Goal: Information Seeking & Learning: Learn about a topic

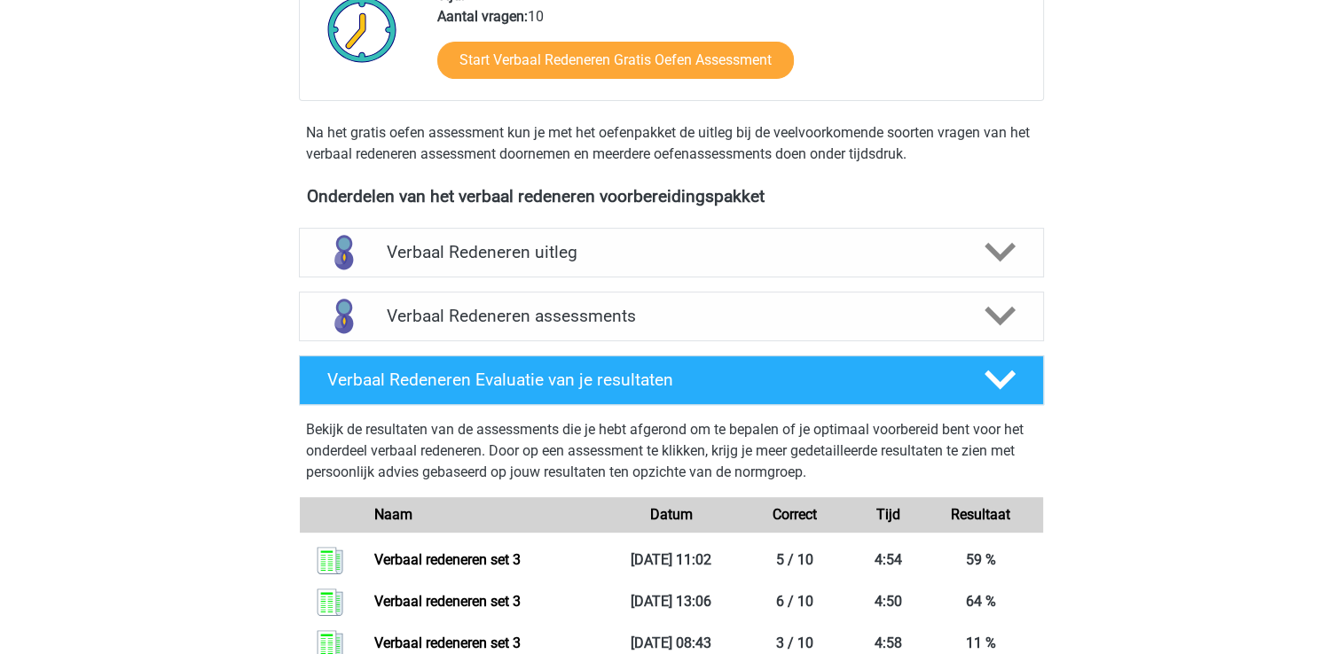
scroll to position [621, 0]
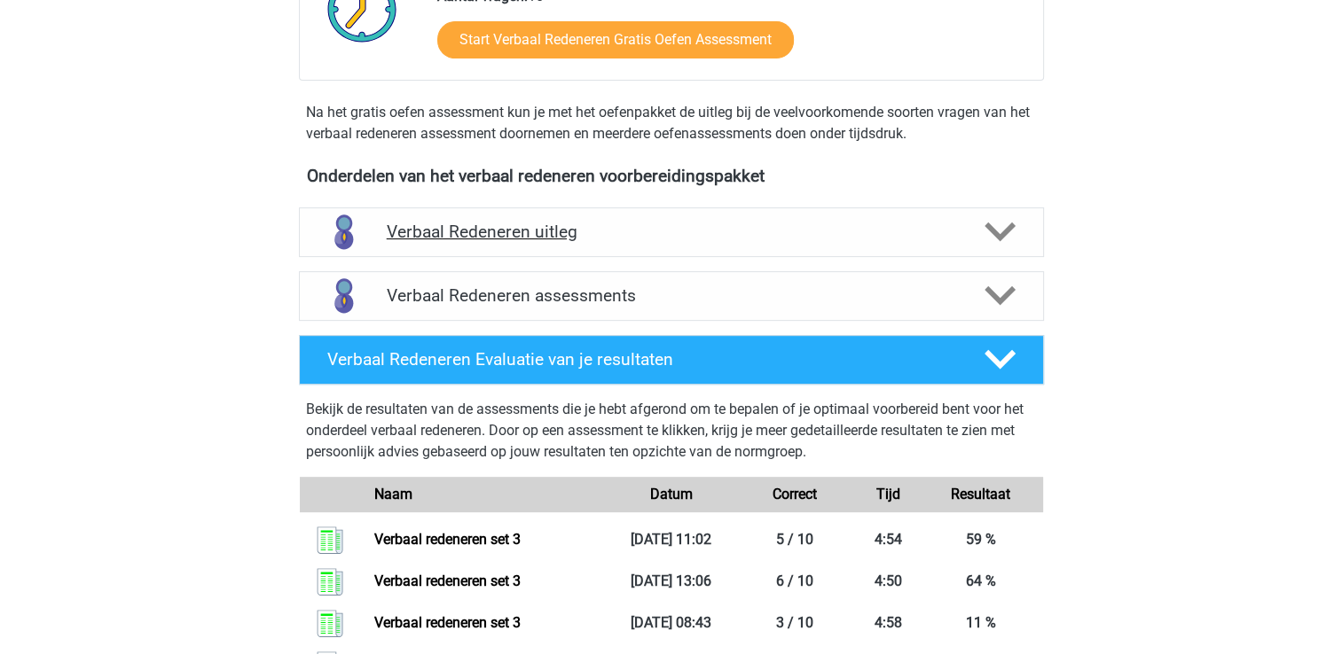
click at [495, 237] on h4 "Verbaal Redeneren uitleg" at bounding box center [671, 232] width 569 height 20
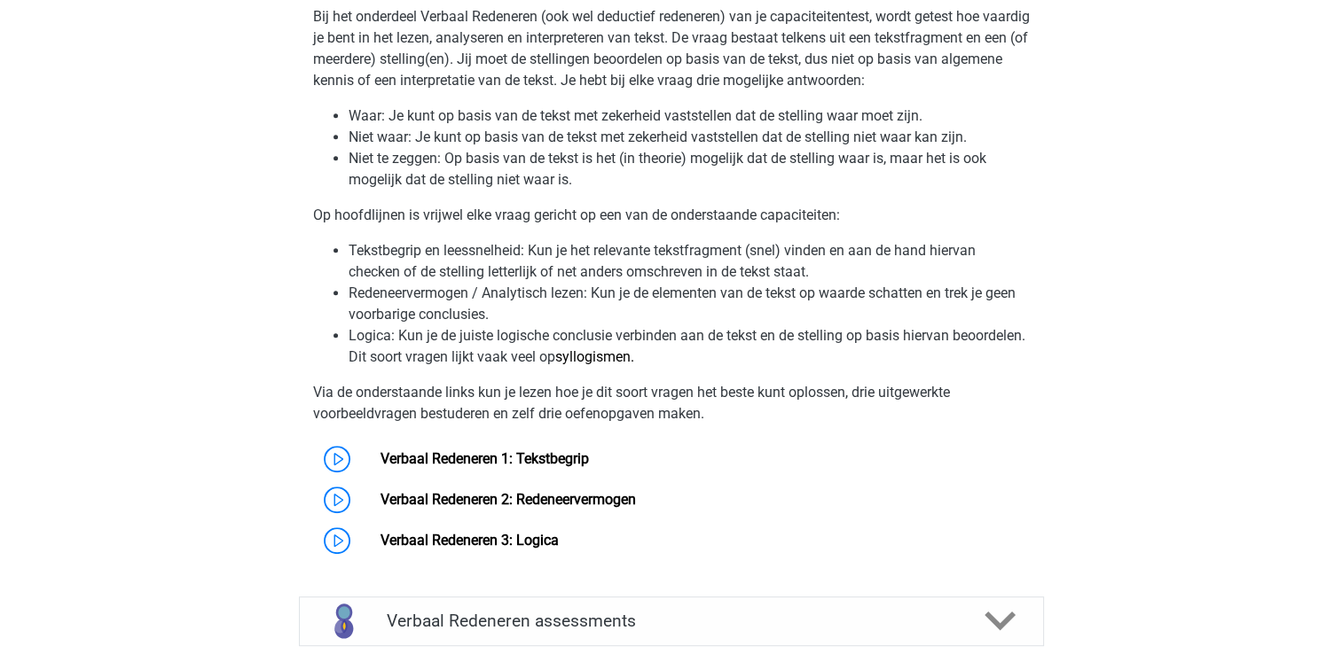
scroll to position [887, 0]
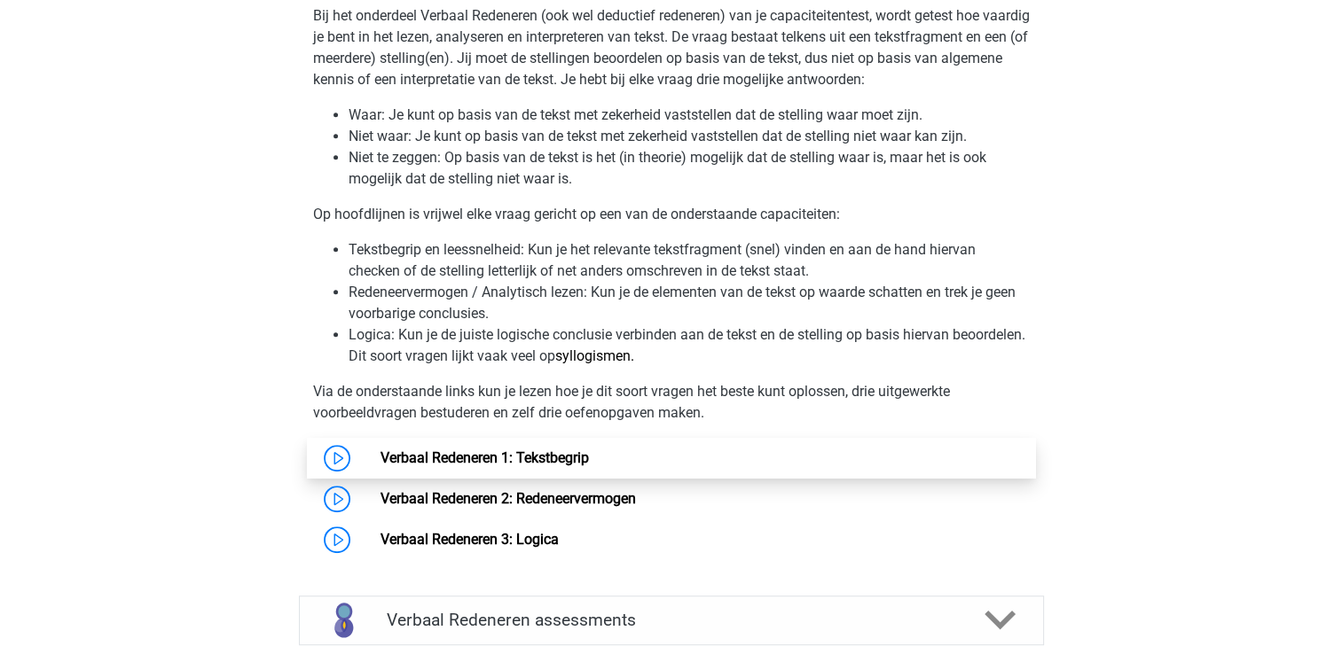
click at [571, 459] on link "Verbaal Redeneren 1: Tekstbegrip" at bounding box center [484, 458] width 208 height 17
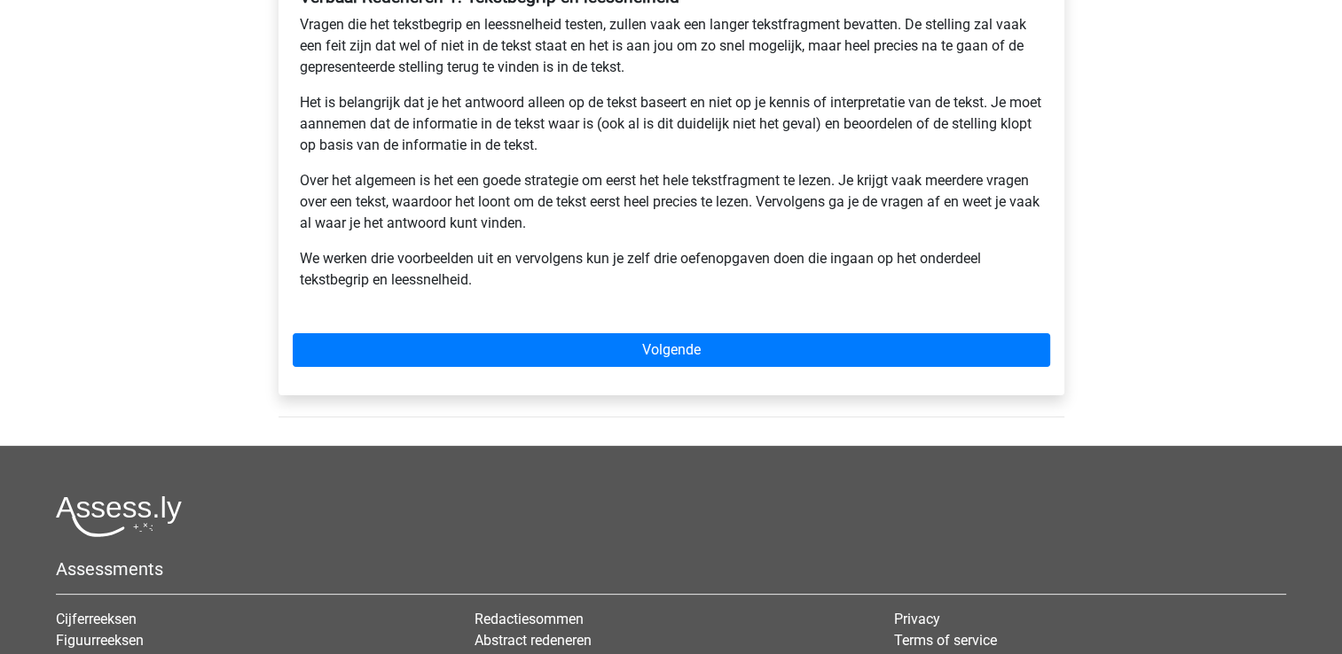
scroll to position [355, 0]
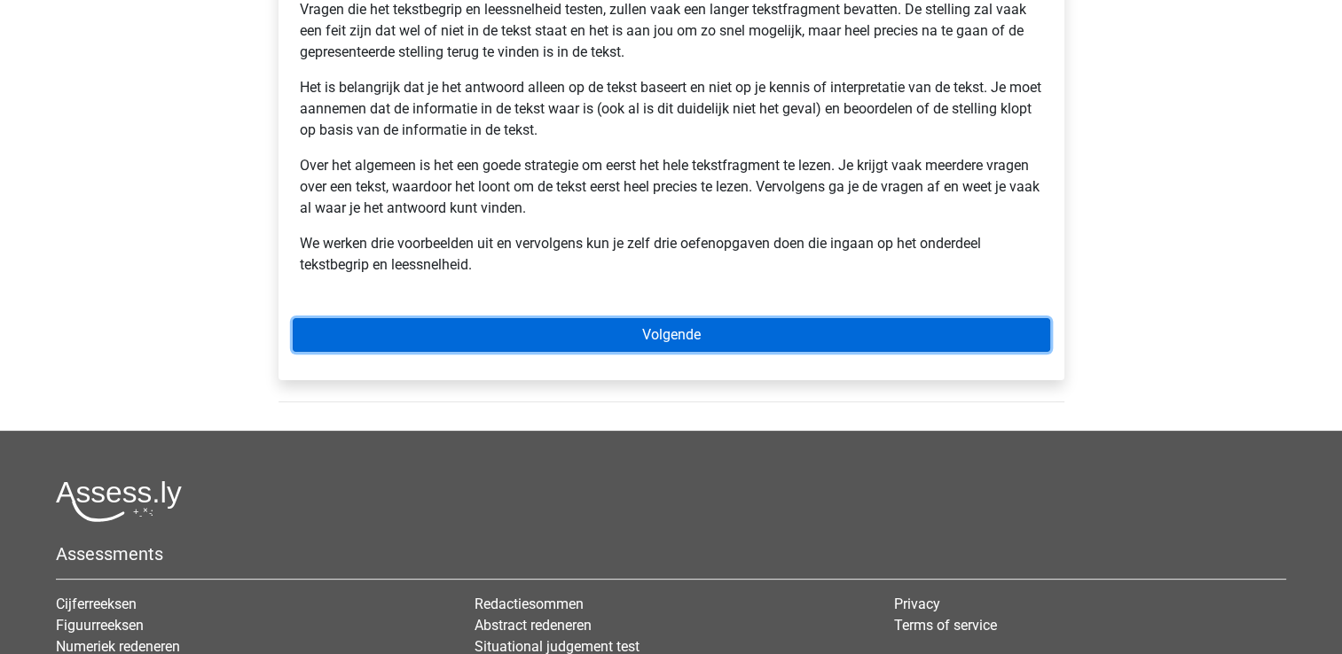
click at [560, 347] on link "Volgende" at bounding box center [671, 335] width 757 height 34
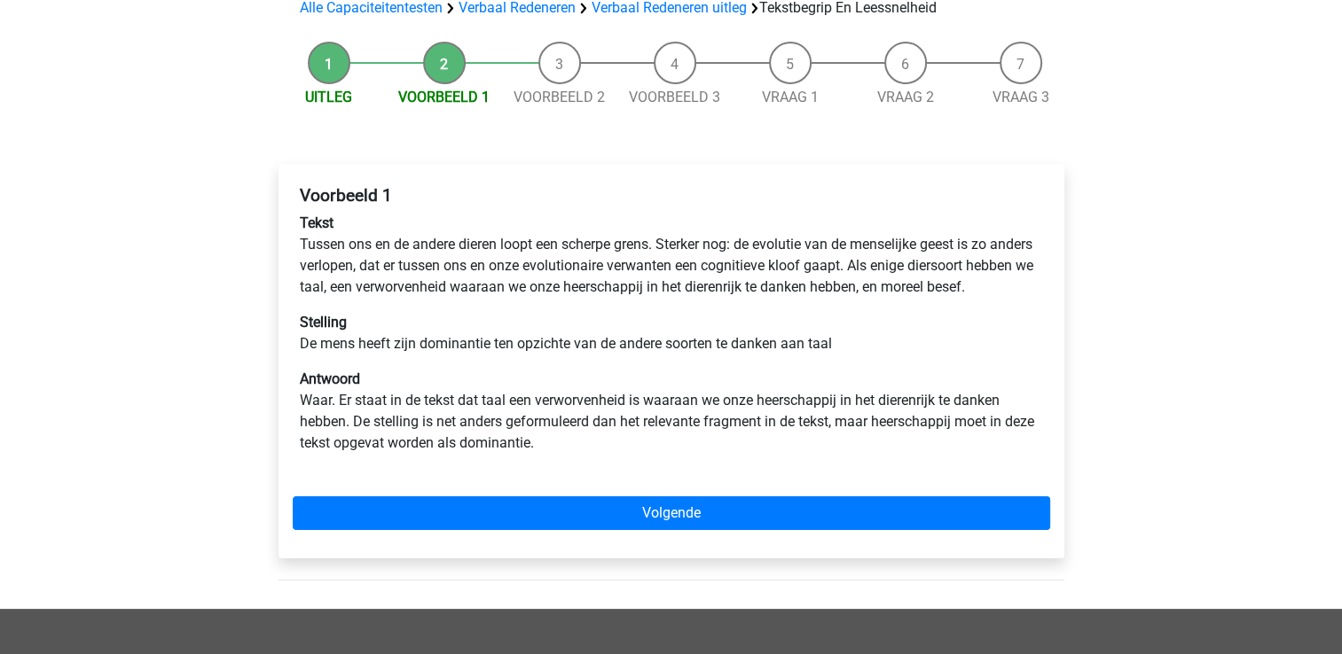
scroll to position [177, 0]
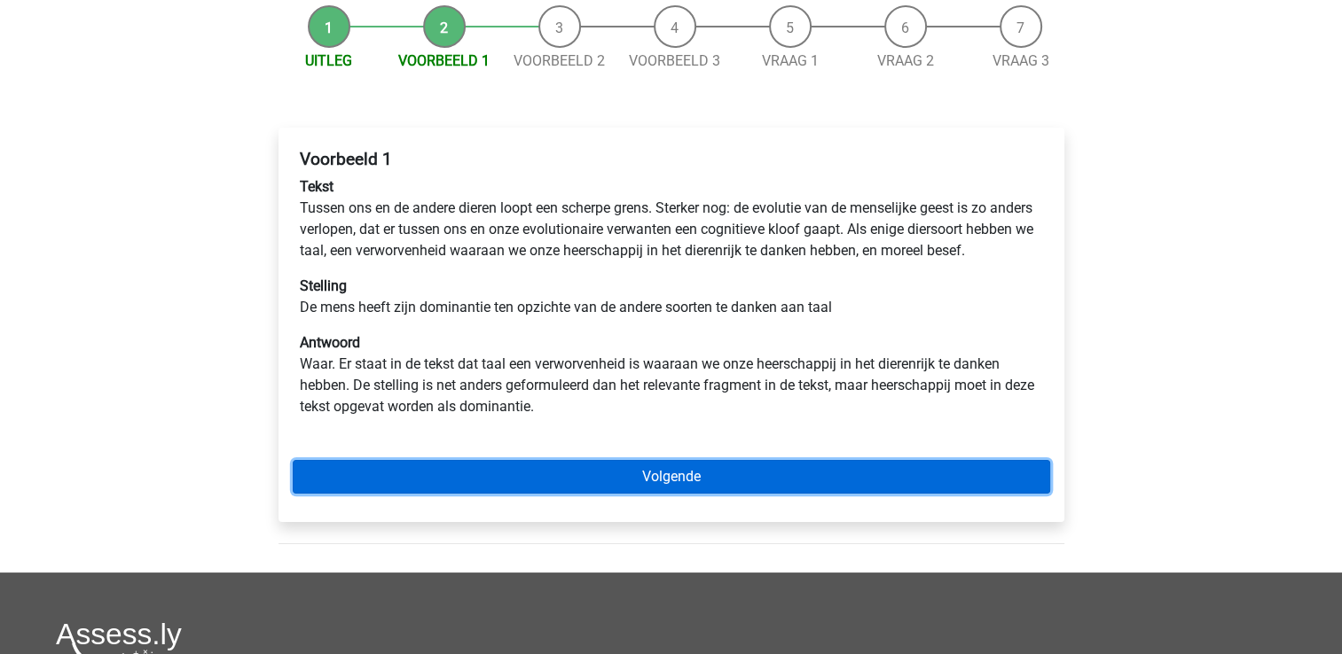
click at [571, 494] on link "Volgende" at bounding box center [671, 477] width 757 height 34
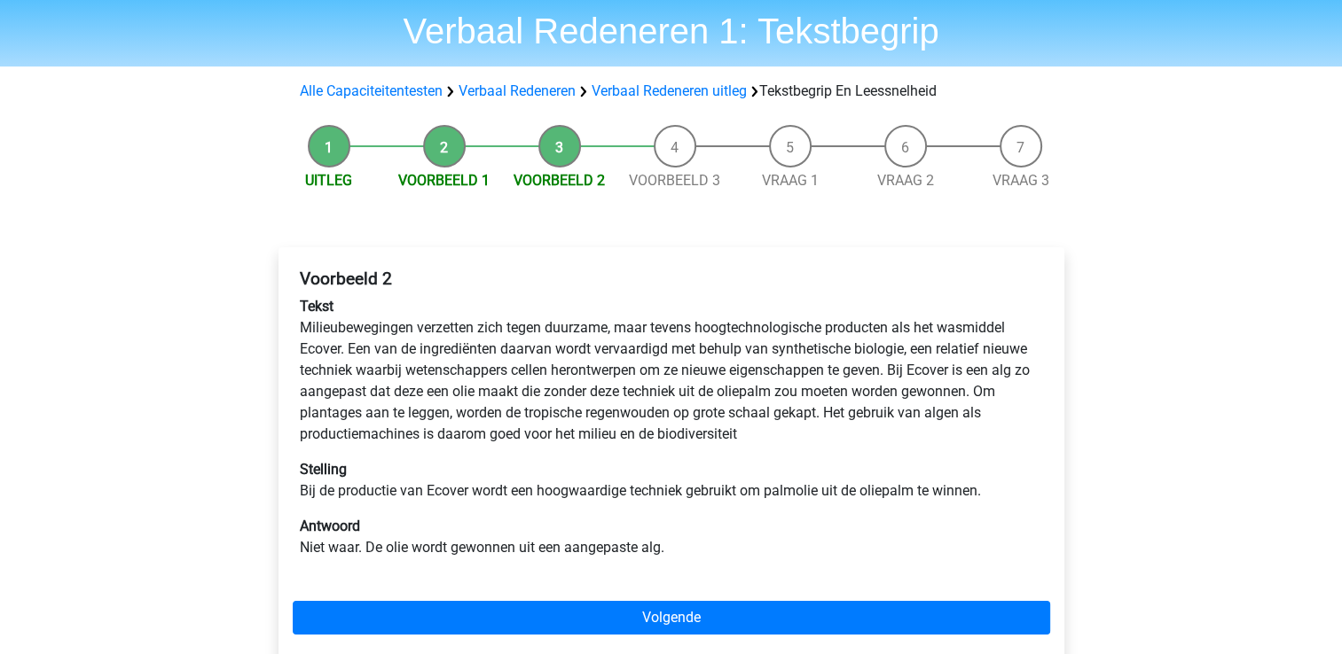
scroll to position [89, 0]
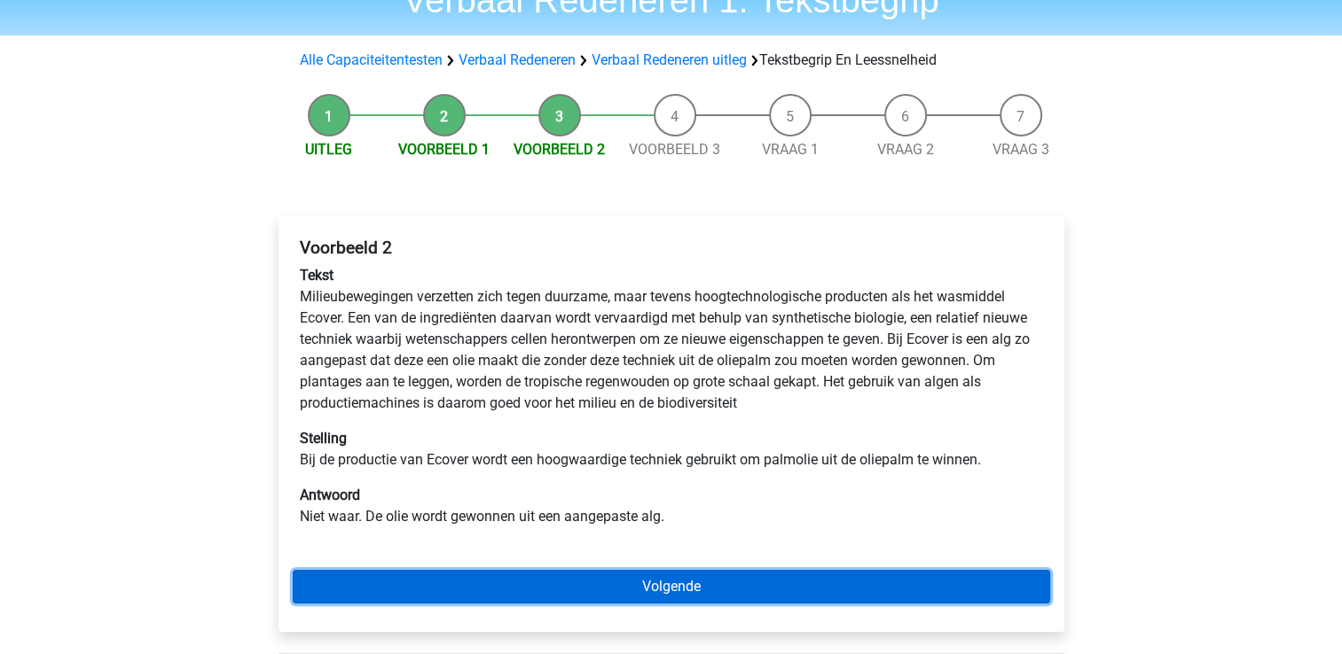
click at [684, 579] on link "Volgende" at bounding box center [671, 587] width 757 height 34
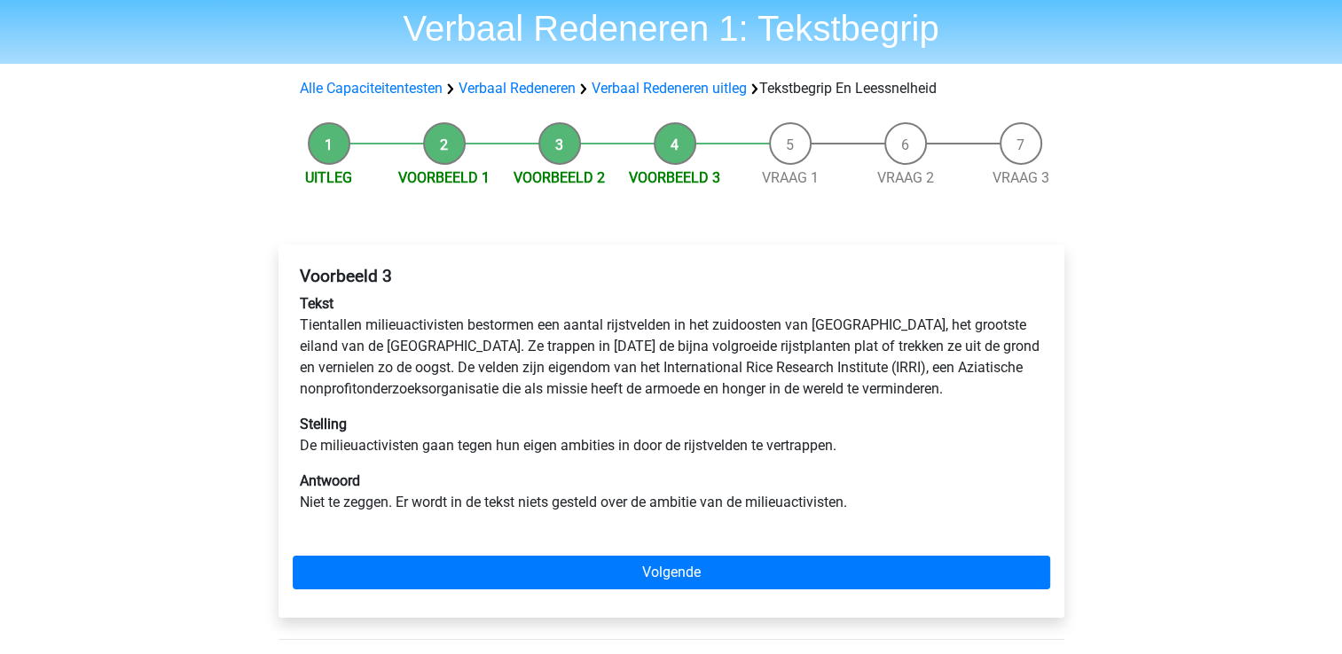
scroll to position [177, 0]
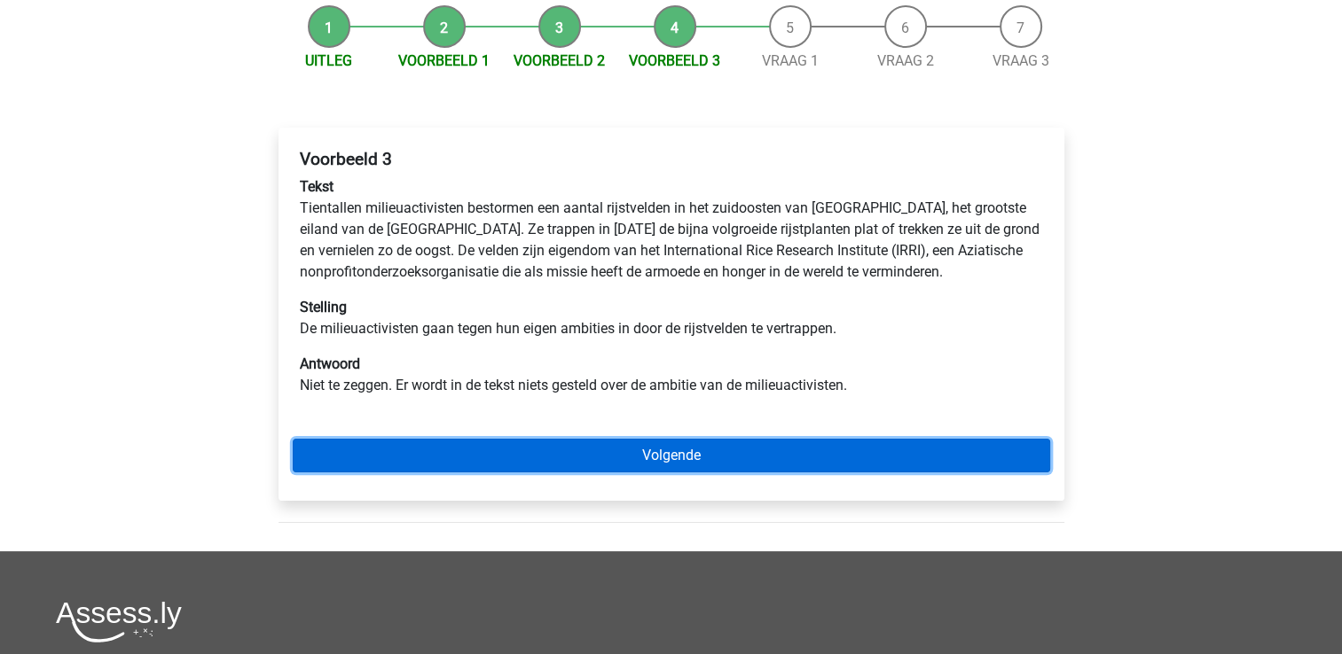
click at [665, 466] on link "Volgende" at bounding box center [671, 456] width 757 height 34
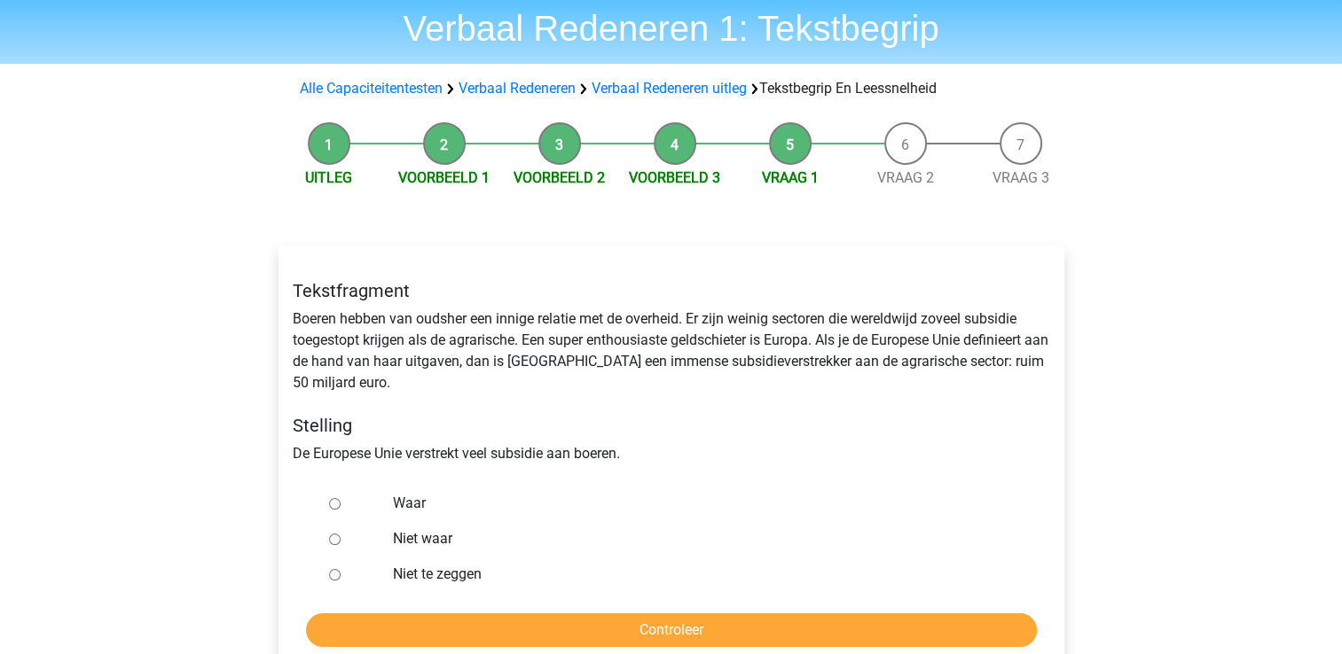
scroll to position [89, 0]
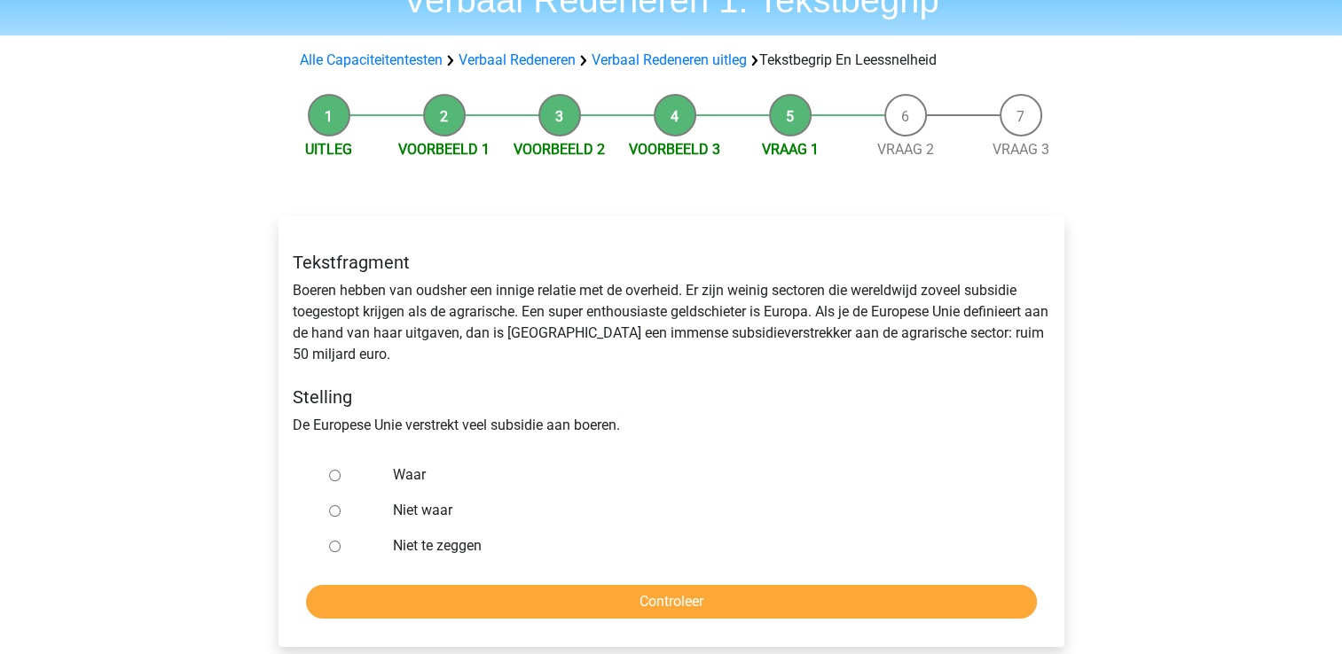
click at [422, 481] on label "Waar" at bounding box center [700, 475] width 614 height 21
click at [341, 481] on input "Waar" at bounding box center [335, 476] width 12 height 12
radio input "true"
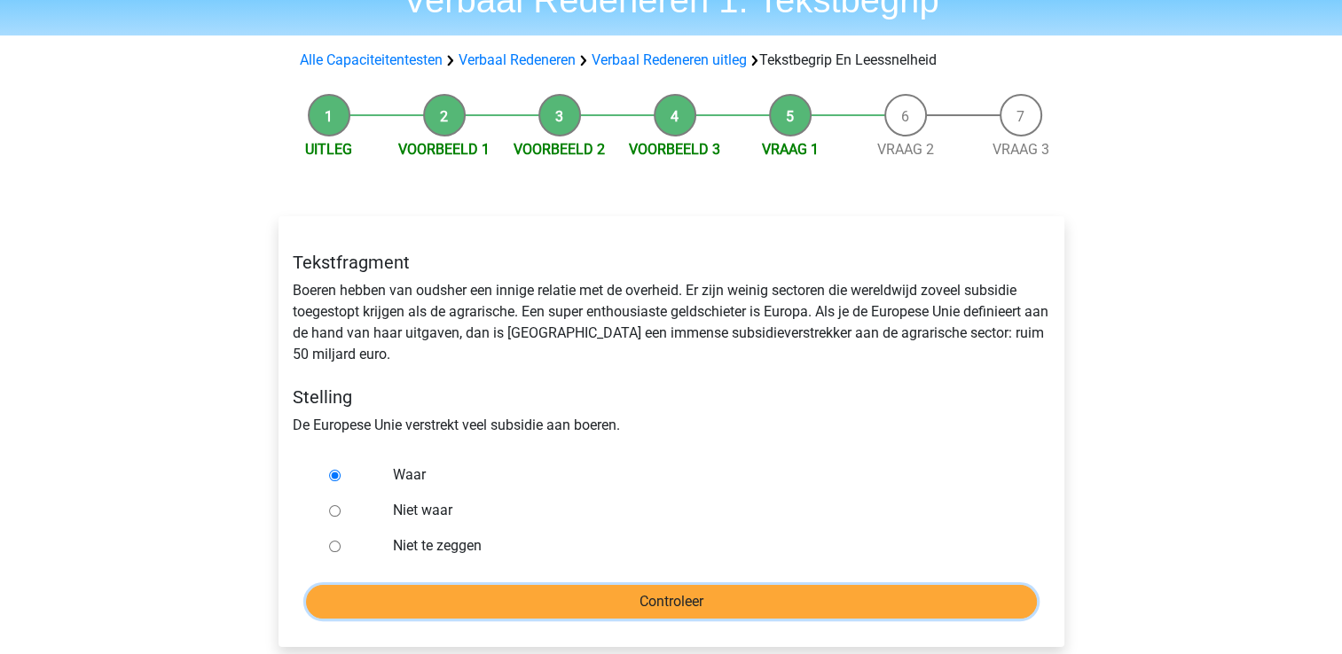
click at [517, 607] on input "Controleer" at bounding box center [671, 602] width 731 height 34
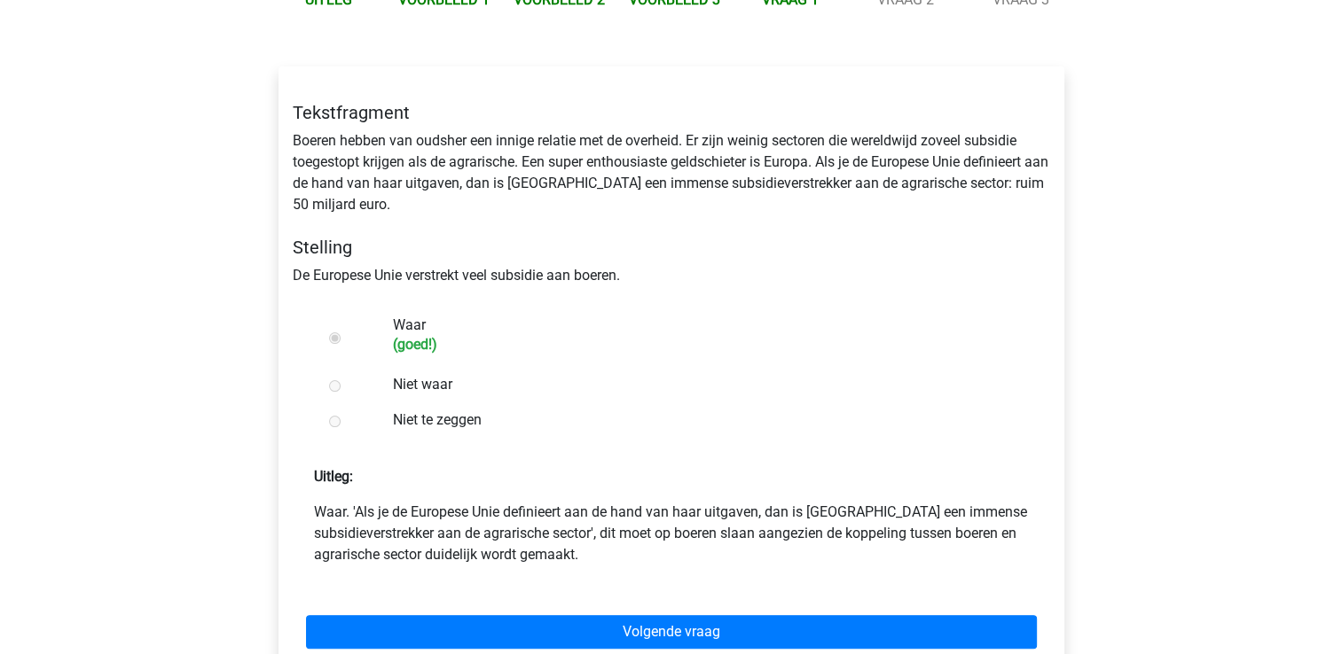
scroll to position [266, 0]
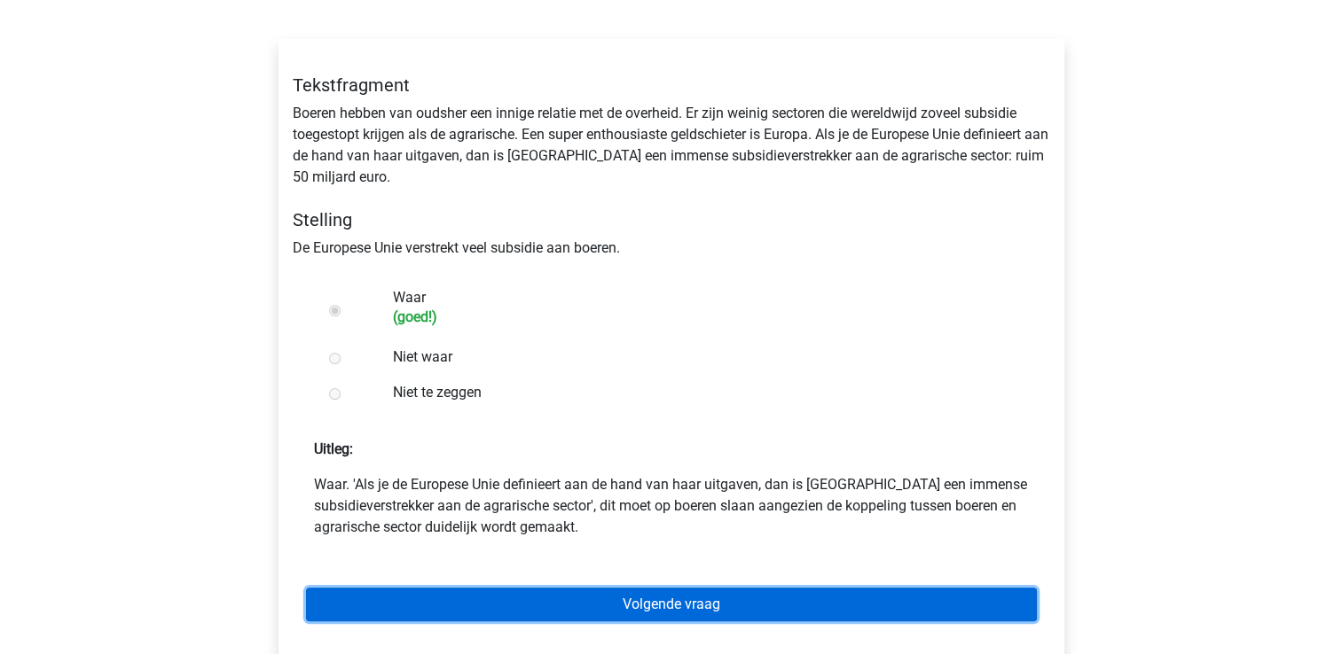
click at [643, 610] on link "Volgende vraag" at bounding box center [671, 605] width 731 height 34
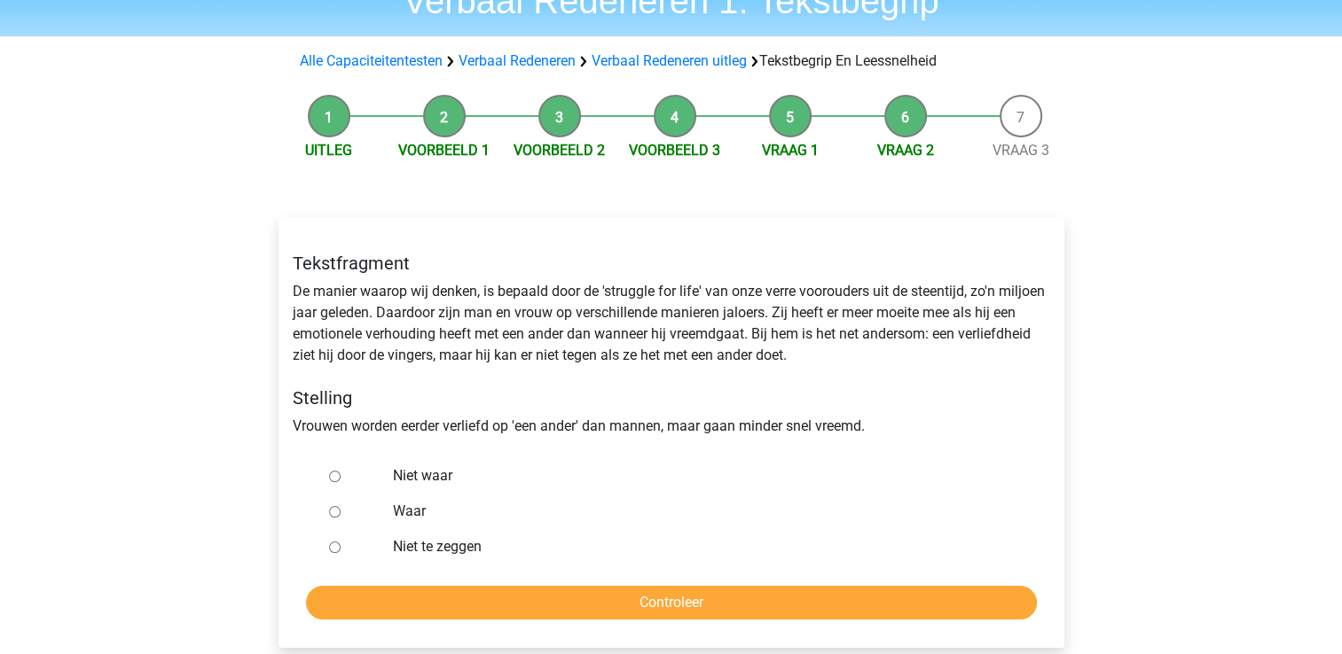
scroll to position [89, 0]
click at [427, 546] on label "Niet te zeggen" at bounding box center [700, 546] width 614 height 21
click at [341, 546] on input "Niet te zeggen" at bounding box center [335, 547] width 12 height 12
radio input "true"
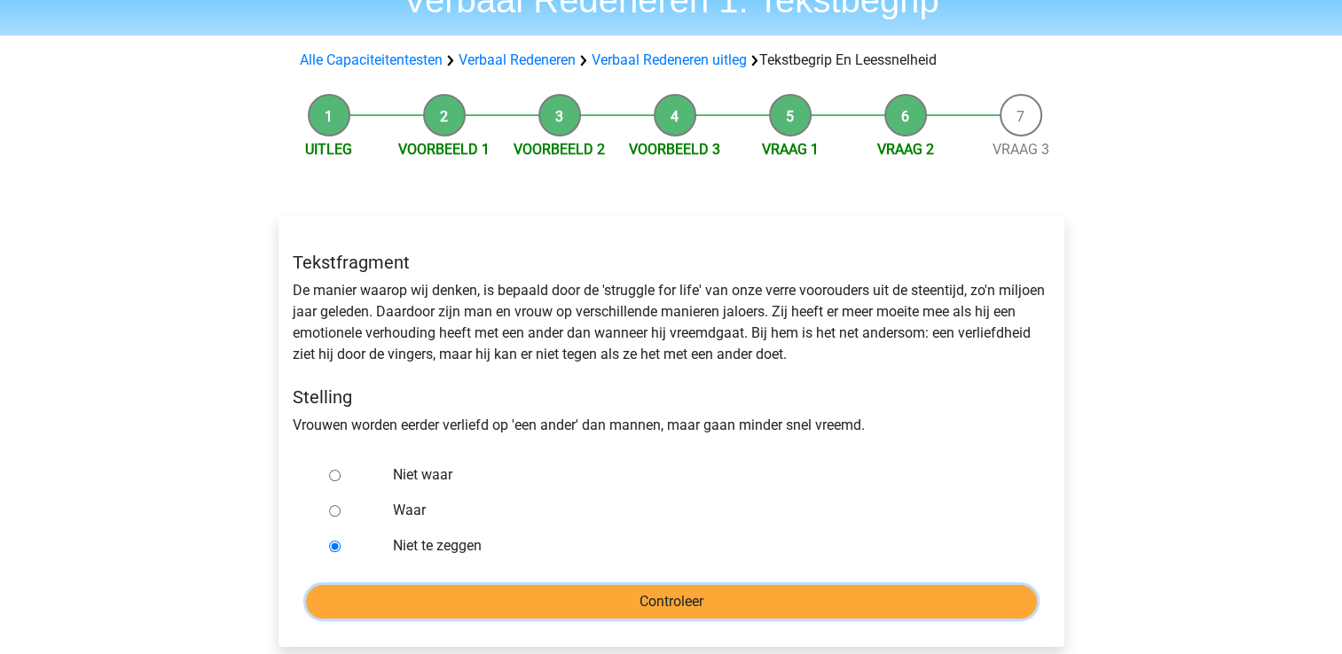
click at [457, 598] on input "Controleer" at bounding box center [671, 602] width 731 height 34
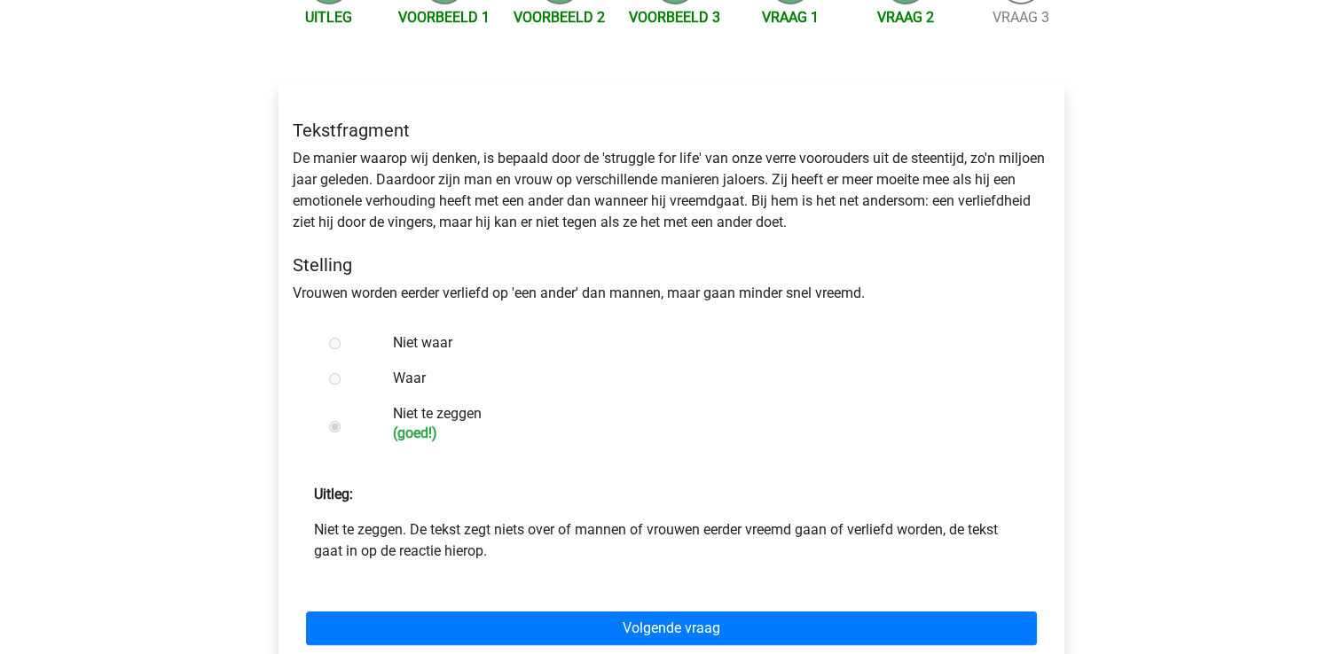
scroll to position [266, 0]
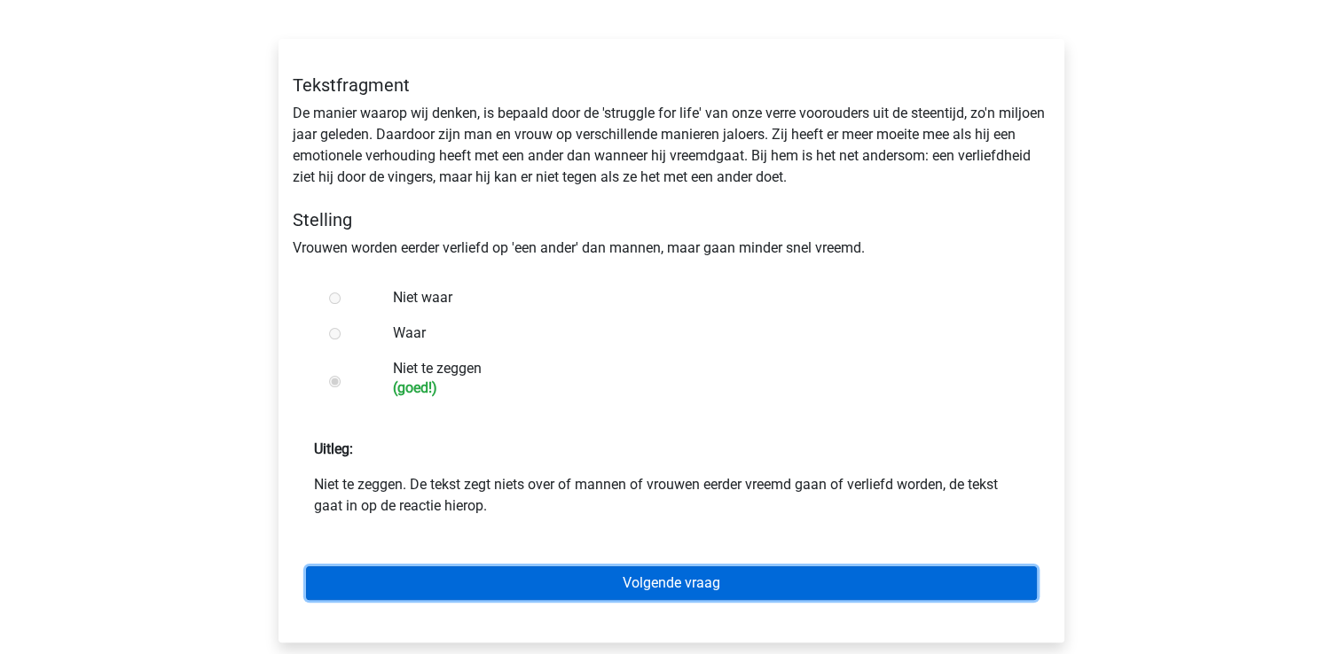
click at [615, 586] on link "Volgende vraag" at bounding box center [671, 584] width 731 height 34
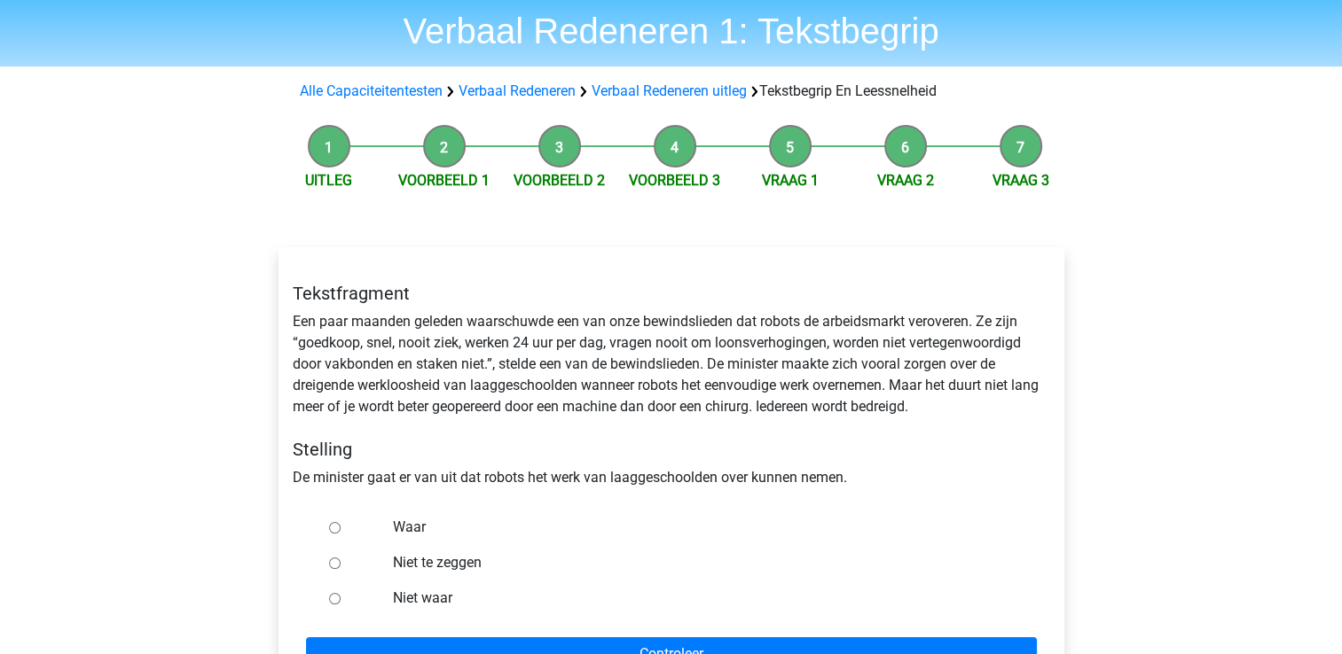
scroll to position [89, 0]
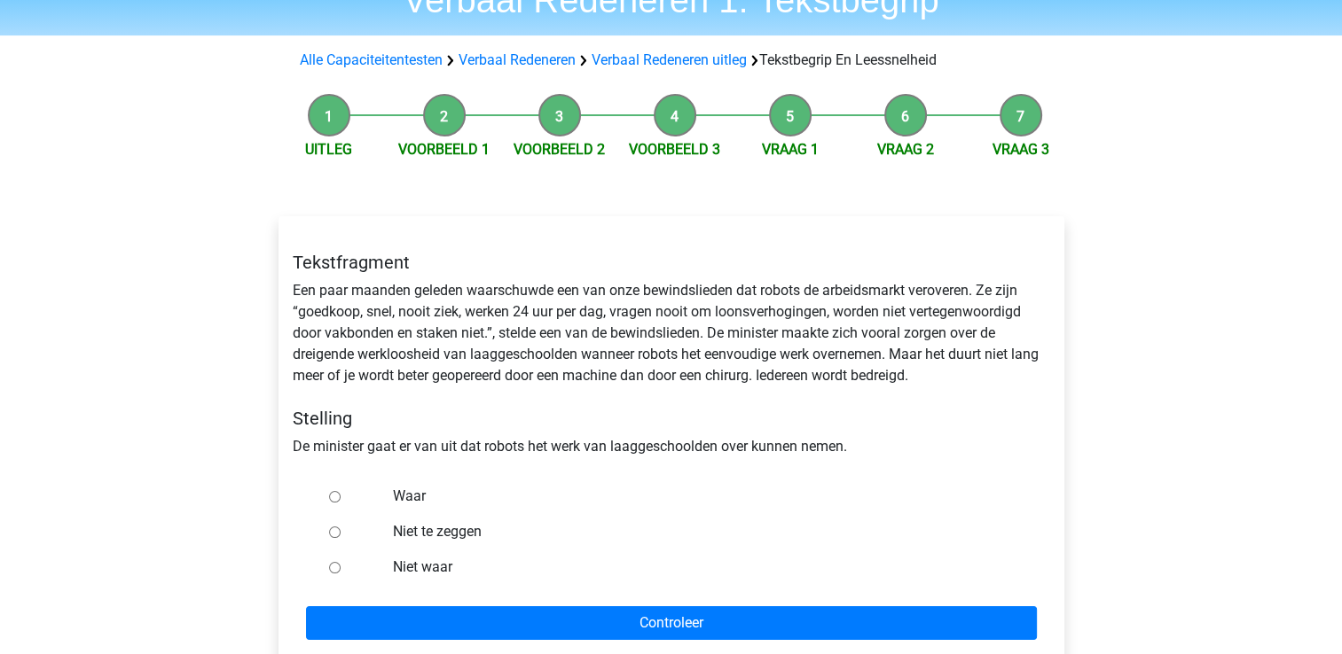
click at [428, 498] on label "Waar" at bounding box center [700, 496] width 614 height 21
click at [341, 498] on input "Waar" at bounding box center [335, 497] width 12 height 12
radio input "true"
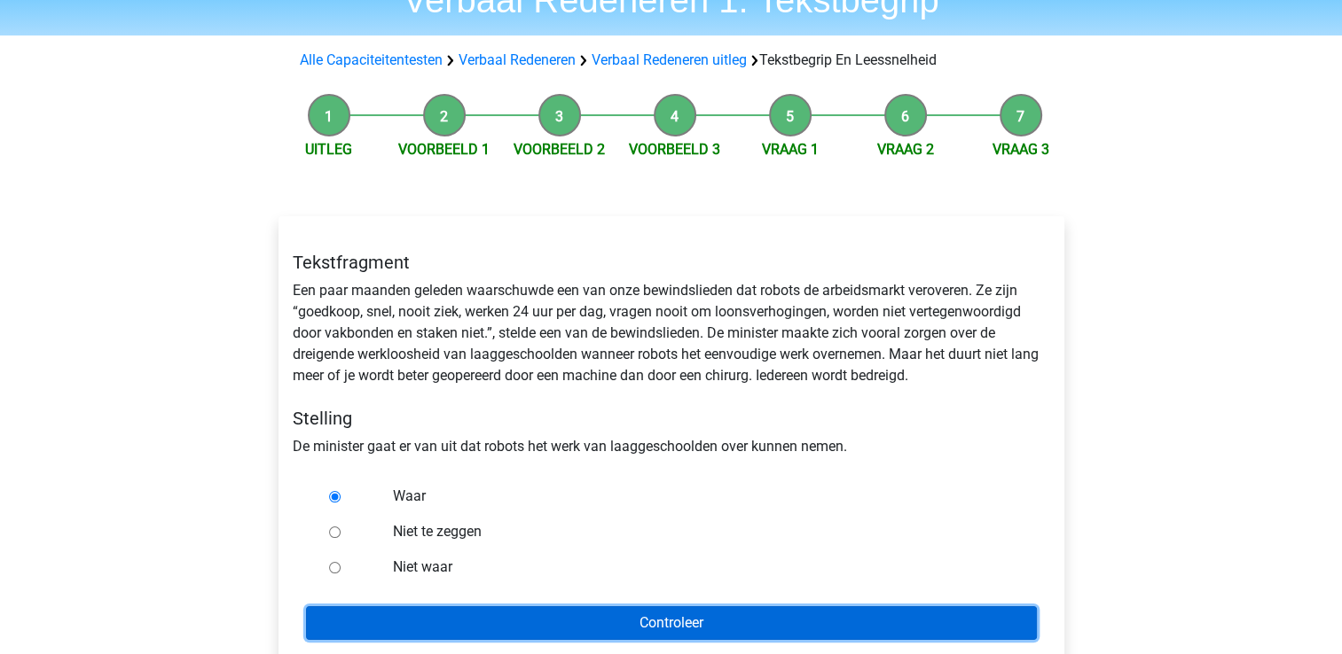
click at [485, 608] on input "Controleer" at bounding box center [671, 624] width 731 height 34
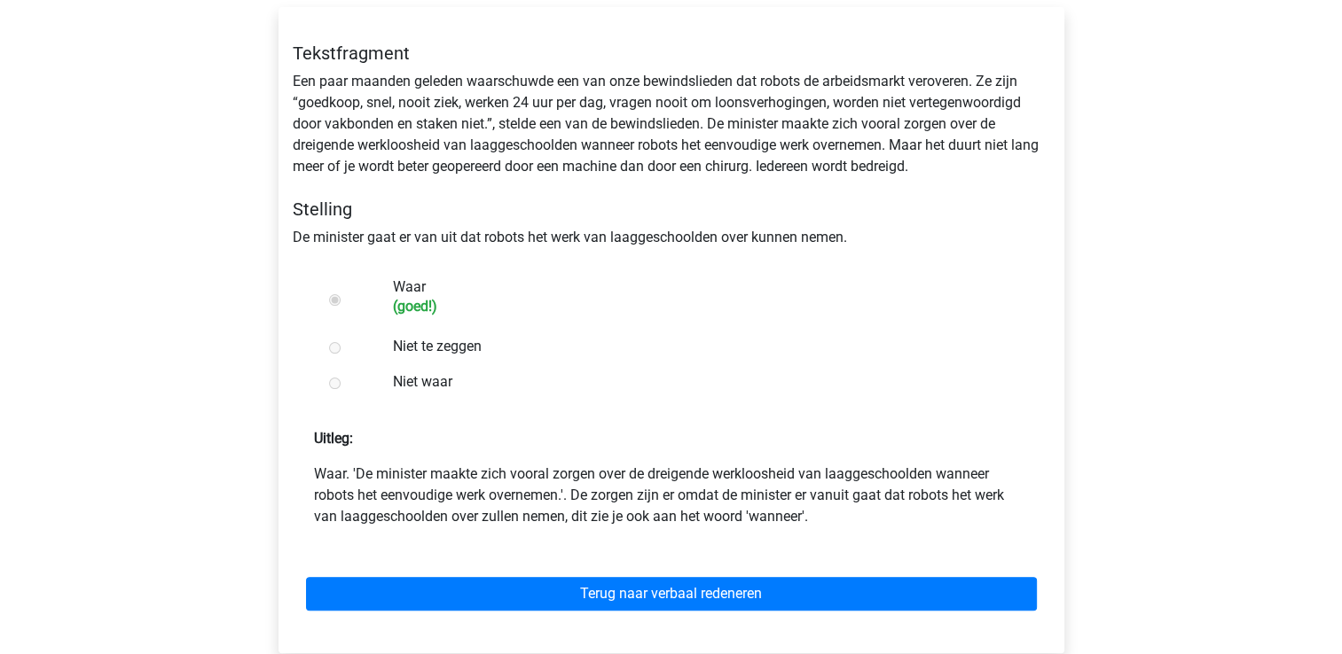
scroll to position [355, 0]
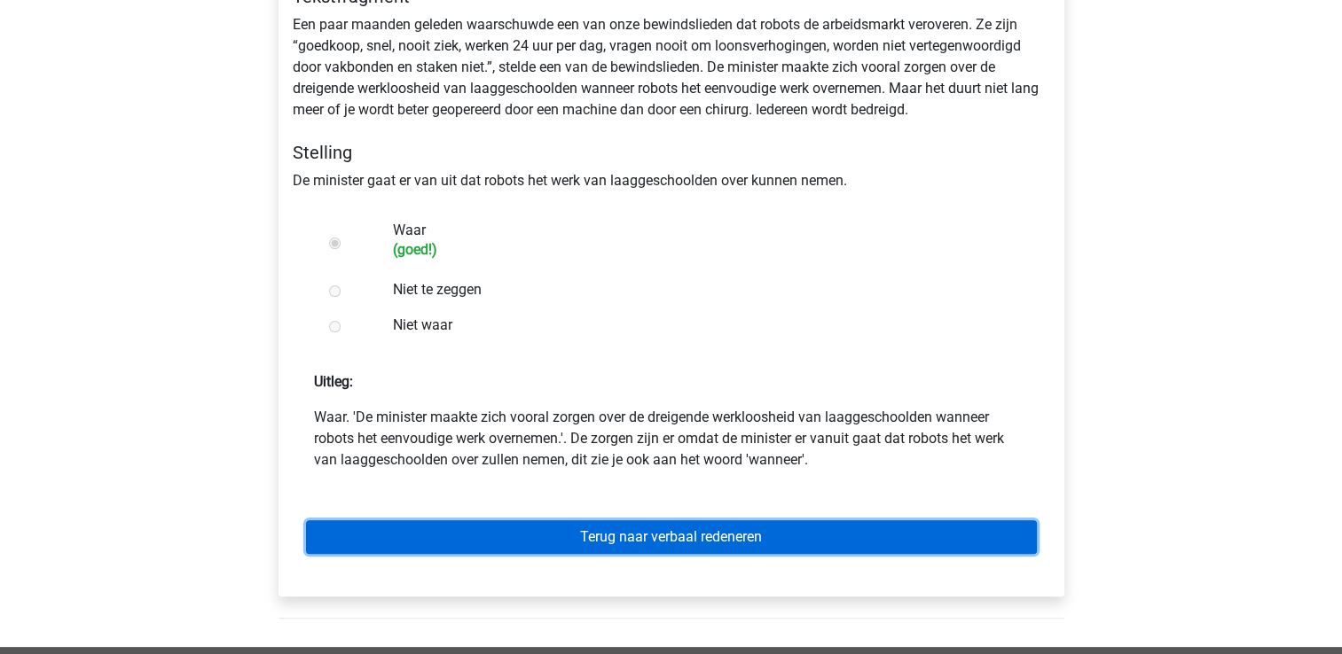
click at [628, 537] on link "Terug naar verbaal redeneren" at bounding box center [671, 538] width 731 height 34
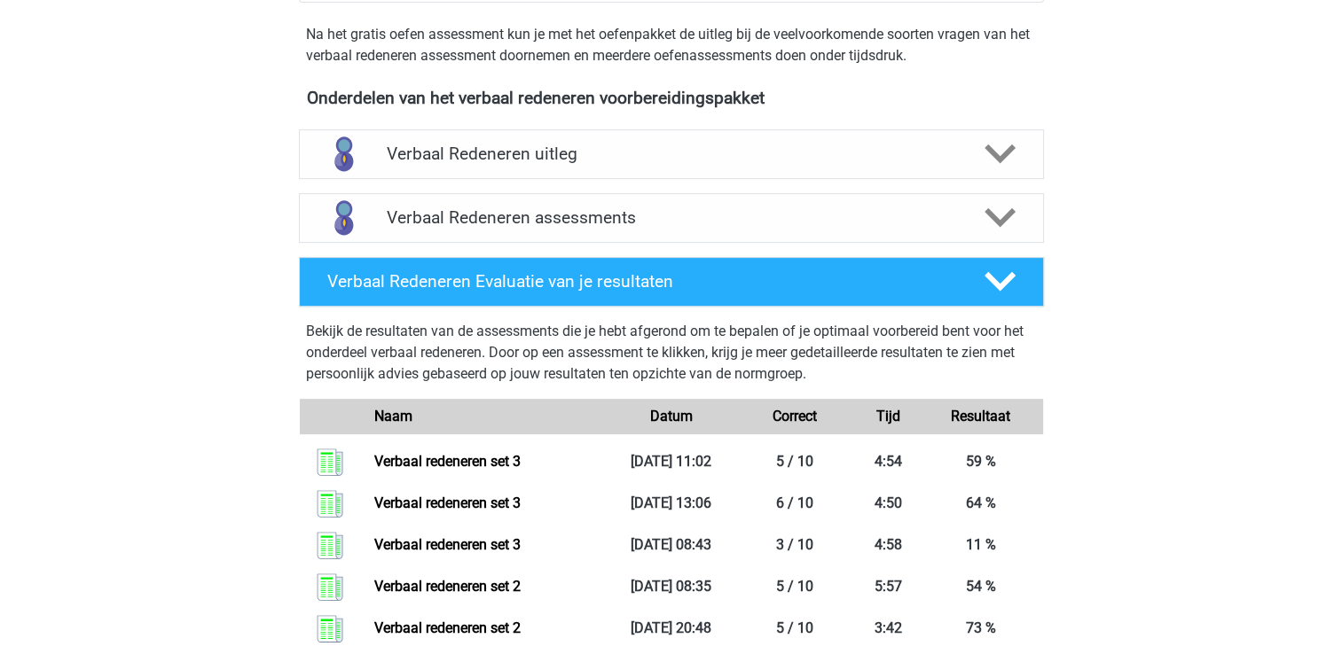
scroll to position [532, 0]
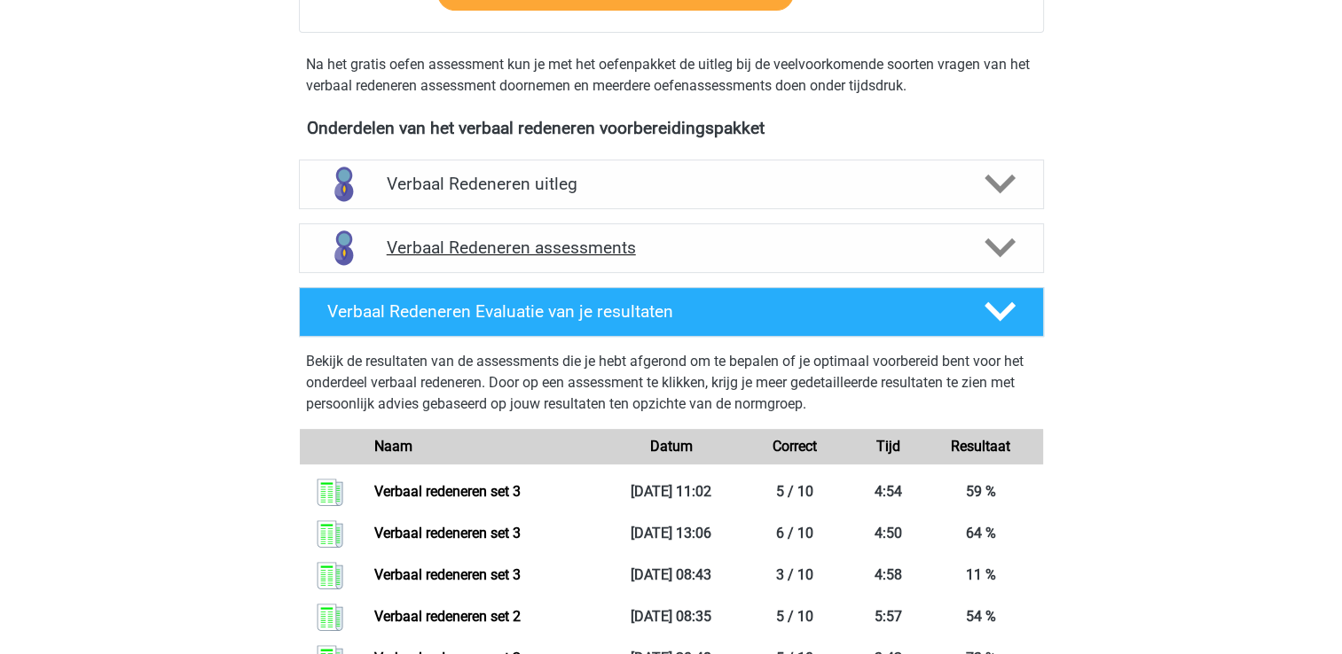
click at [578, 249] on h4 "Verbaal Redeneren assessments" at bounding box center [671, 248] width 569 height 20
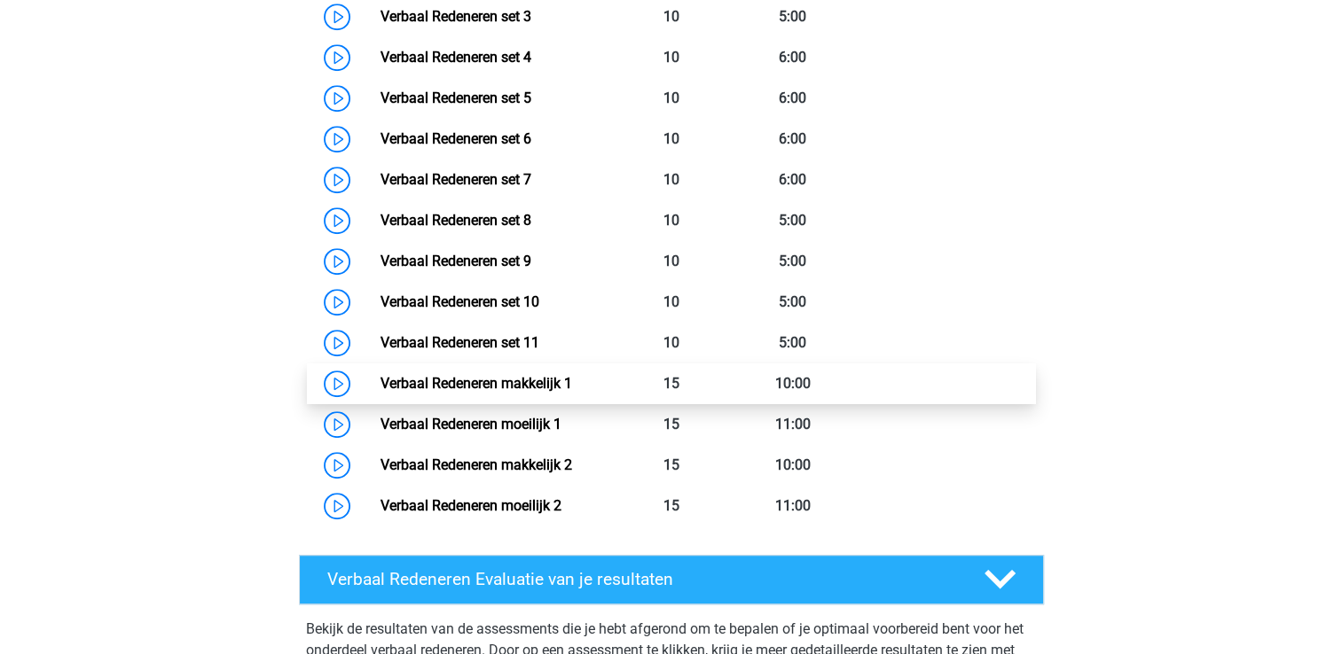
scroll to position [798, 0]
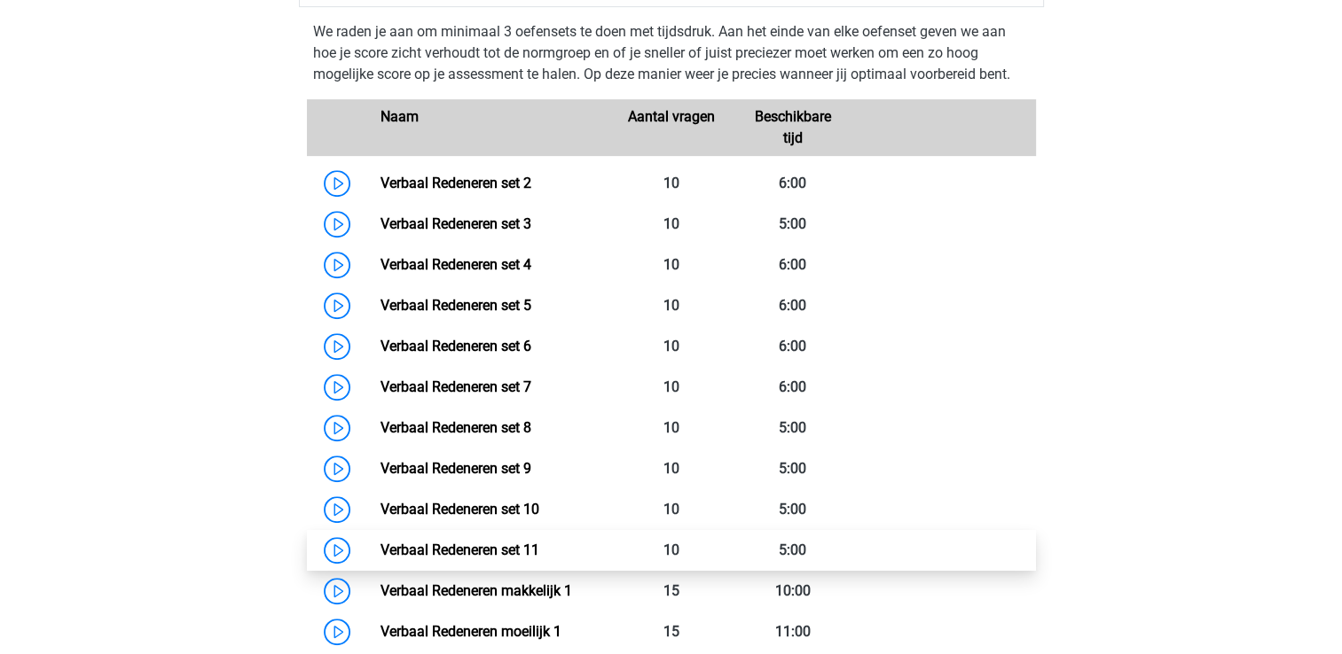
click at [521, 544] on link "Verbaal Redeneren set 11" at bounding box center [459, 550] width 159 height 17
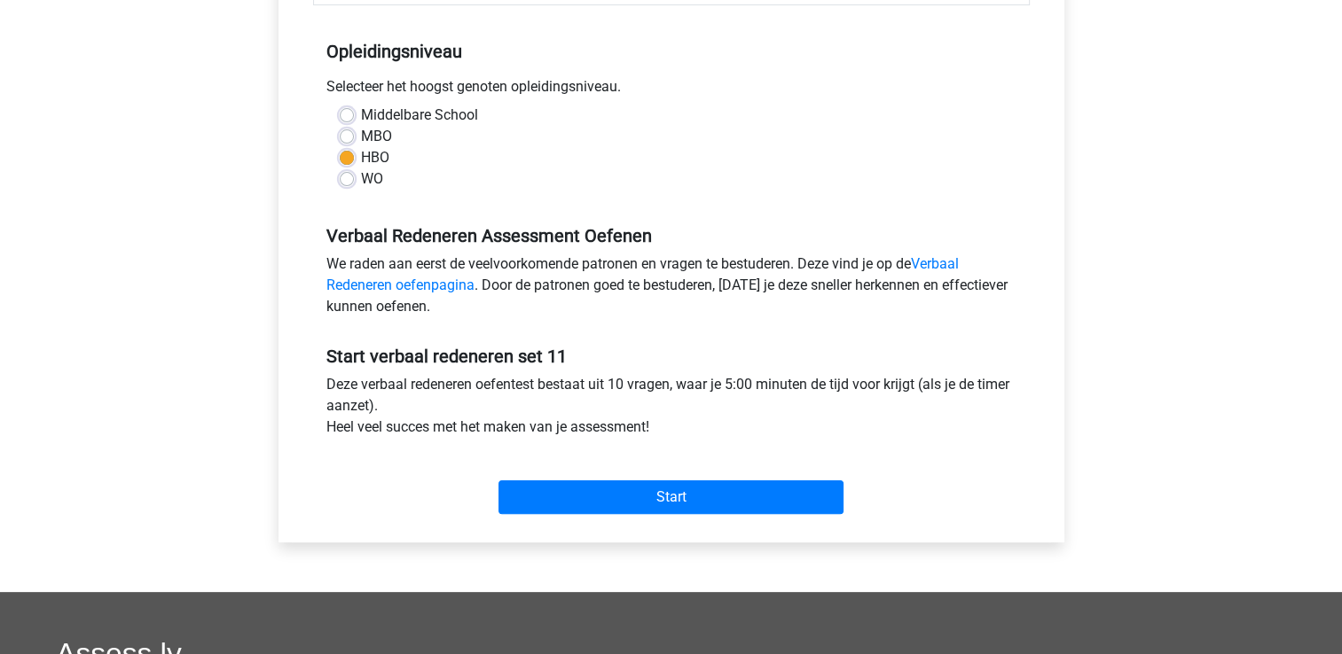
scroll to position [355, 0]
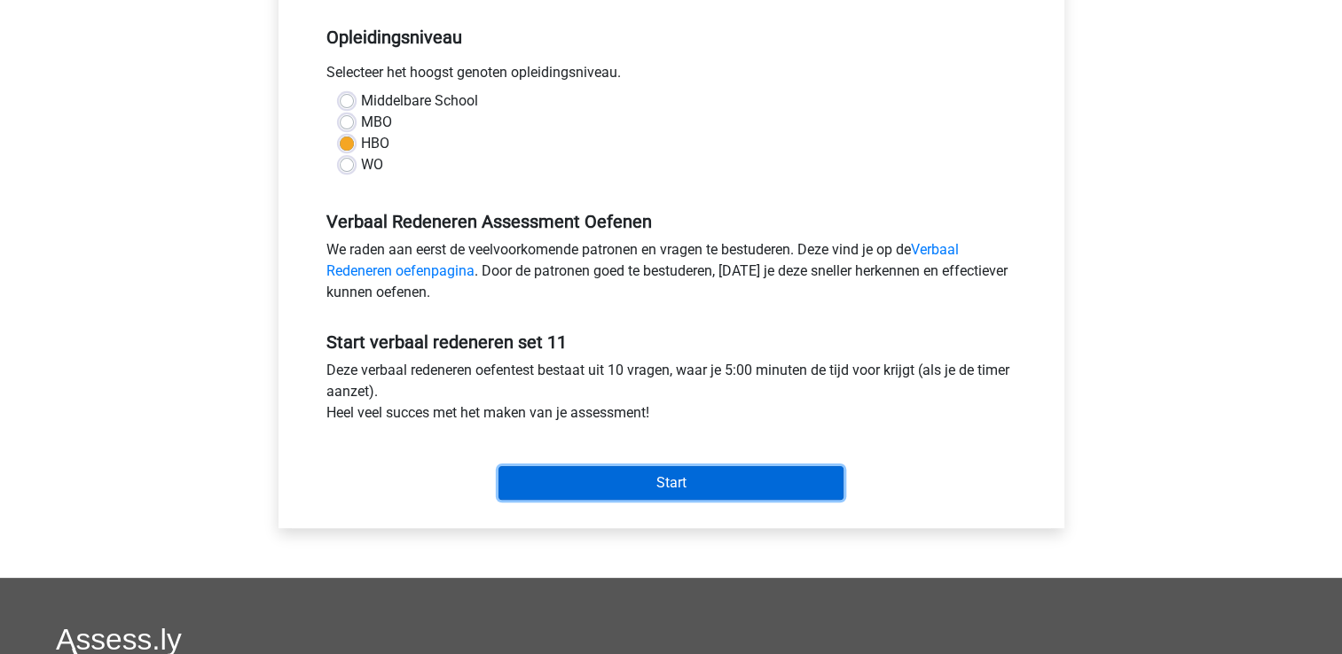
click at [572, 477] on input "Start" at bounding box center [670, 483] width 345 height 34
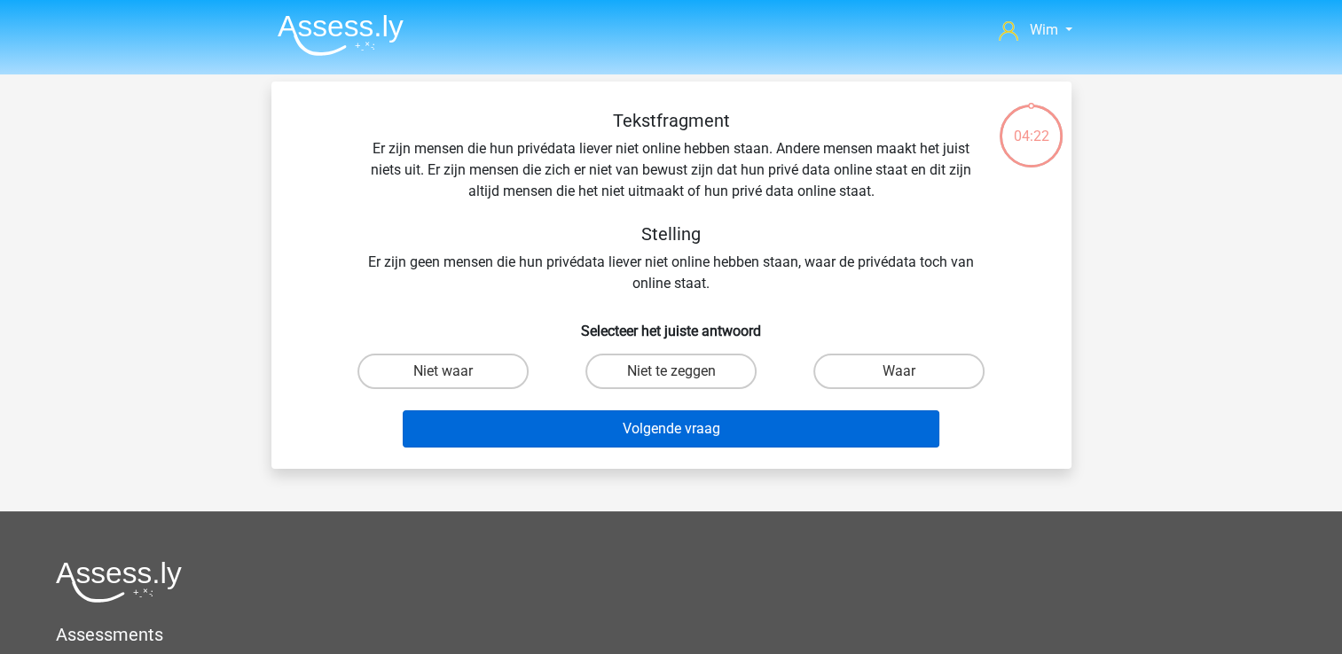
drag, startPoint x: 497, startPoint y: 380, endPoint x: 526, endPoint y: 410, distance: 41.4
click at [497, 380] on label "Niet waar" at bounding box center [442, 371] width 171 height 35
click at [454, 380] on input "Niet waar" at bounding box center [449, 378] width 12 height 12
radio input "true"
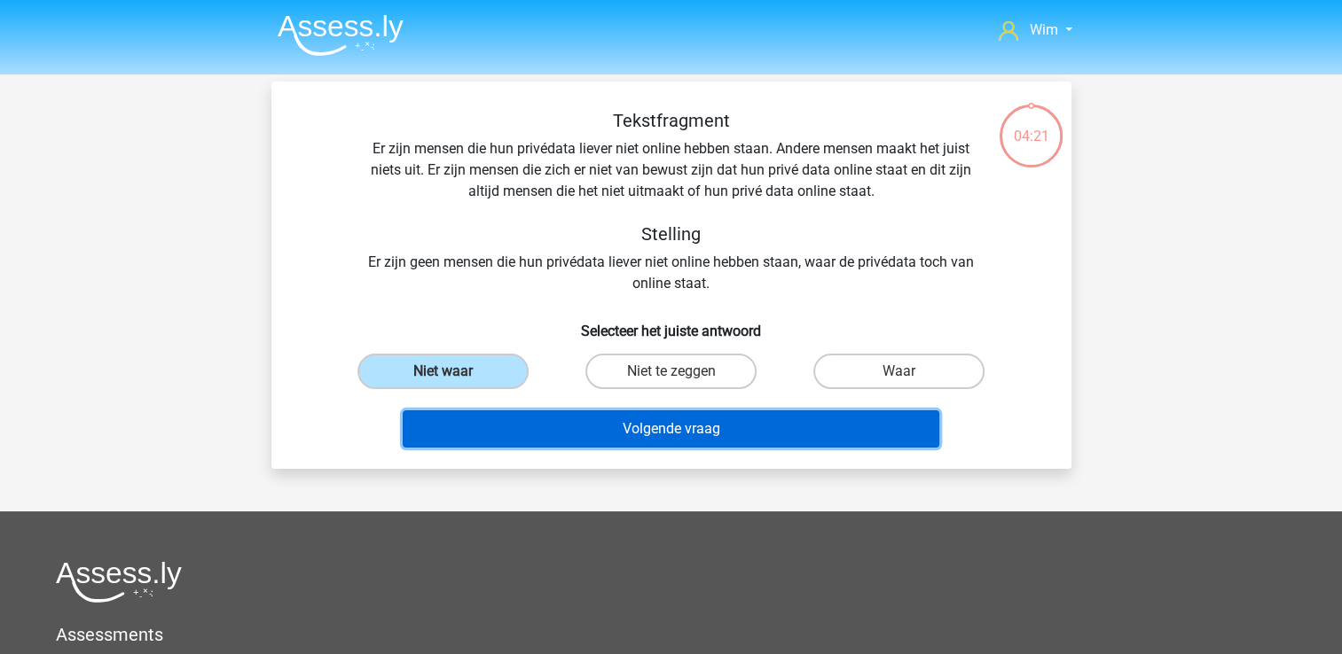
click at [532, 423] on button "Volgende vraag" at bounding box center [671, 429] width 537 height 37
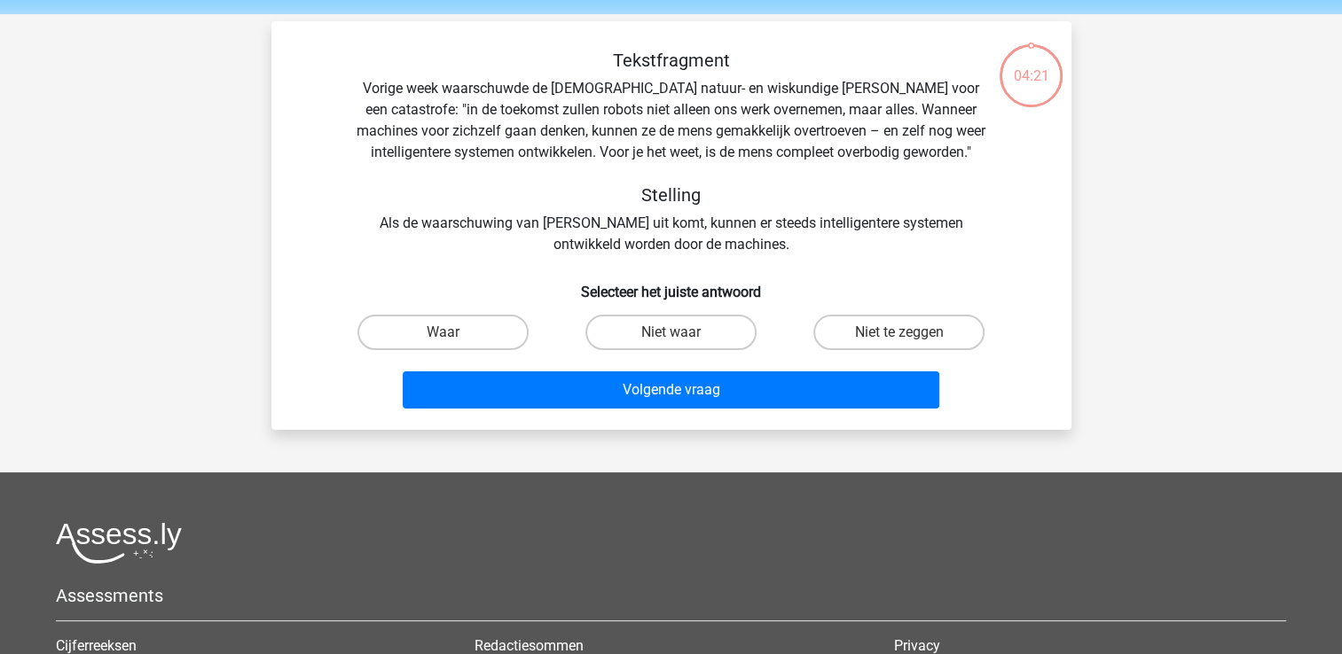
scroll to position [82, 0]
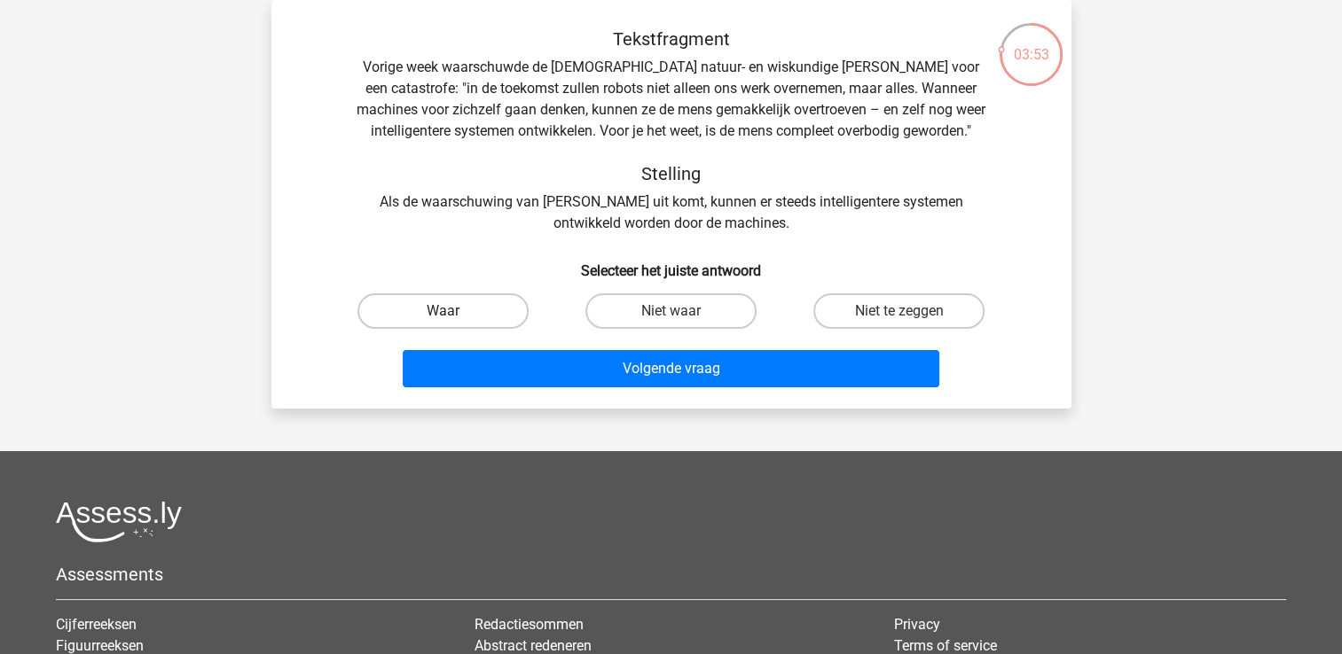
click at [471, 316] on label "Waar" at bounding box center [442, 311] width 171 height 35
click at [454, 316] on input "Waar" at bounding box center [449, 317] width 12 height 12
radio input "true"
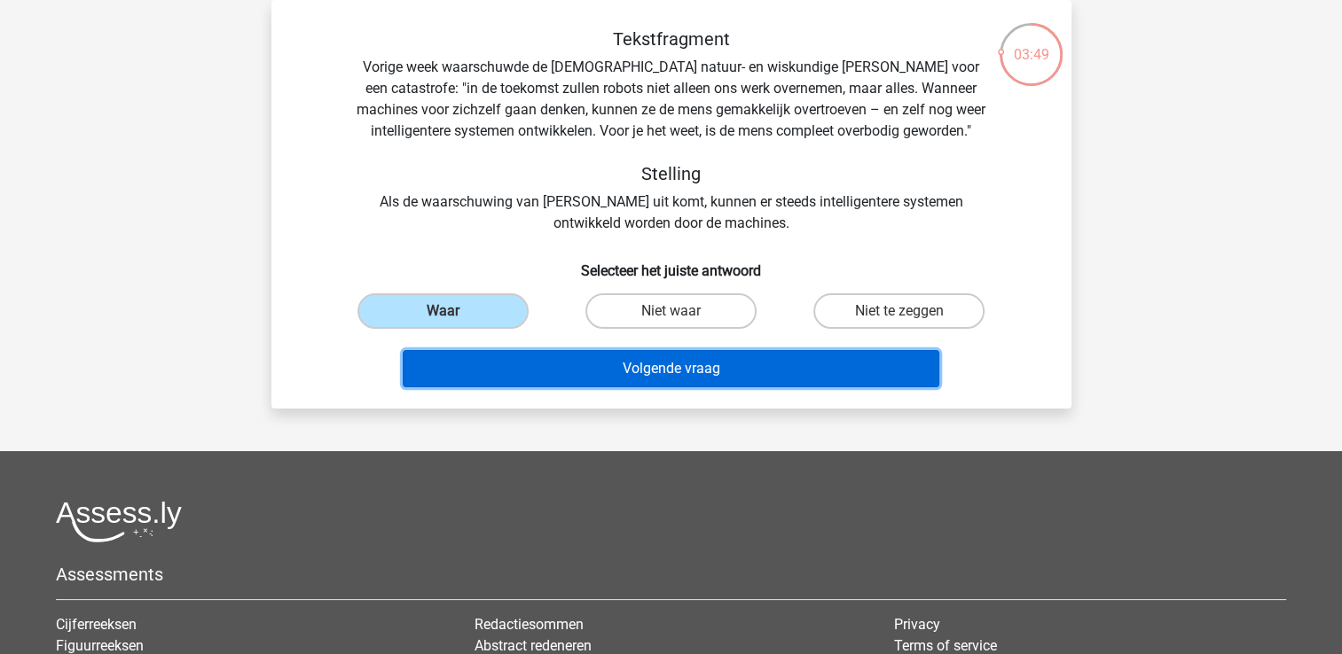
click at [538, 363] on button "Volgende vraag" at bounding box center [671, 368] width 537 height 37
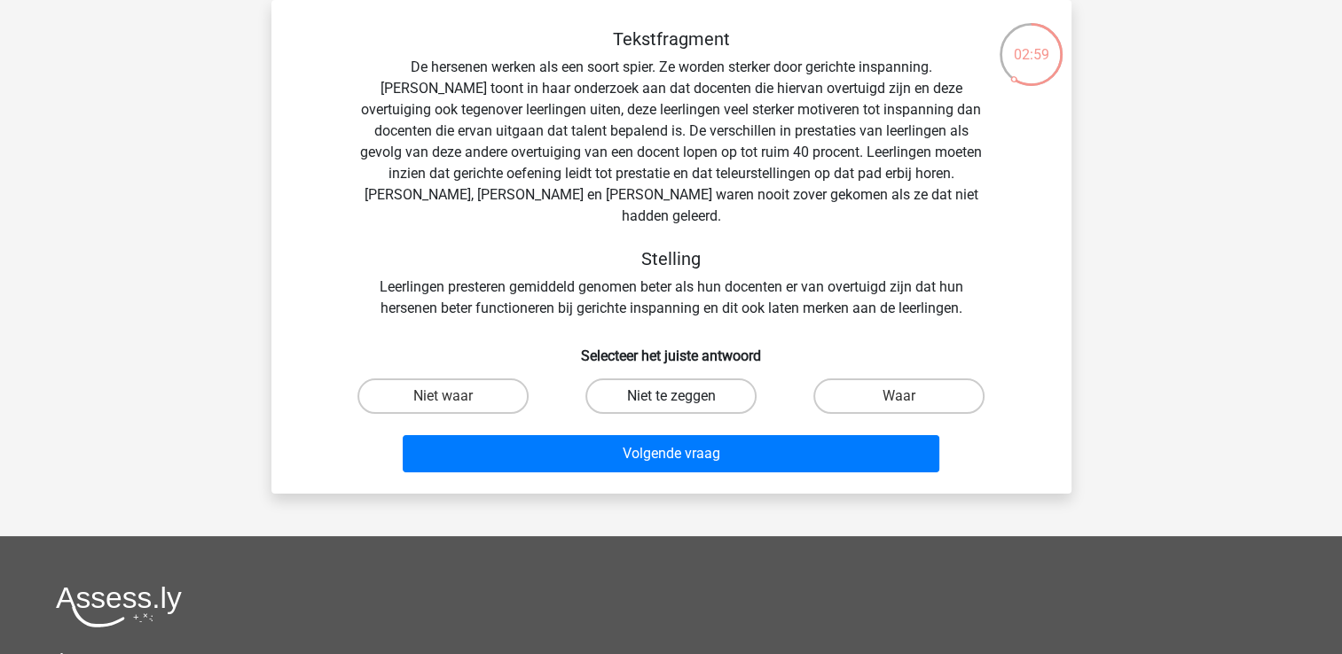
click at [652, 382] on label "Niet te zeggen" at bounding box center [670, 396] width 171 height 35
click at [670, 396] on input "Niet te zeggen" at bounding box center [676, 402] width 12 height 12
radio input "true"
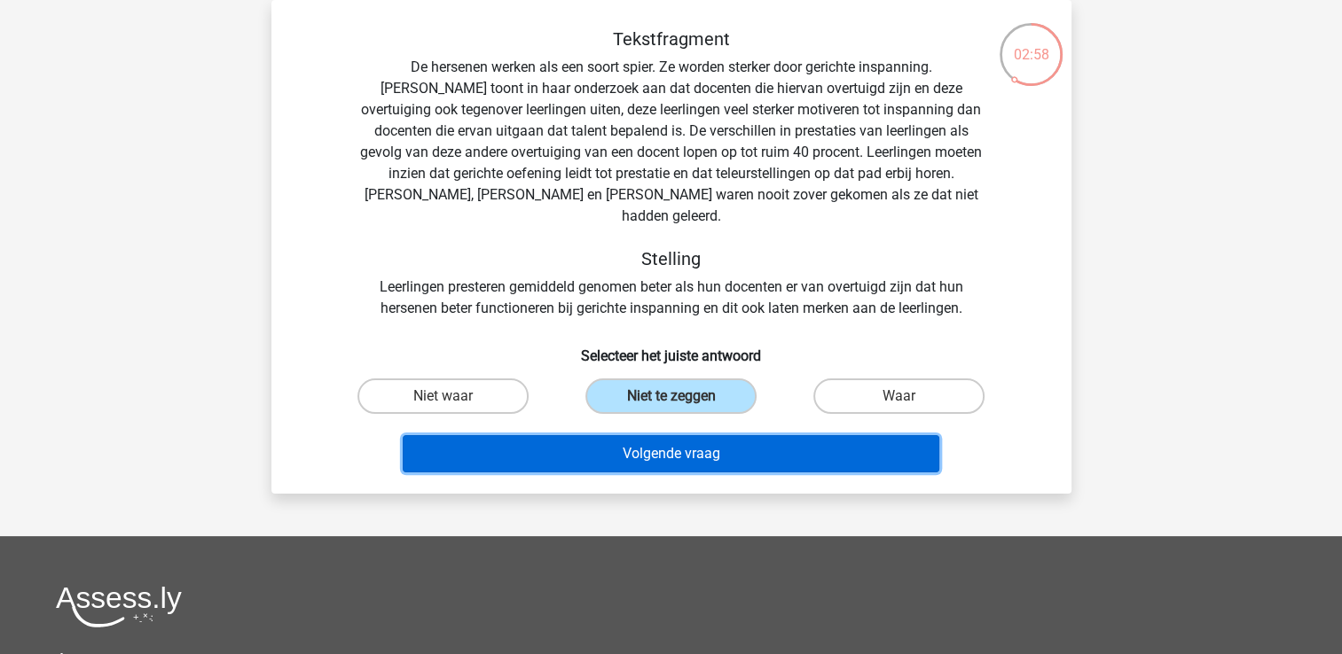
click at [662, 435] on button "Volgende vraag" at bounding box center [671, 453] width 537 height 37
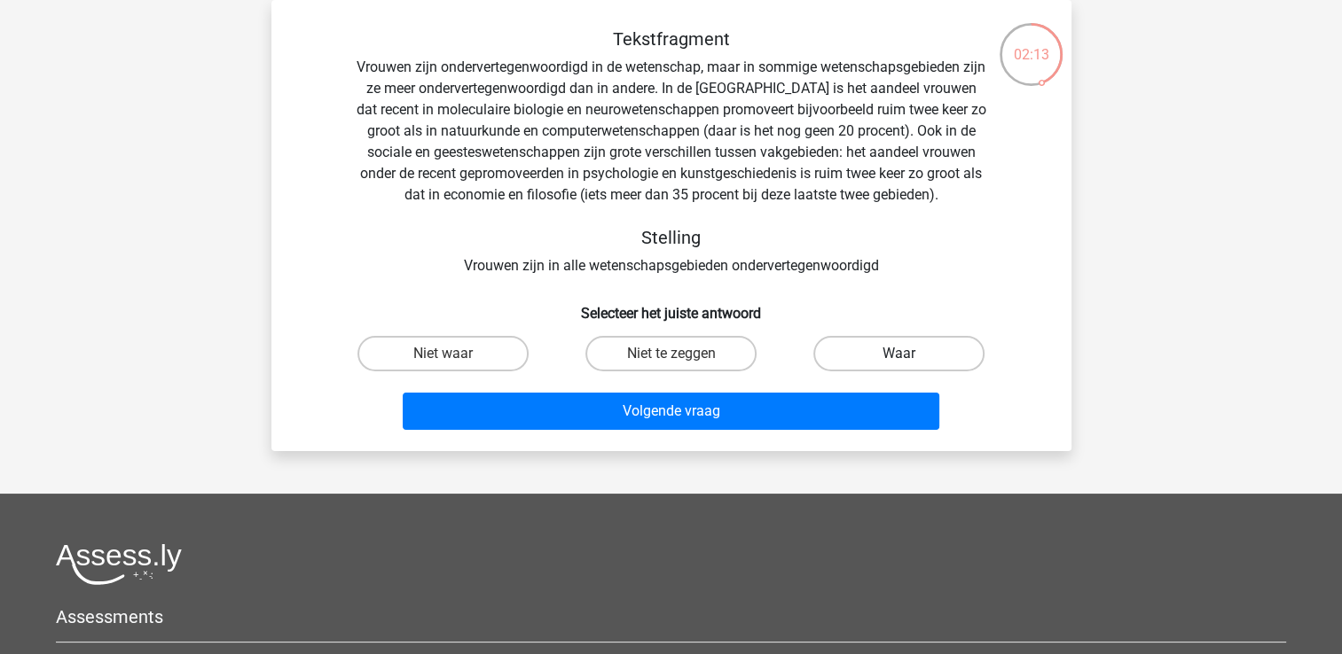
click at [834, 349] on label "Waar" at bounding box center [898, 353] width 171 height 35
click at [899, 354] on input "Waar" at bounding box center [905, 360] width 12 height 12
radio input "true"
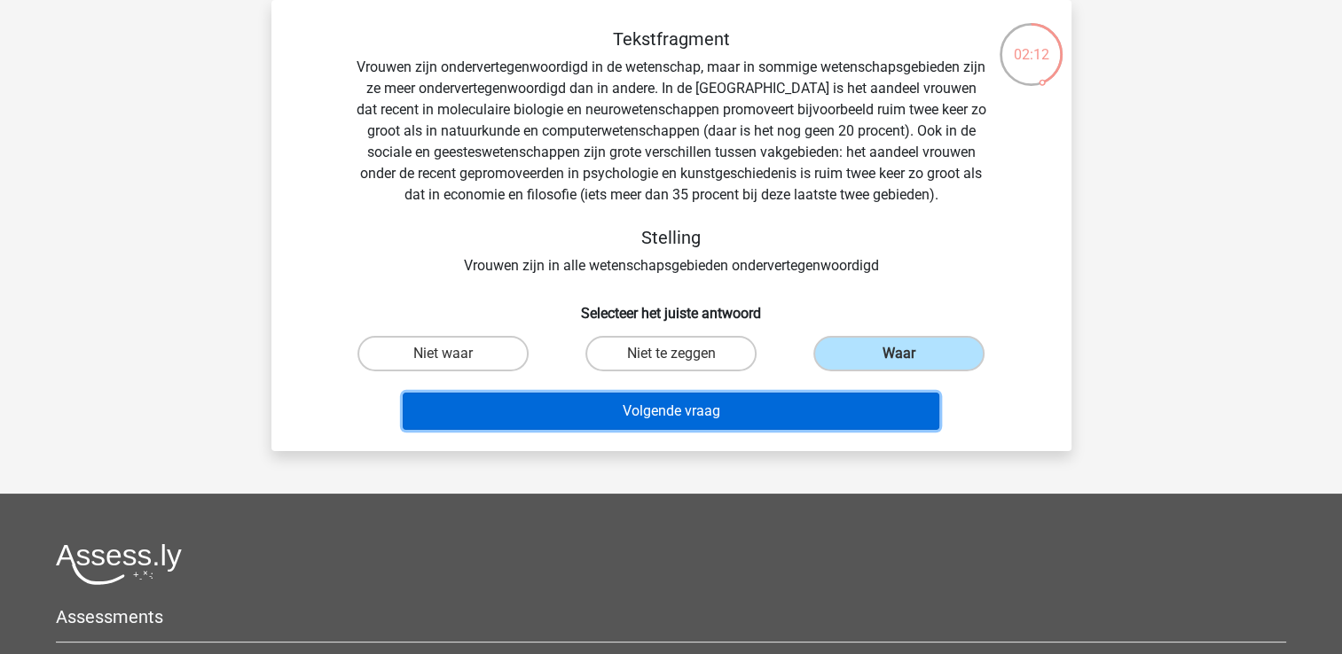
click at [782, 406] on button "Volgende vraag" at bounding box center [671, 411] width 537 height 37
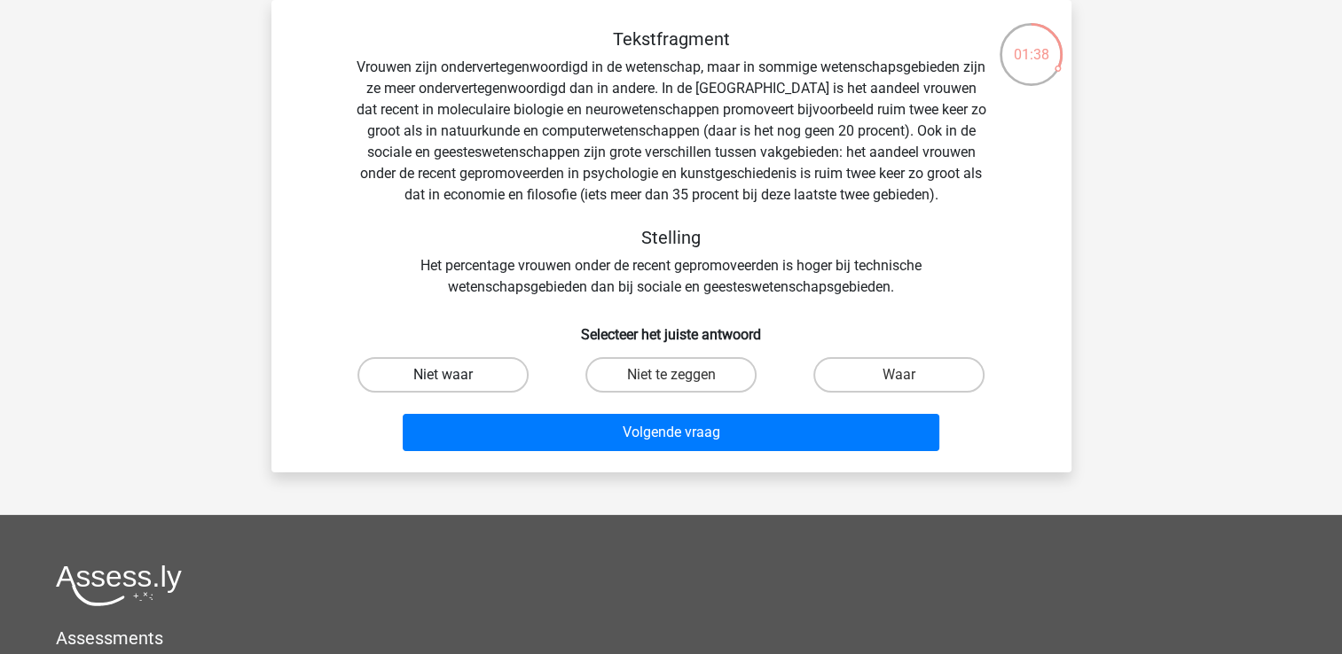
click at [497, 380] on label "Niet waar" at bounding box center [442, 374] width 171 height 35
click at [454, 380] on input "Niet waar" at bounding box center [449, 381] width 12 height 12
radio input "true"
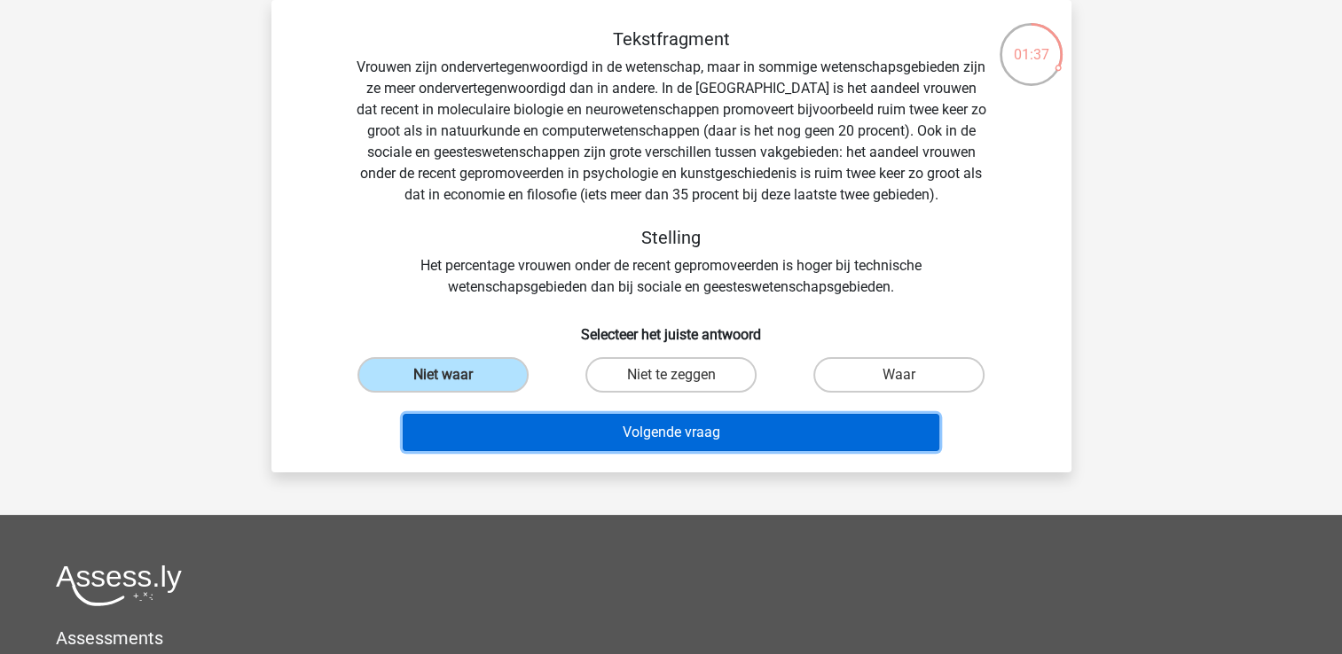
click at [517, 420] on button "Volgende vraag" at bounding box center [671, 432] width 537 height 37
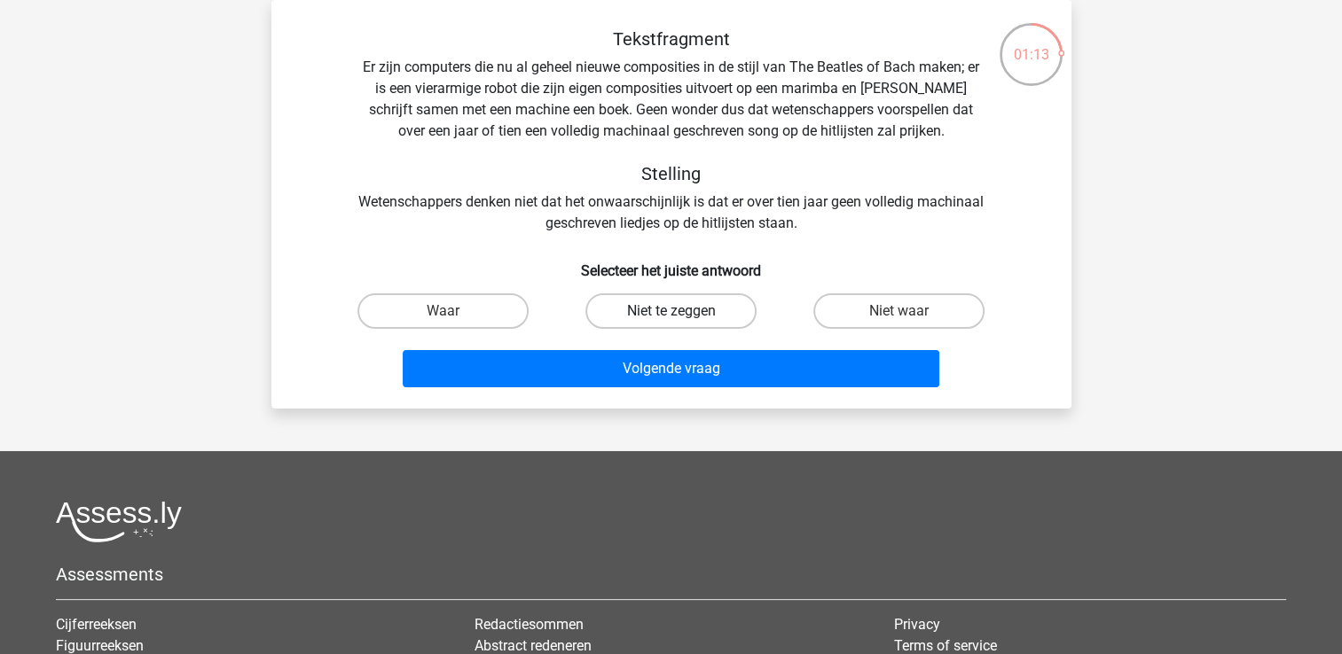
click at [639, 317] on label "Niet te zeggen" at bounding box center [670, 311] width 171 height 35
click at [670, 317] on input "Niet te zeggen" at bounding box center [676, 317] width 12 height 12
radio input "true"
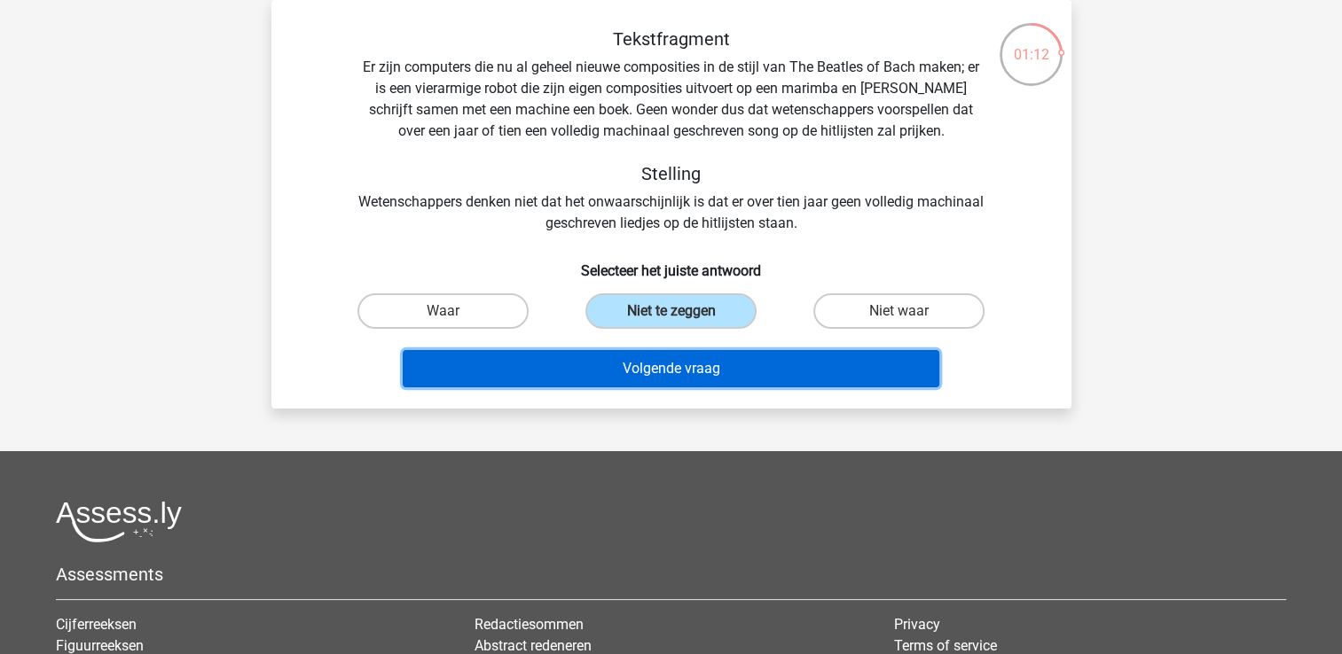
click at [642, 359] on button "Volgende vraag" at bounding box center [671, 368] width 537 height 37
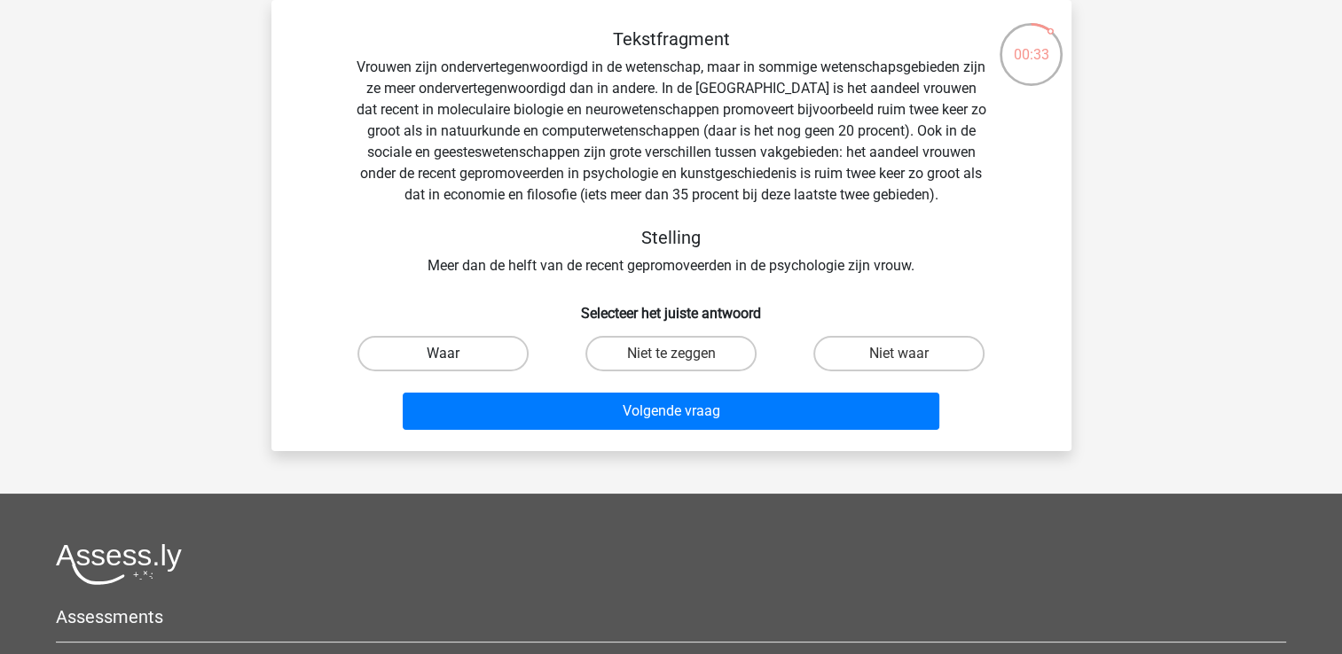
click at [492, 357] on label "Waar" at bounding box center [442, 353] width 171 height 35
click at [454, 357] on input "Waar" at bounding box center [449, 360] width 12 height 12
radio input "true"
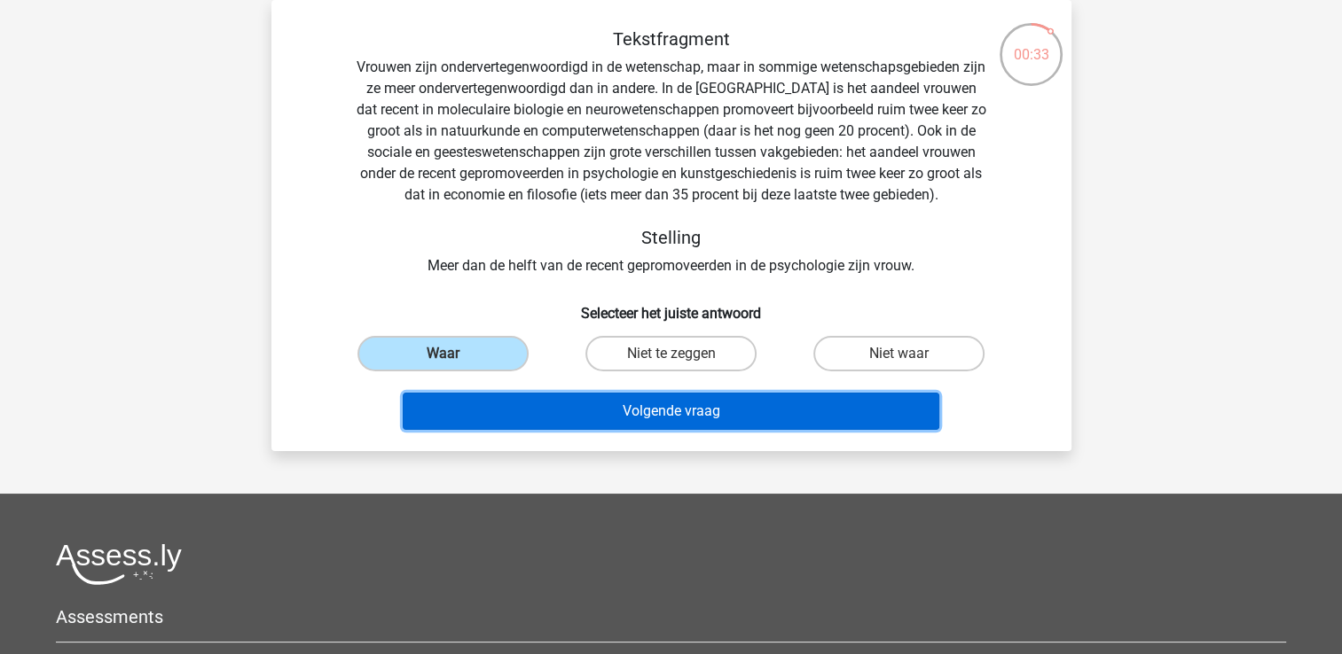
click at [498, 402] on button "Volgende vraag" at bounding box center [671, 411] width 537 height 37
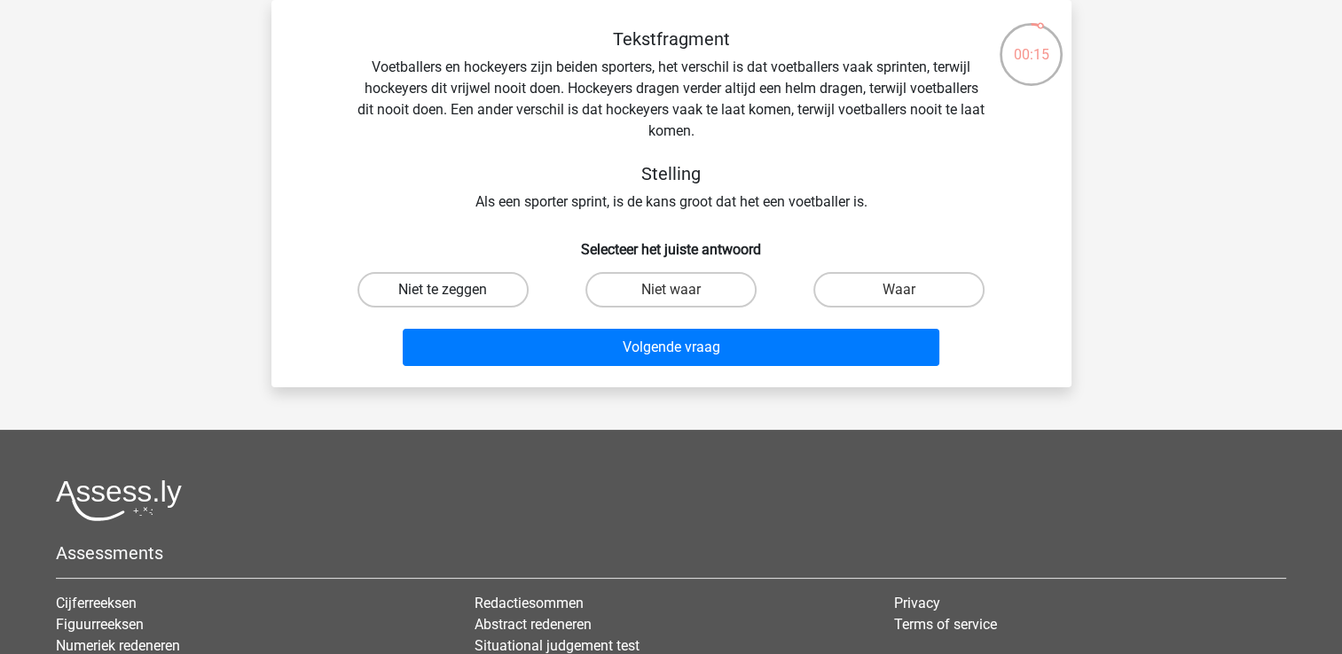
click at [479, 294] on label "Niet te zeggen" at bounding box center [442, 289] width 171 height 35
click at [454, 294] on input "Niet te zeggen" at bounding box center [449, 296] width 12 height 12
radio input "true"
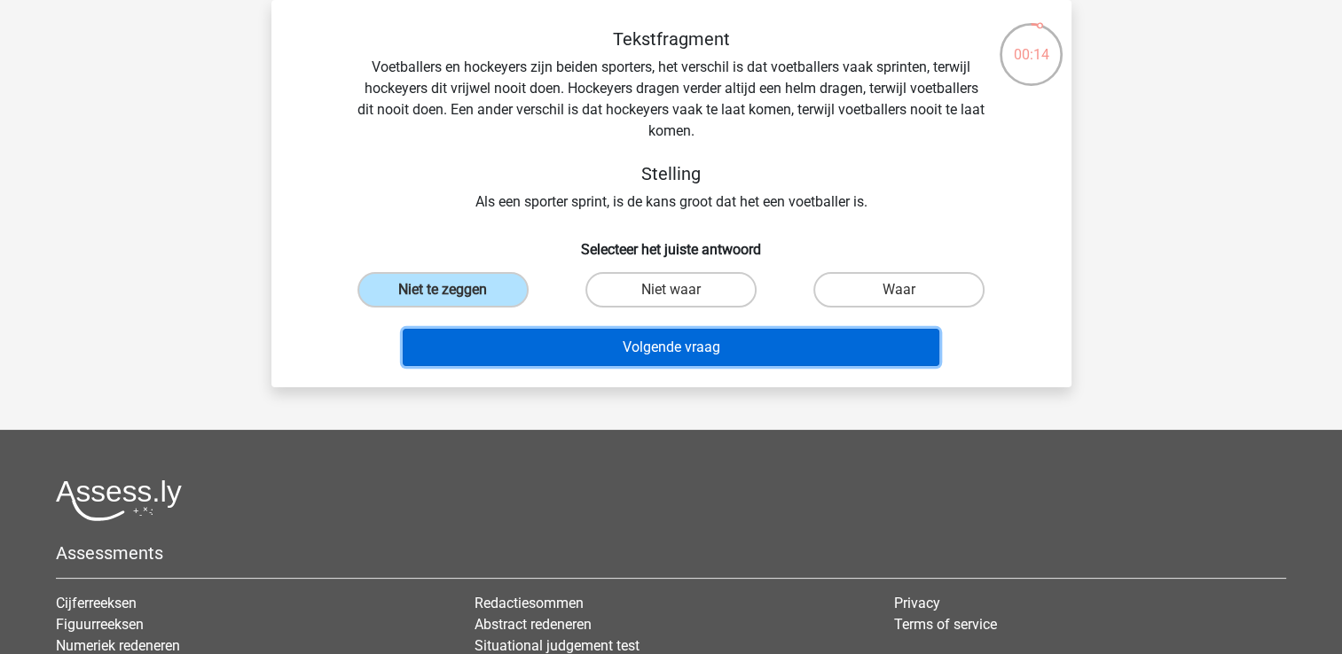
click at [559, 343] on button "Volgende vraag" at bounding box center [671, 347] width 537 height 37
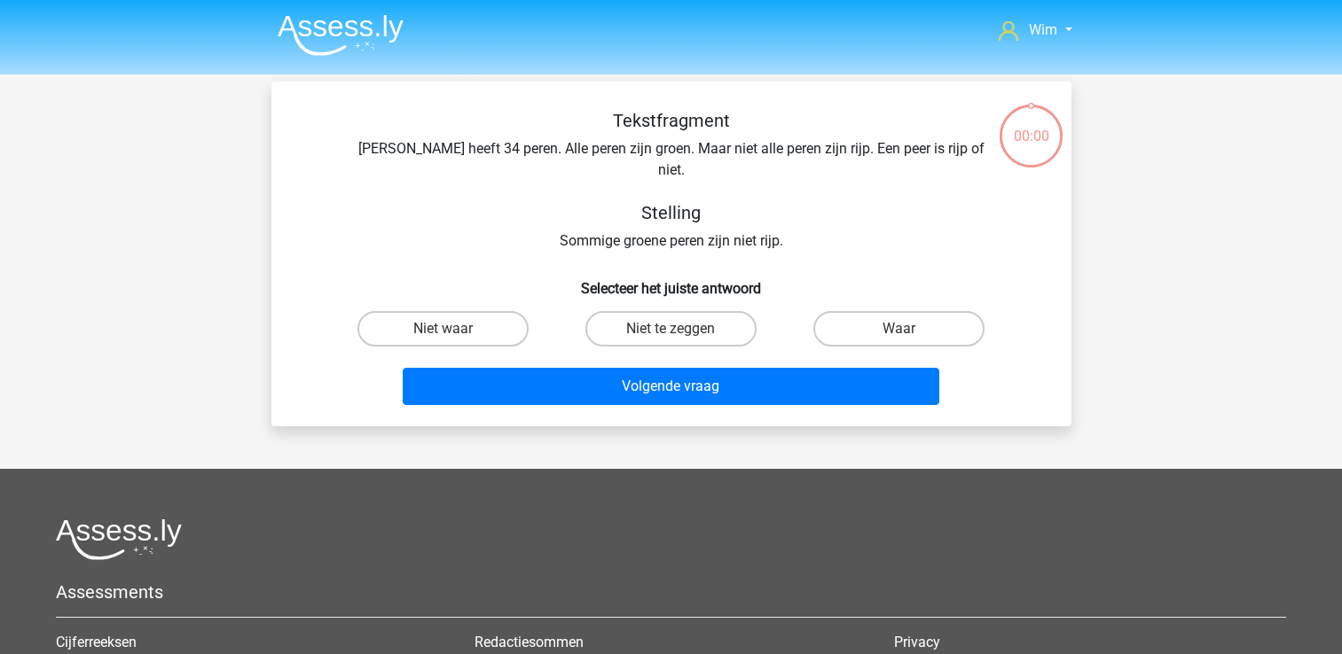
scroll to position [82, 0]
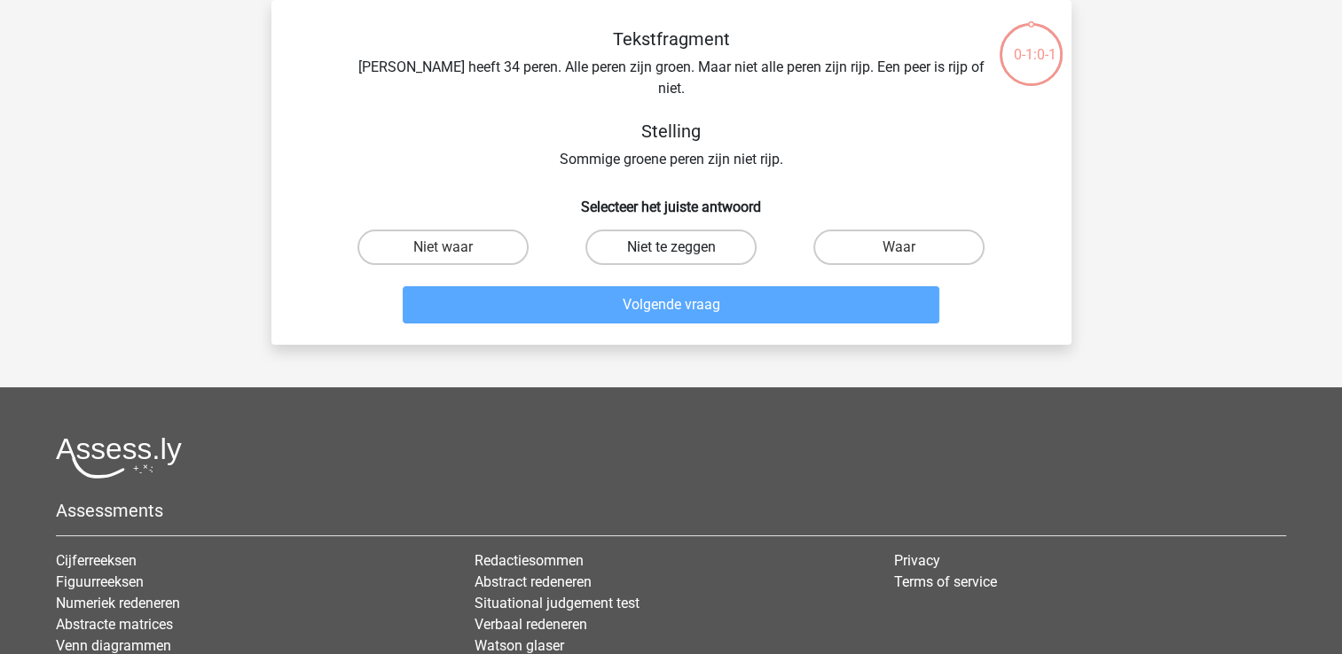
click at [628, 231] on label "Niet te zeggen" at bounding box center [670, 247] width 171 height 35
click at [670, 247] on input "Niet te zeggen" at bounding box center [676, 253] width 12 height 12
radio input "true"
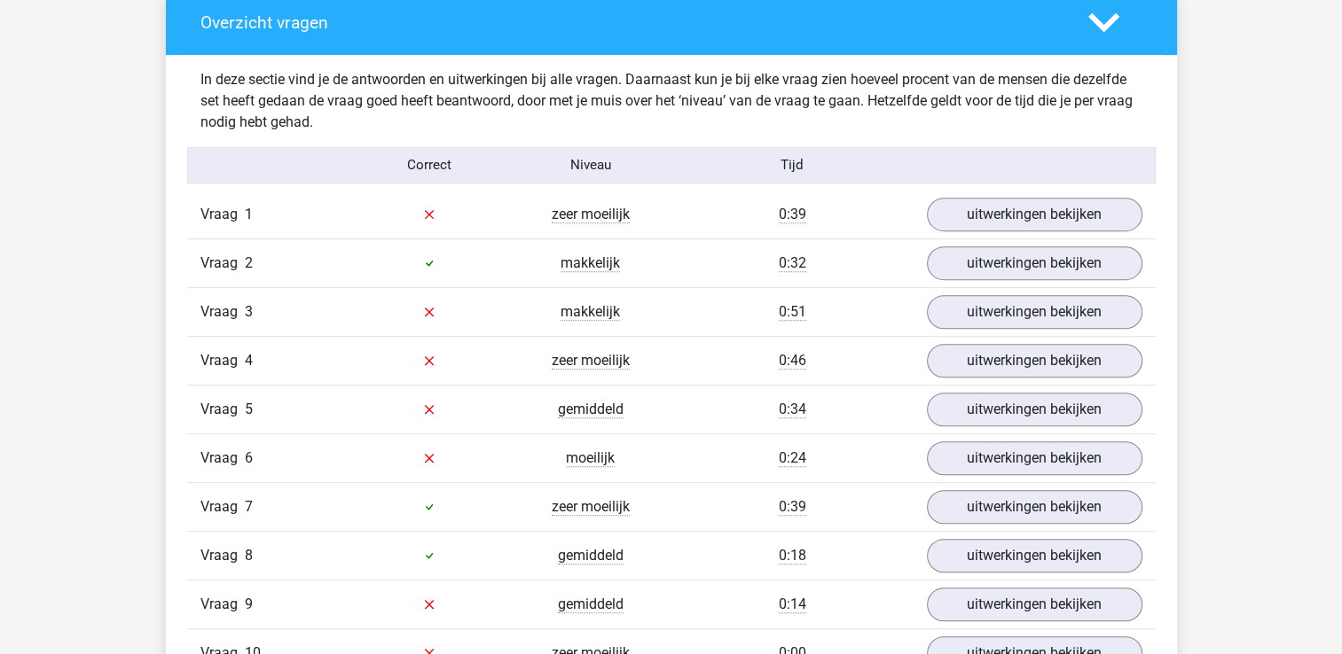
scroll to position [975, 0]
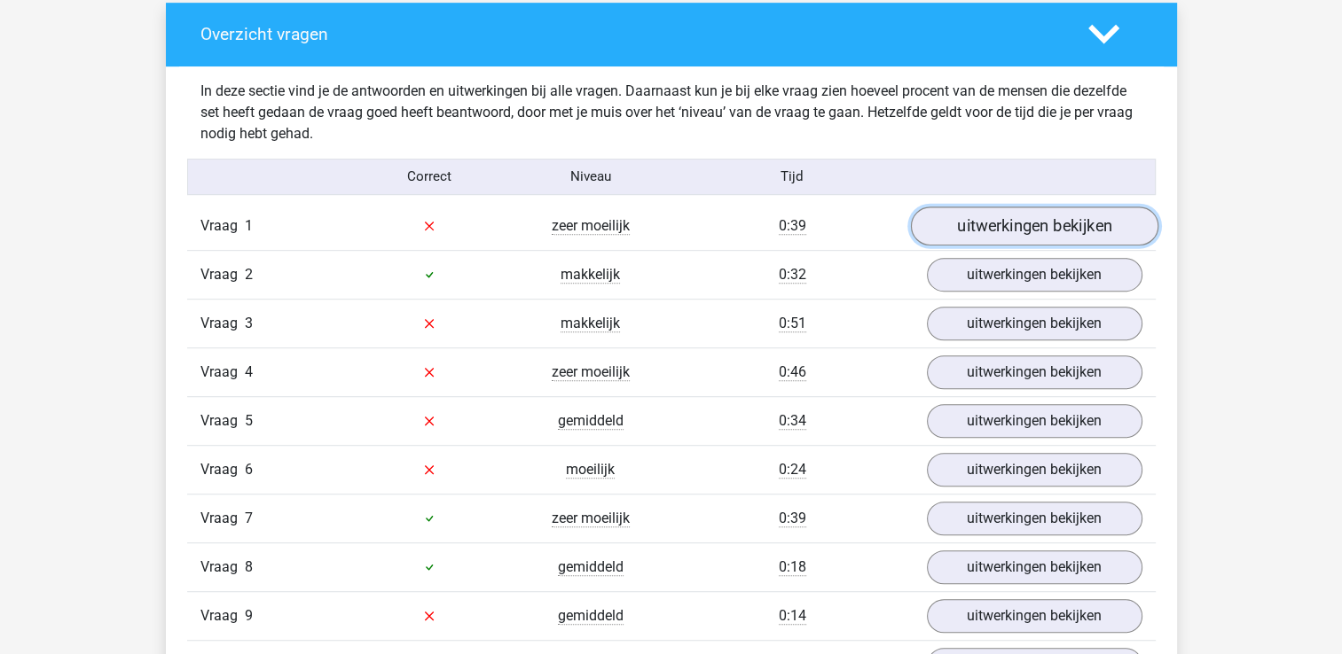
click at [1025, 215] on link "uitwerkingen bekijken" at bounding box center [1033, 226] width 247 height 39
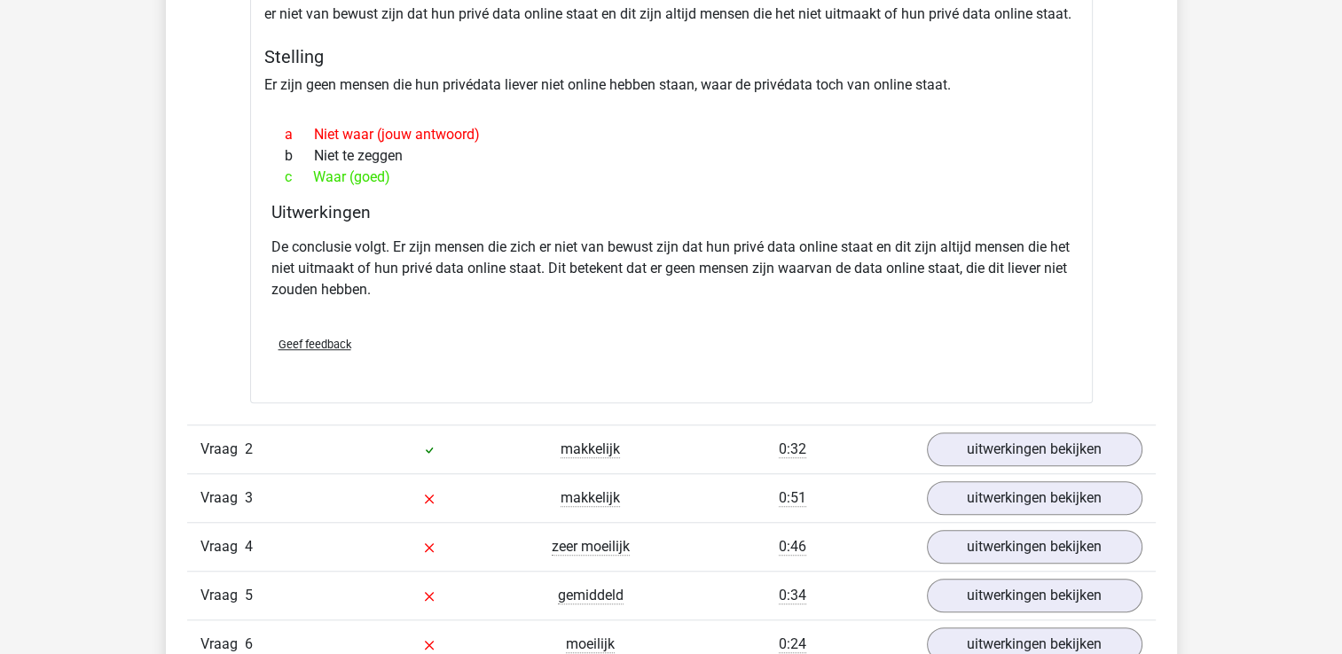
scroll to position [1508, 0]
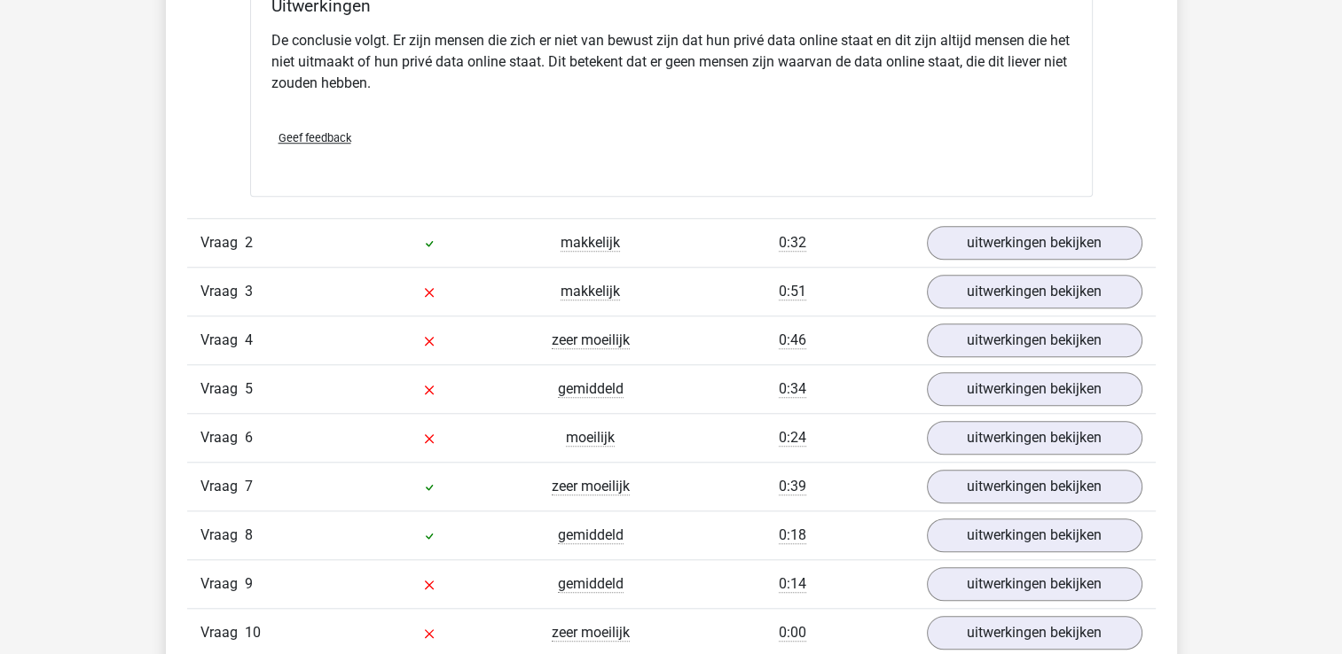
click at [984, 270] on div "Vraag 3 makkelijk 0:51 uitwerkingen bekijken" at bounding box center [671, 291] width 968 height 49
click at [983, 286] on link "uitwerkingen bekijken" at bounding box center [1033, 291] width 247 height 39
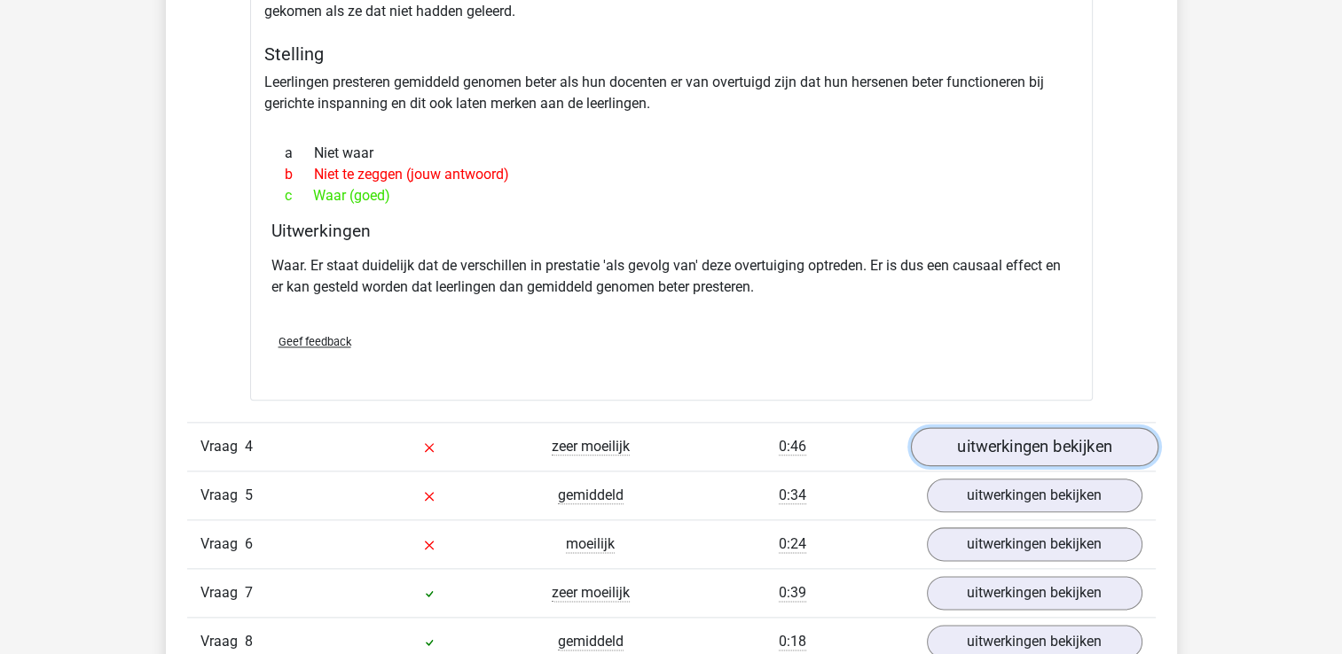
scroll to position [2040, 0]
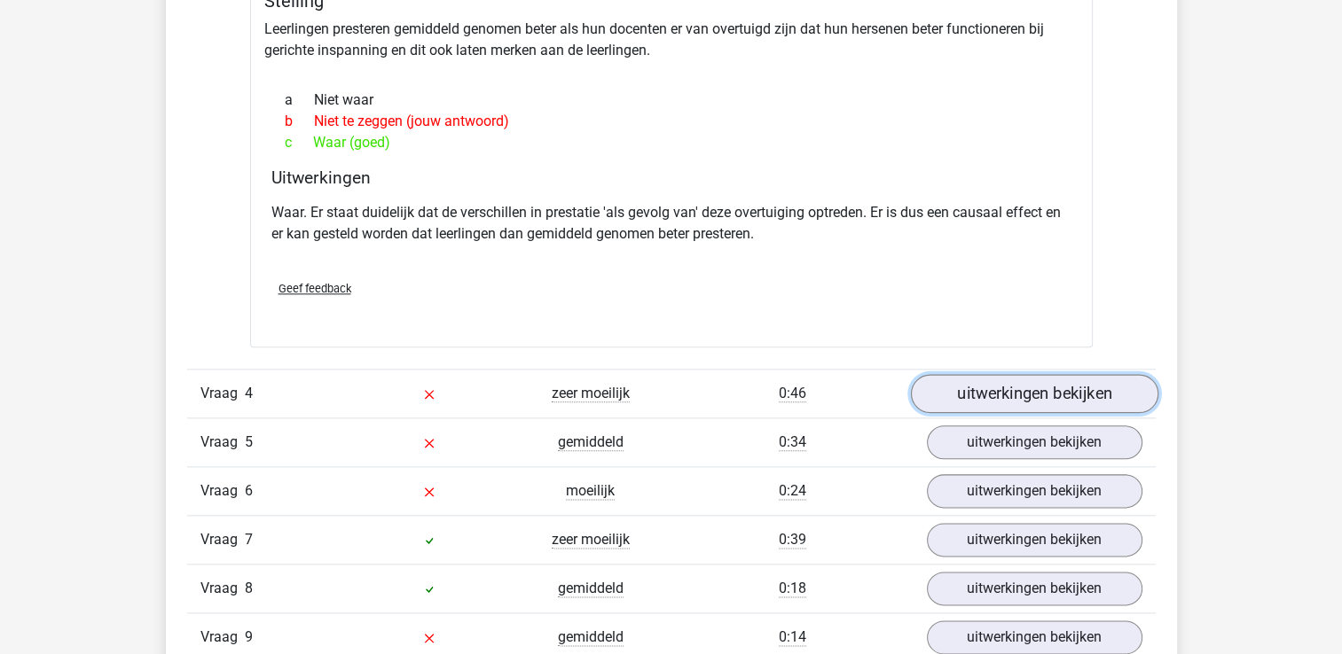
click at [965, 399] on link "uitwerkingen bekijken" at bounding box center [1033, 393] width 247 height 39
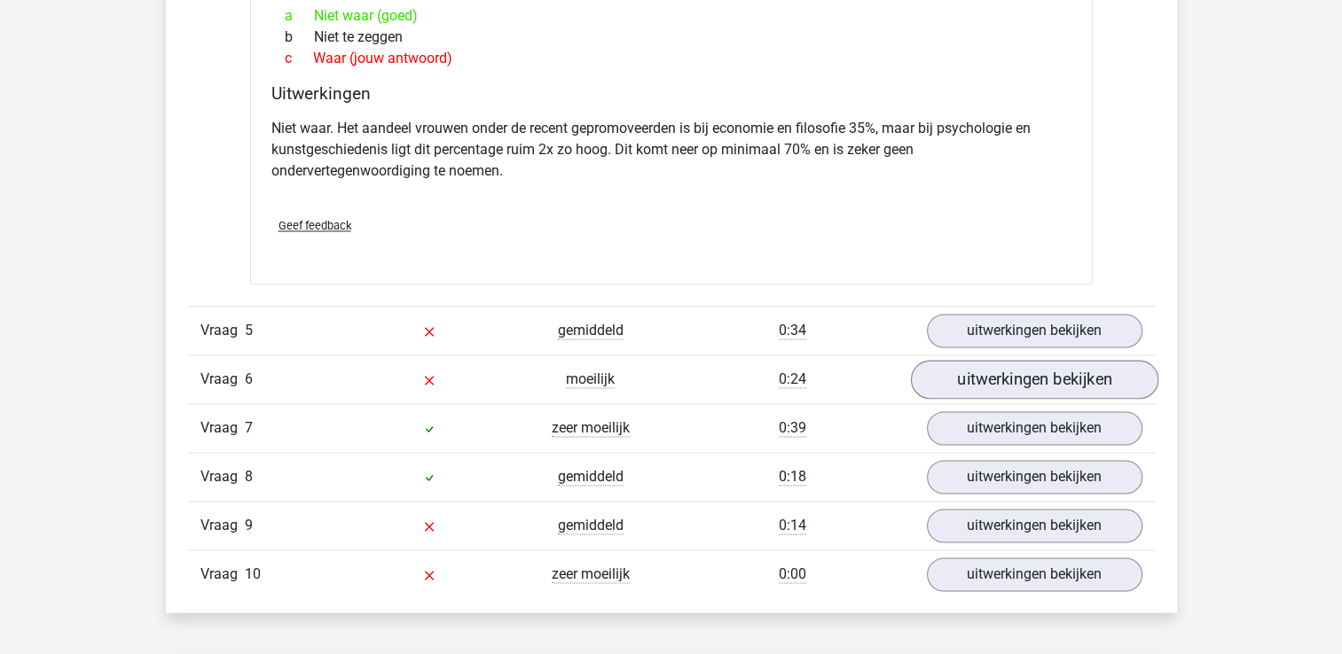
scroll to position [2749, 0]
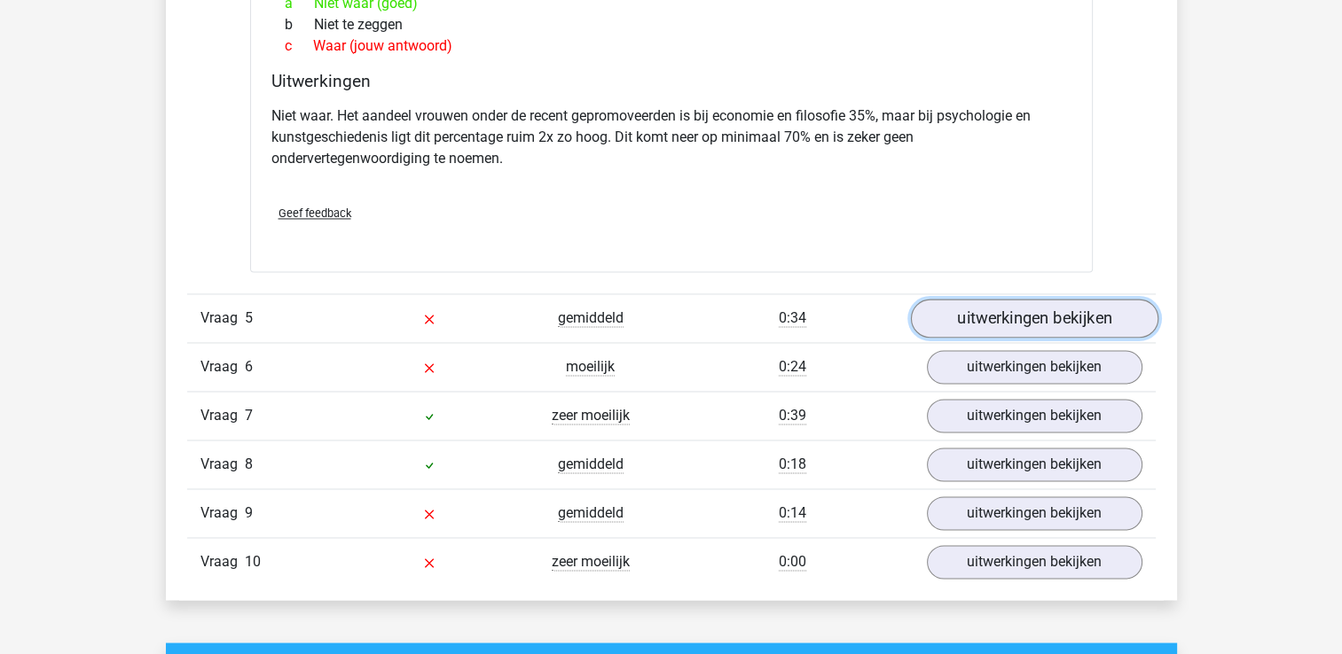
click at [1054, 319] on link "uitwerkingen bekijken" at bounding box center [1033, 318] width 247 height 39
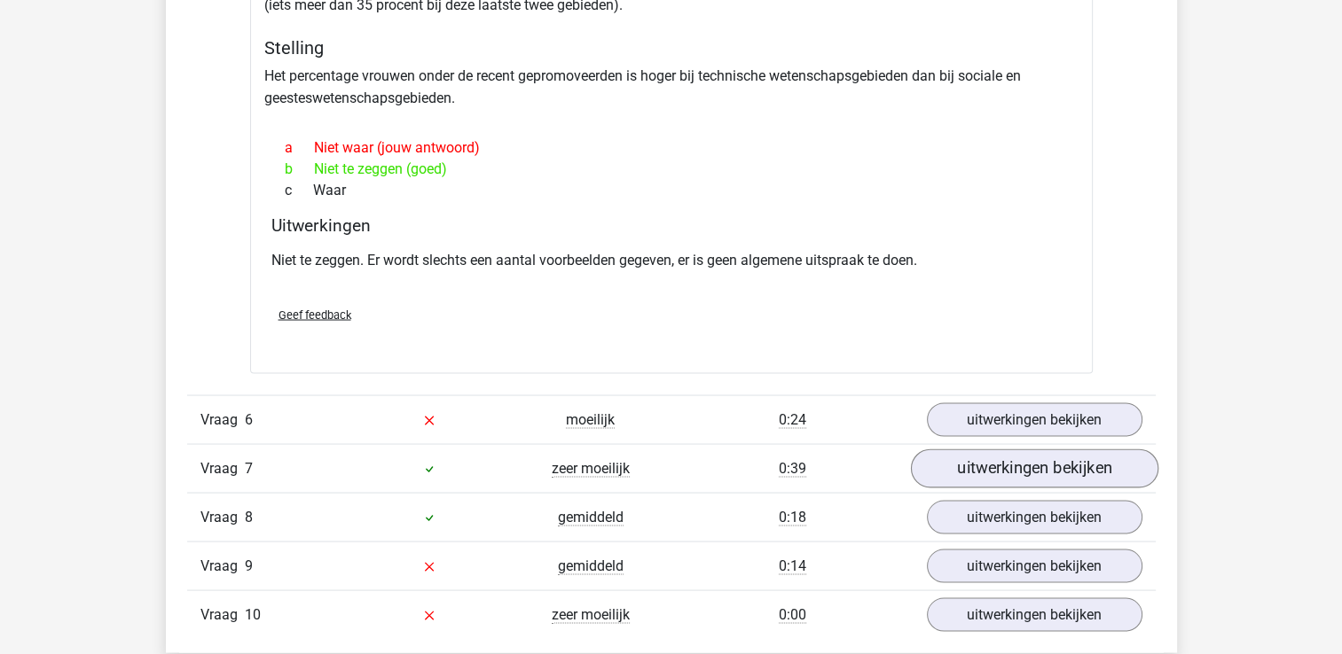
scroll to position [3281, 0]
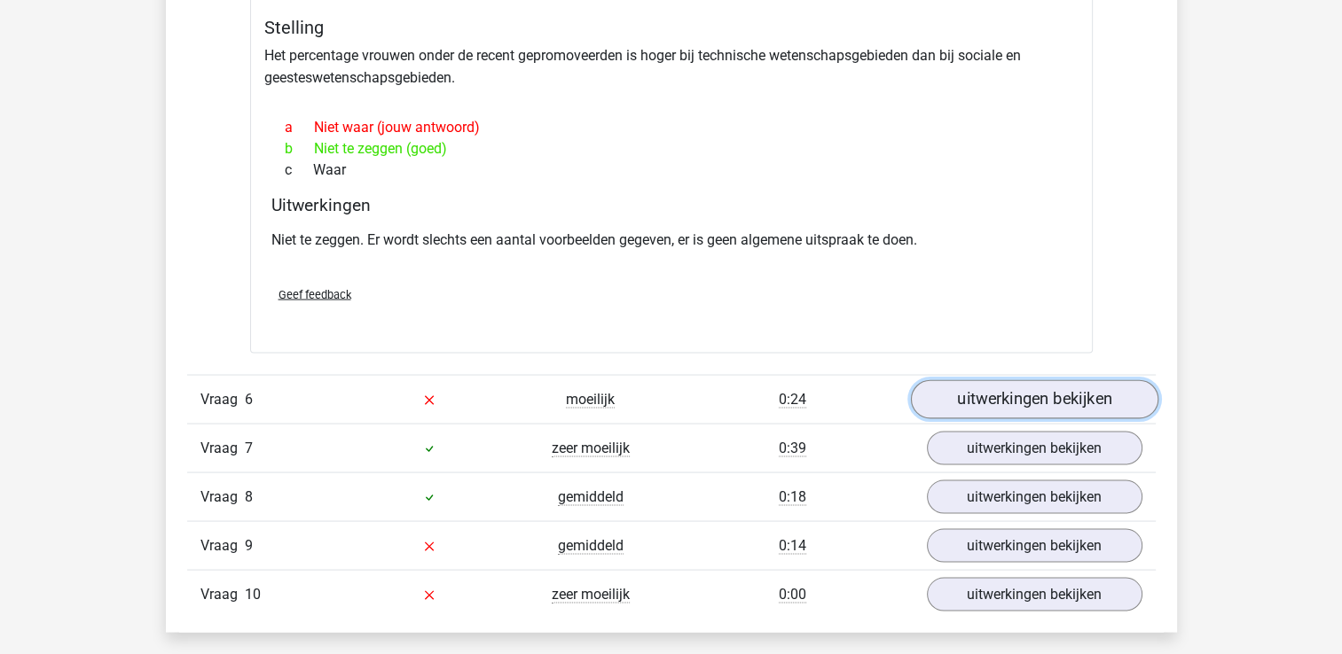
click at [991, 400] on link "uitwerkingen bekijken" at bounding box center [1033, 399] width 247 height 39
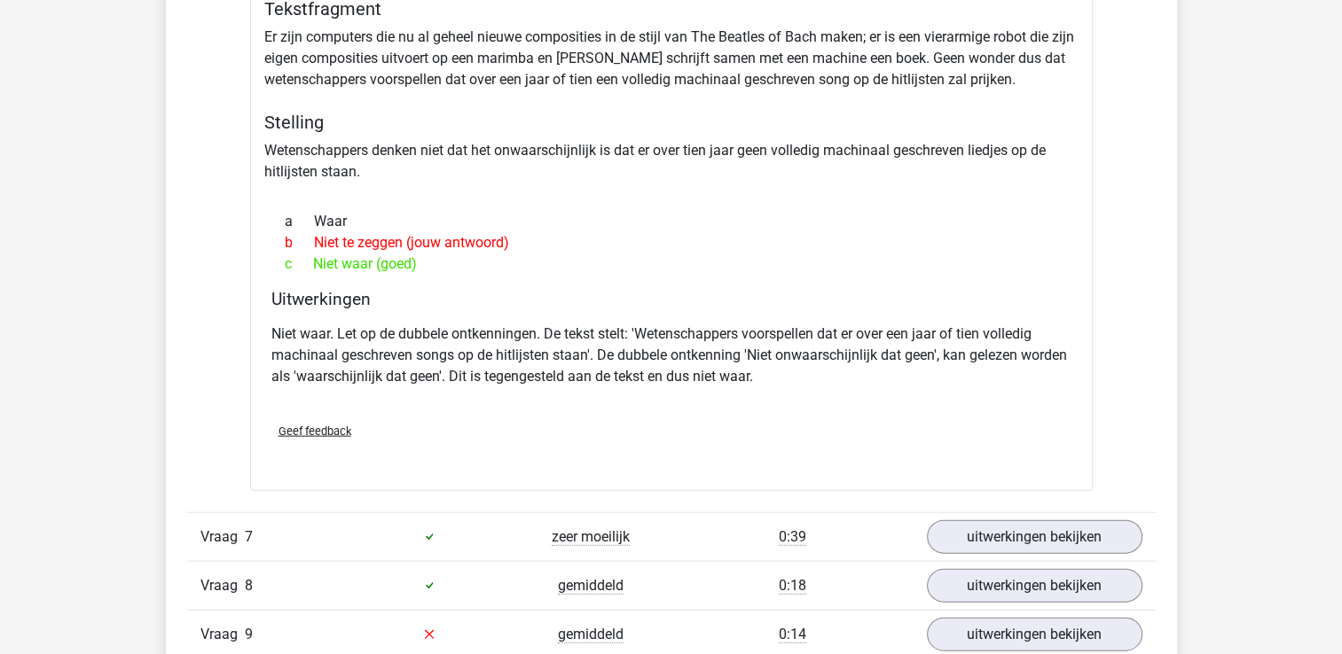
scroll to position [3813, 0]
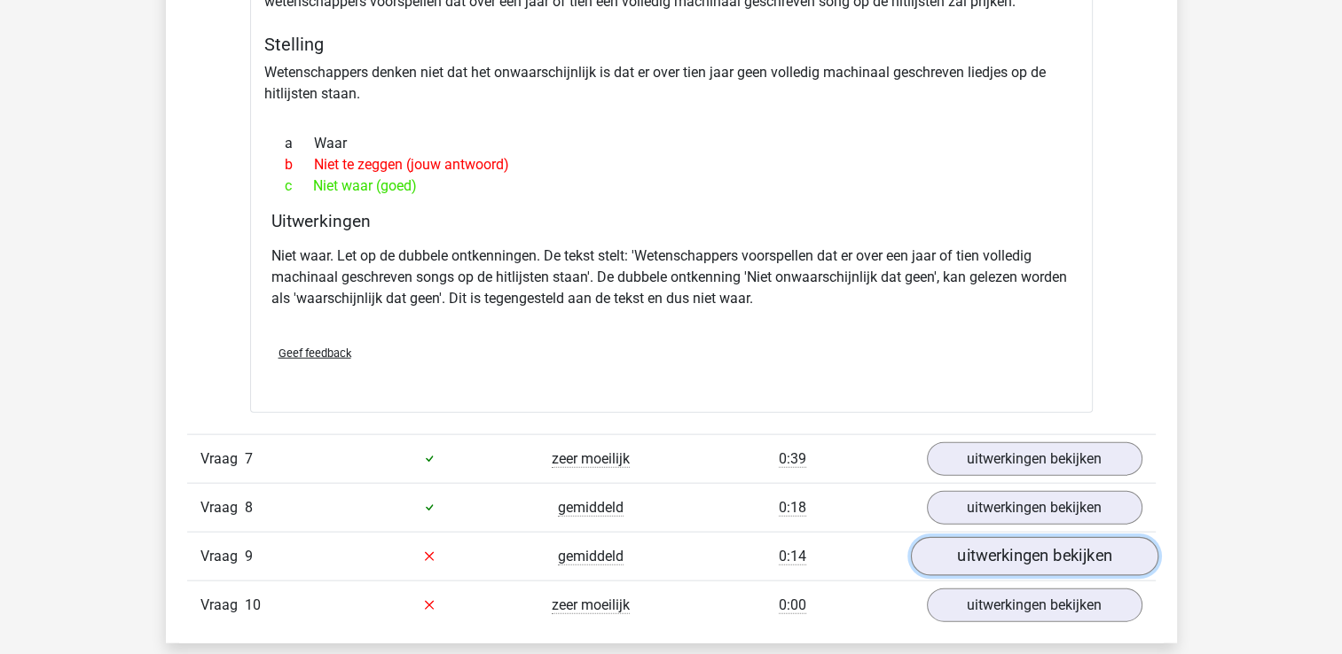
click at [962, 552] on link "uitwerkingen bekijken" at bounding box center [1033, 556] width 247 height 39
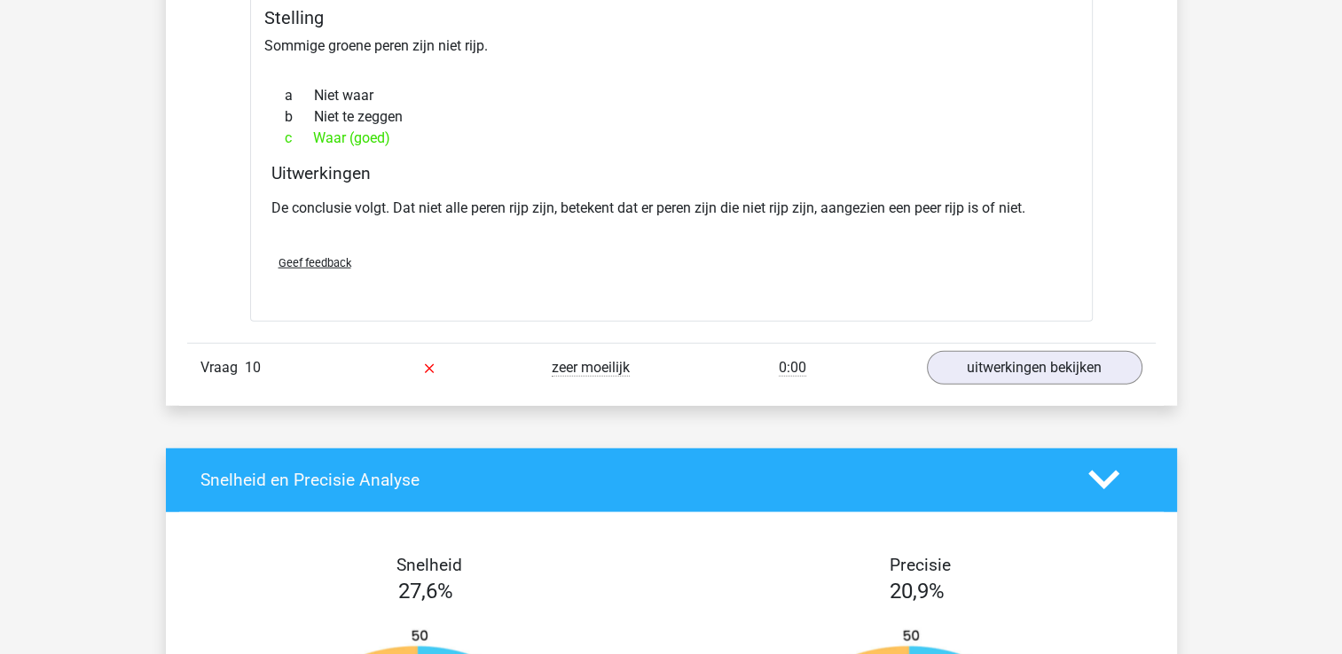
scroll to position [4523, 0]
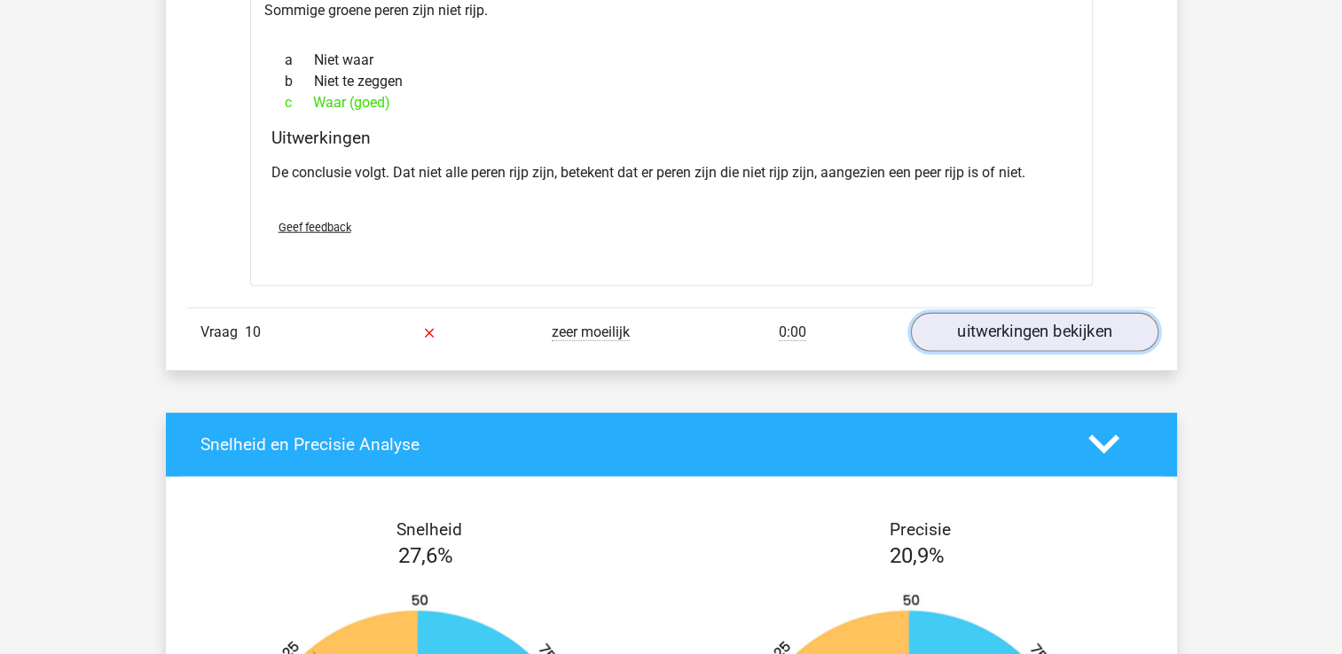
click at [1009, 335] on link "uitwerkingen bekijken" at bounding box center [1033, 332] width 247 height 39
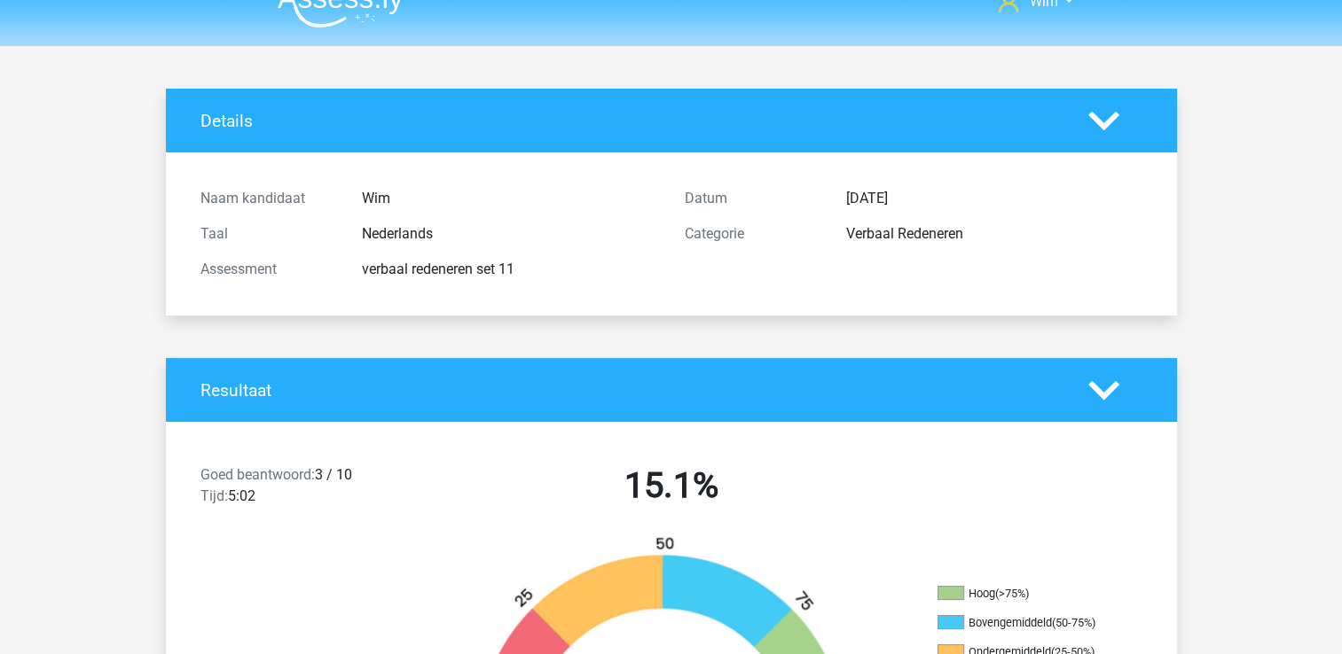
scroll to position [0, 0]
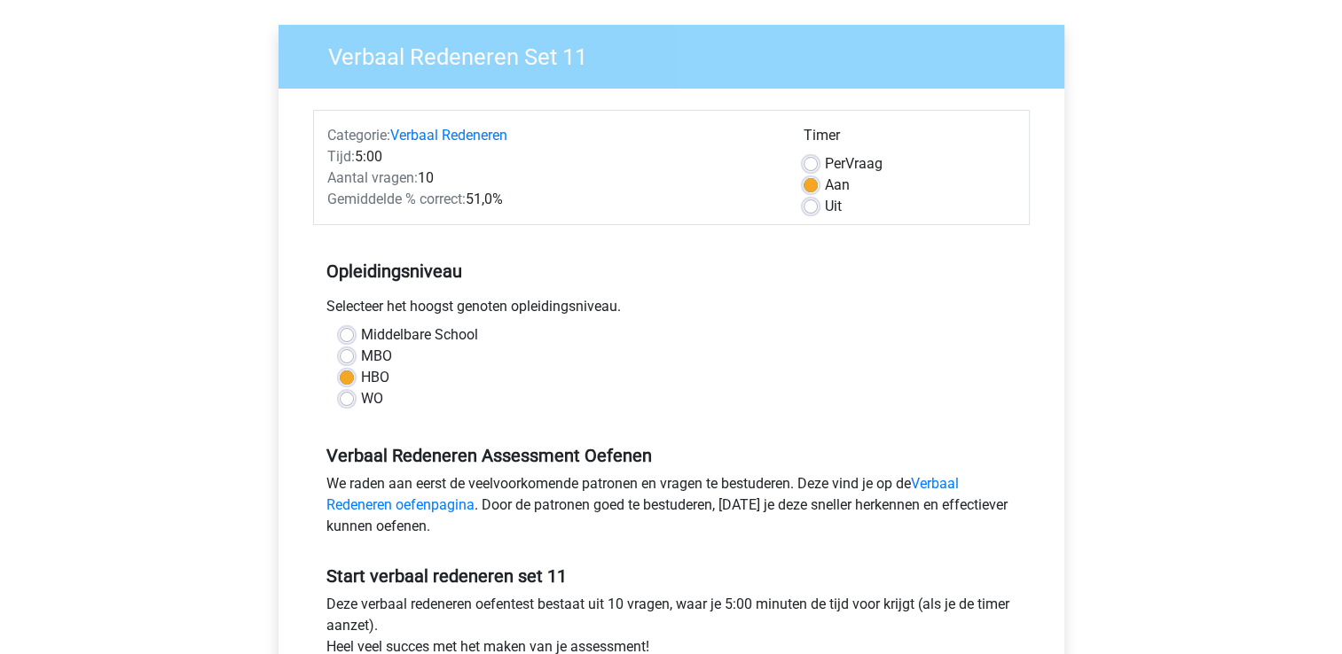
scroll to position [89, 0]
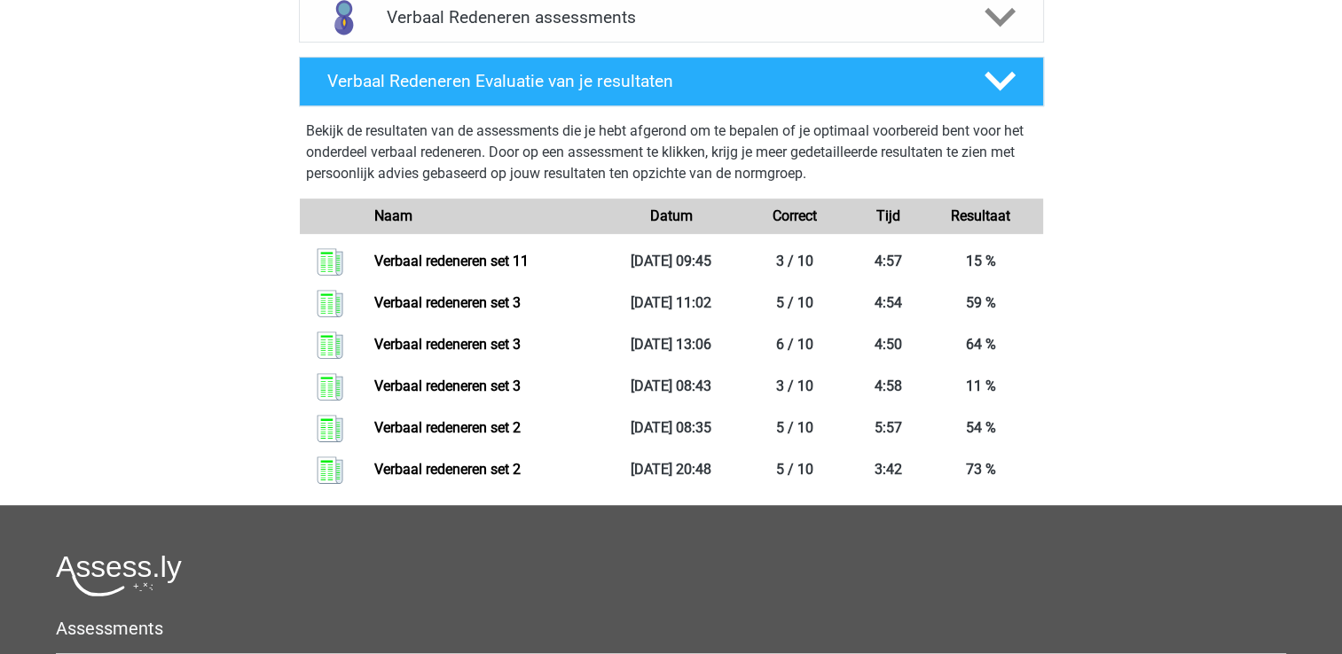
scroll to position [532, 0]
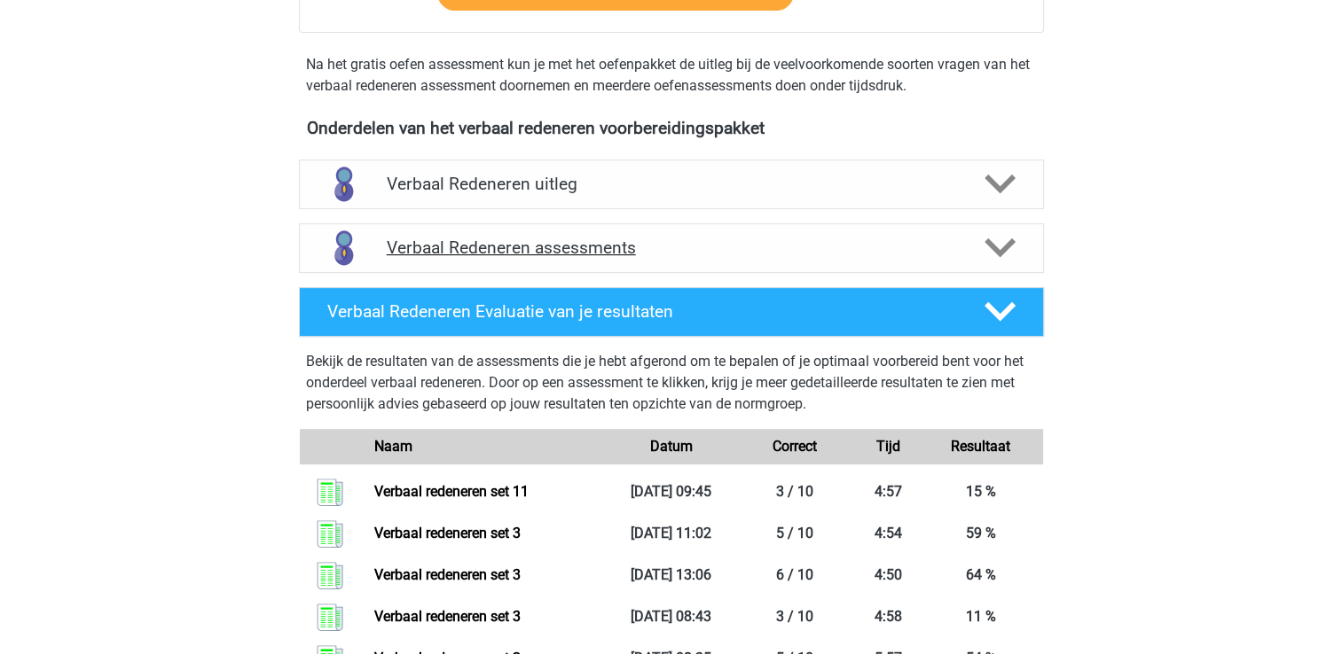
click at [549, 244] on h4 "Verbaal Redeneren assessments" at bounding box center [671, 248] width 569 height 20
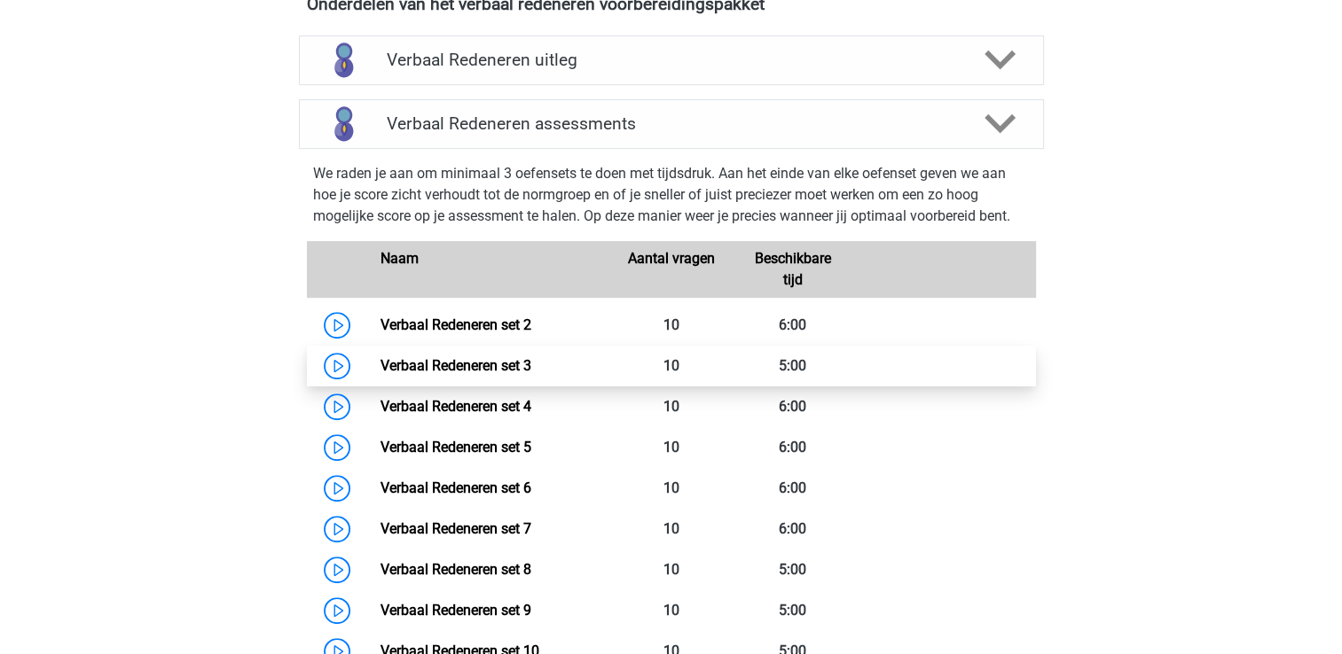
scroll to position [975, 0]
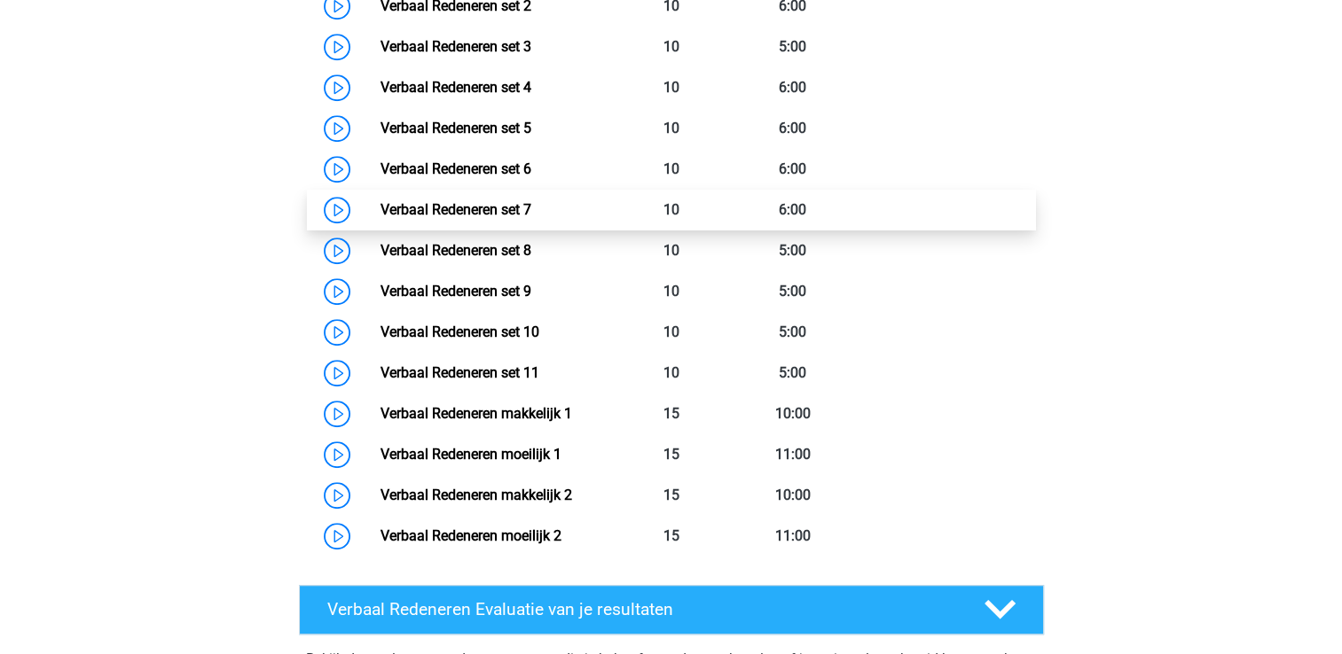
click at [465, 208] on link "Verbaal Redeneren set 7" at bounding box center [455, 209] width 151 height 17
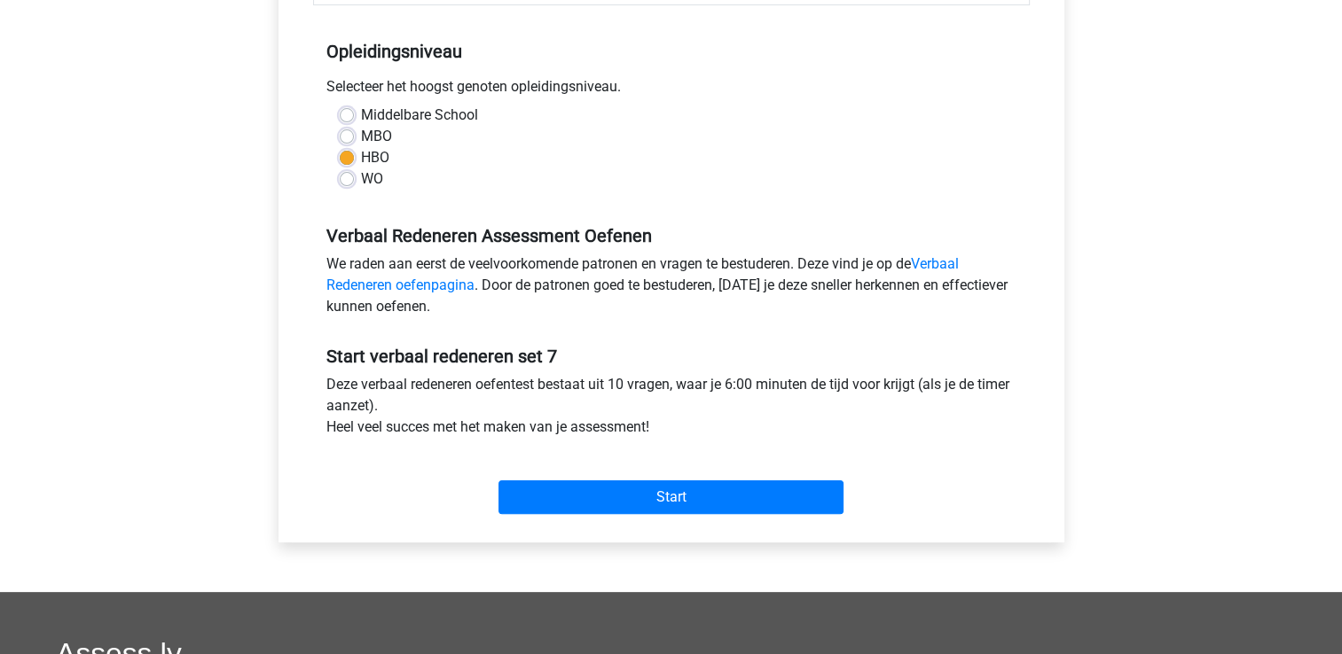
scroll to position [355, 0]
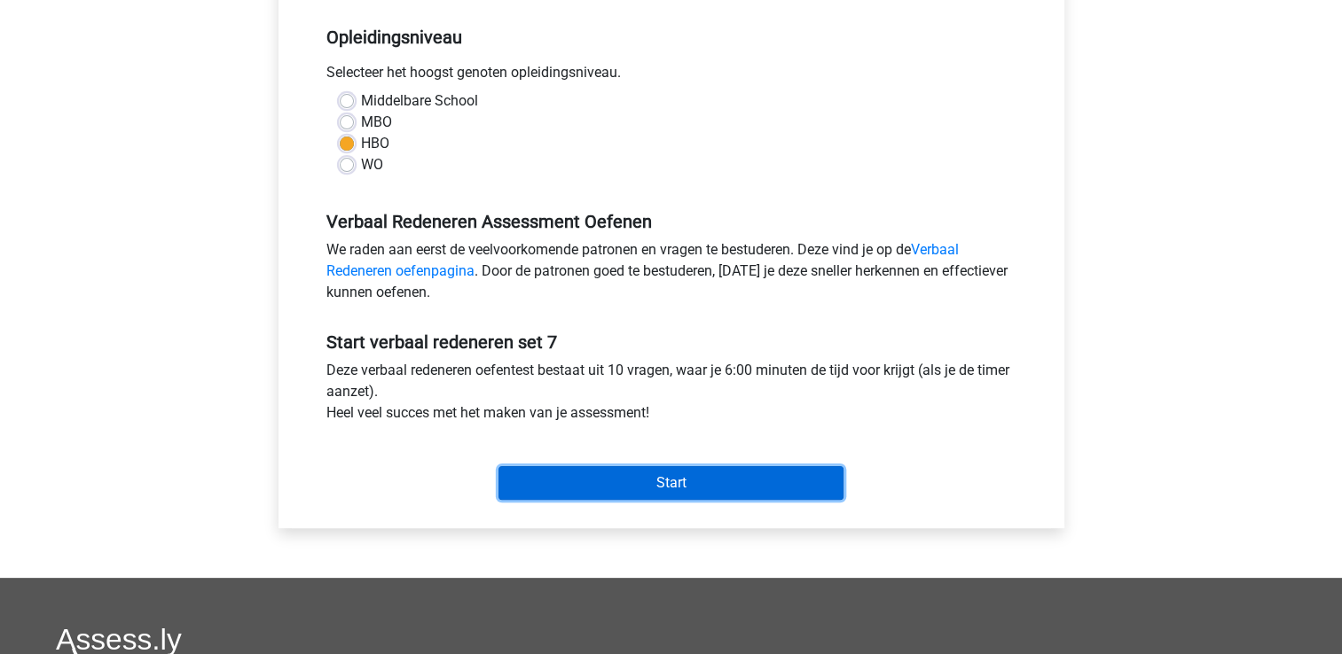
click at [557, 488] on input "Start" at bounding box center [670, 483] width 345 height 34
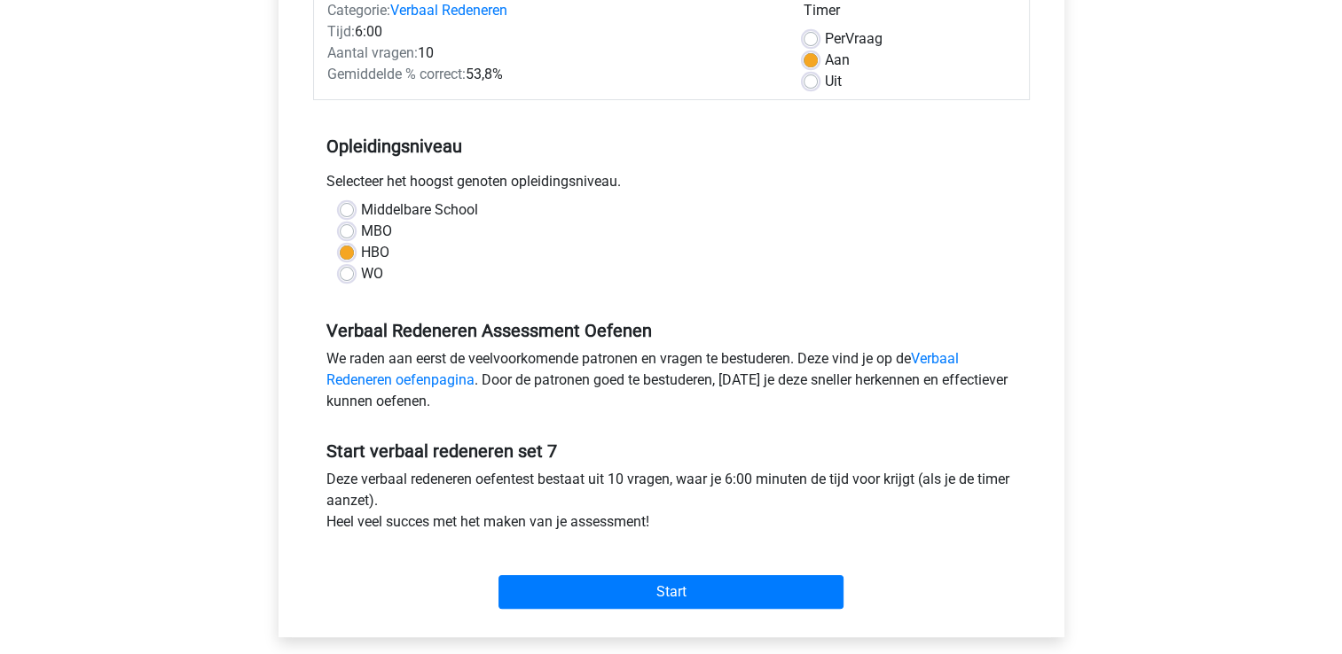
scroll to position [0, 0]
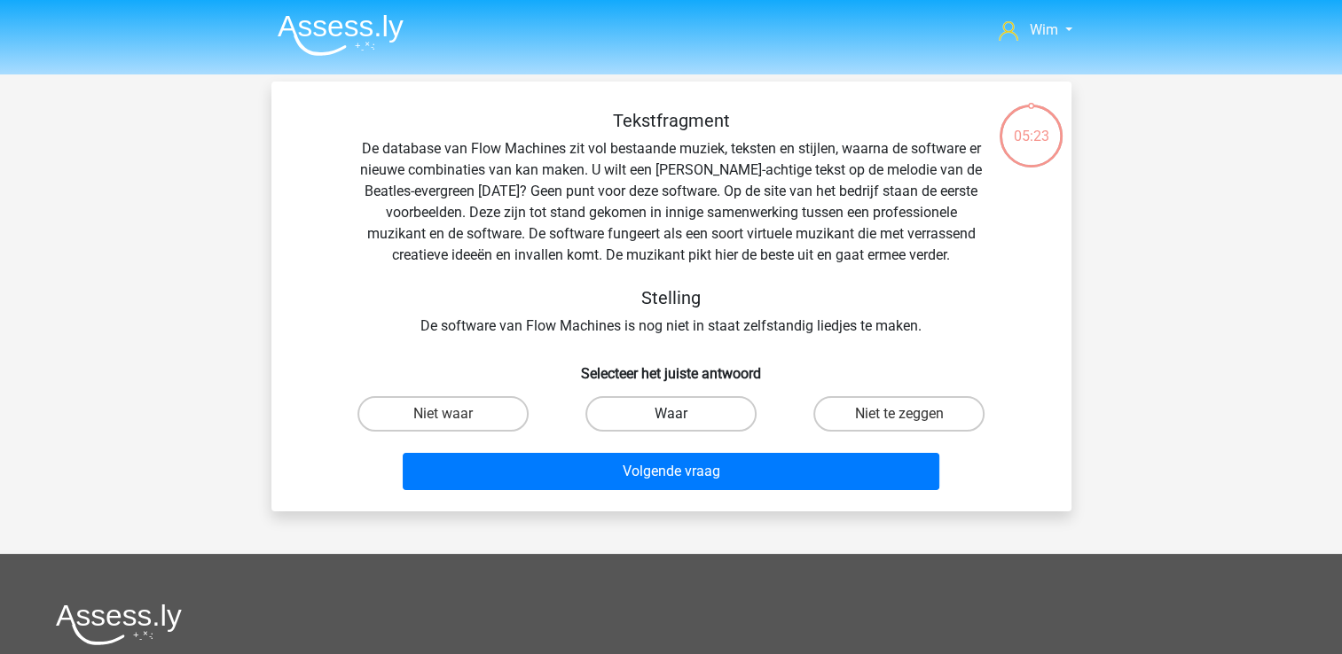
click at [681, 406] on label "Waar" at bounding box center [670, 413] width 171 height 35
click at [681, 414] on input "Waar" at bounding box center [676, 420] width 12 height 12
radio input "true"
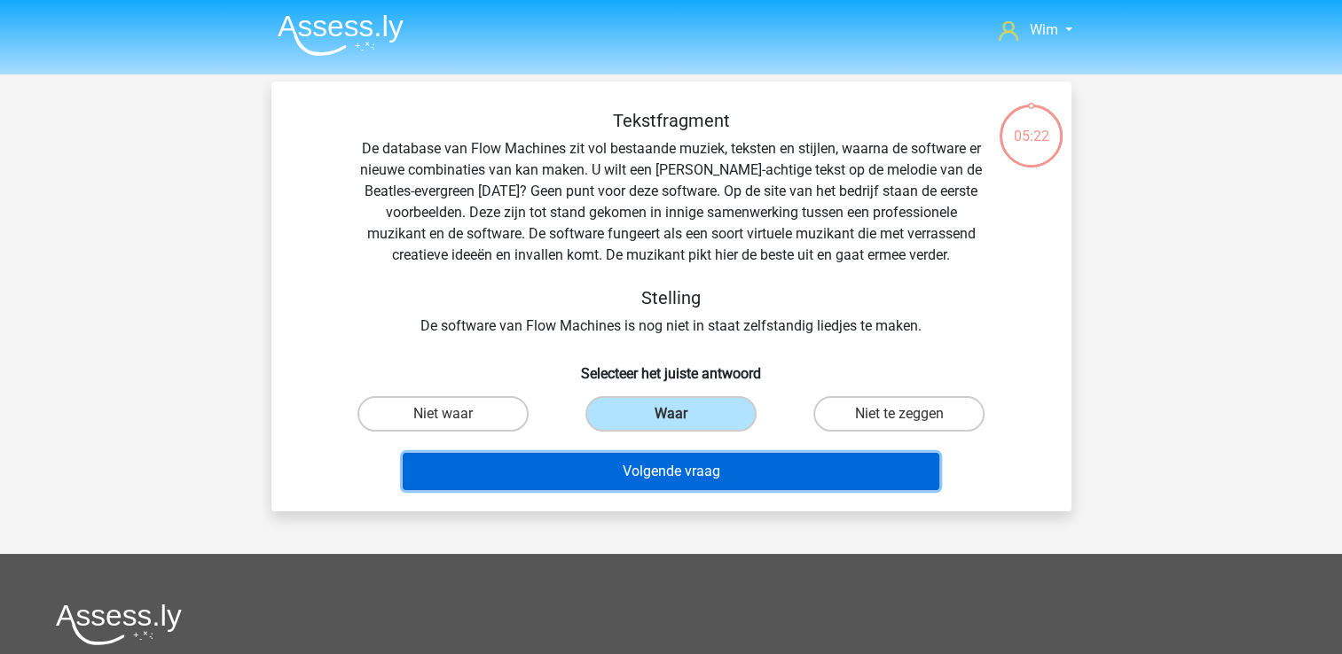
click at [688, 465] on button "Volgende vraag" at bounding box center [671, 471] width 537 height 37
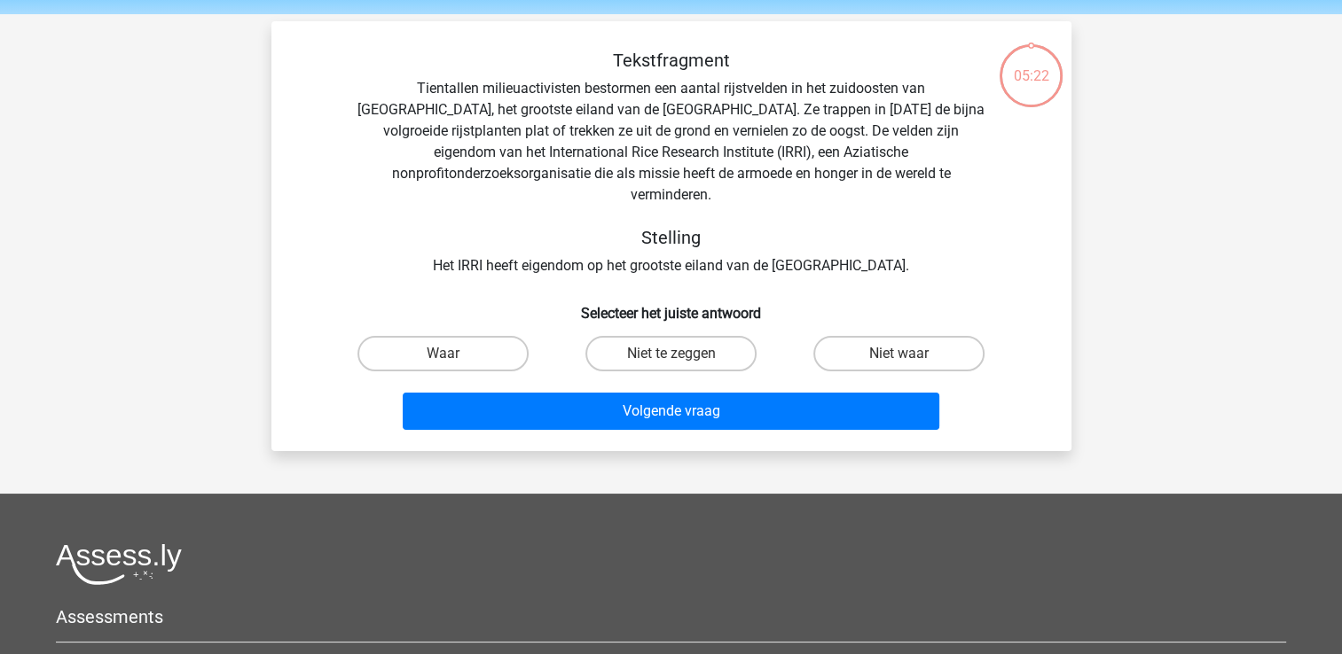
scroll to position [82, 0]
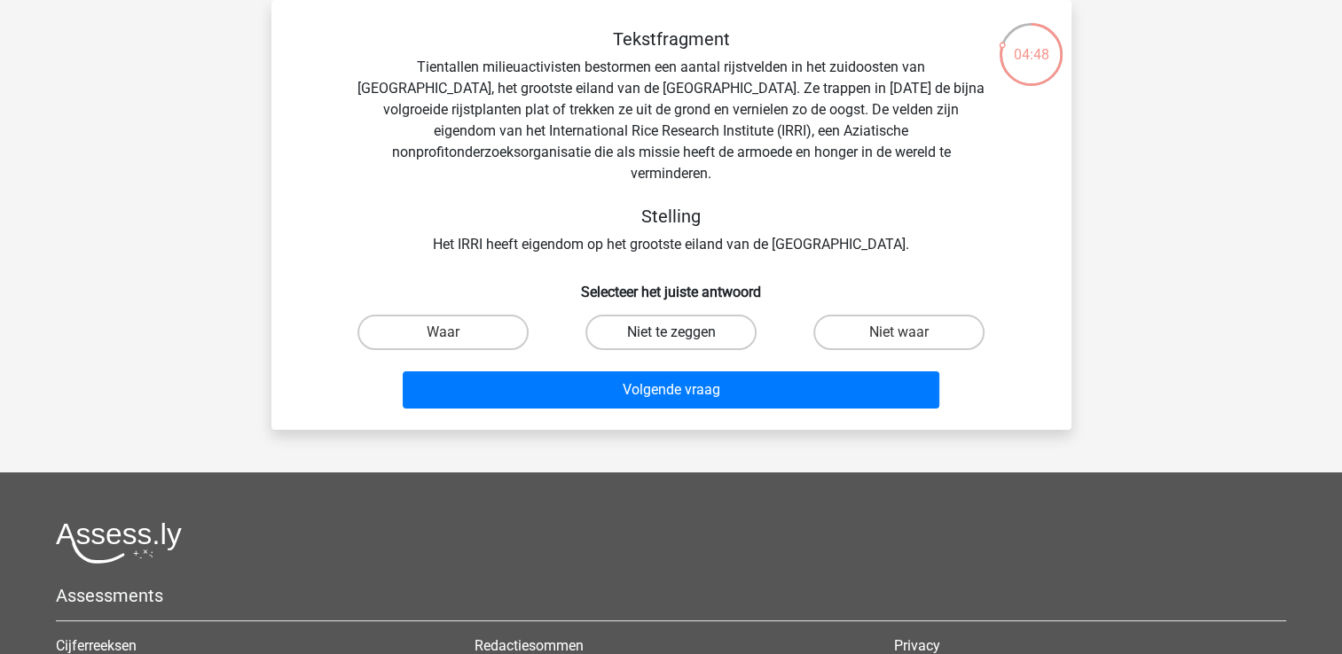
click at [634, 315] on label "Niet te zeggen" at bounding box center [670, 332] width 171 height 35
click at [670, 333] on input "Niet te zeggen" at bounding box center [676, 339] width 12 height 12
radio input "true"
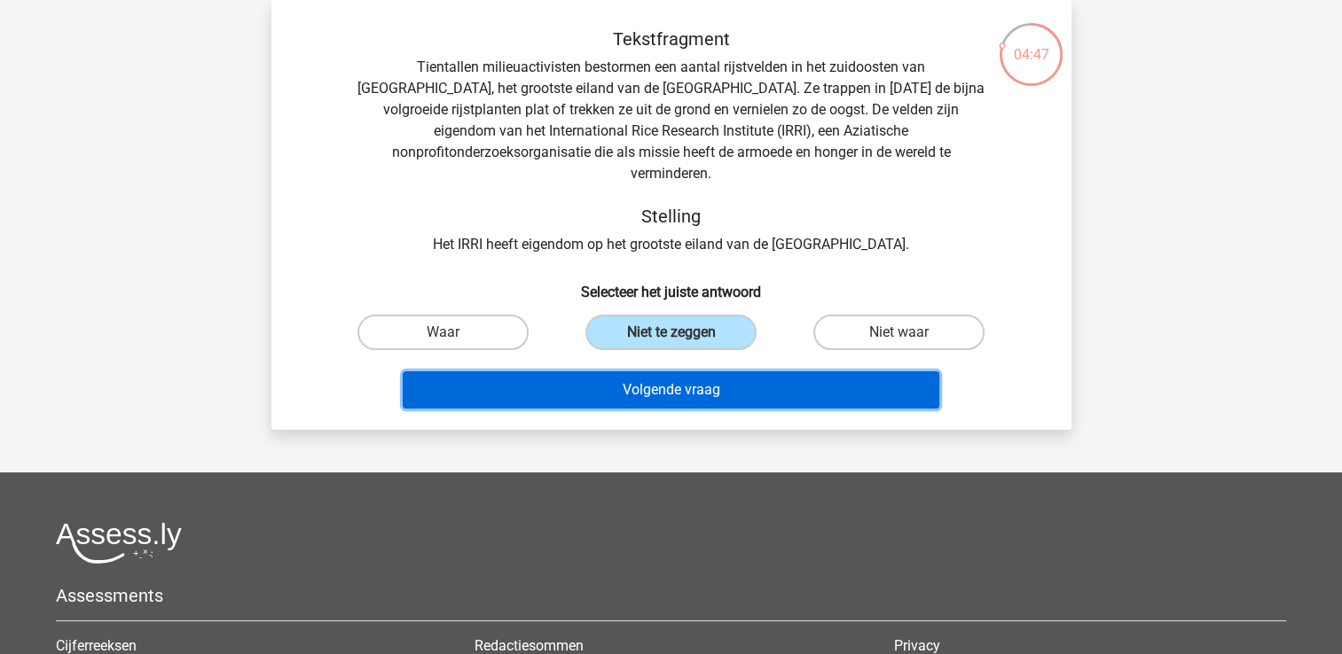
click at [646, 372] on button "Volgende vraag" at bounding box center [671, 390] width 537 height 37
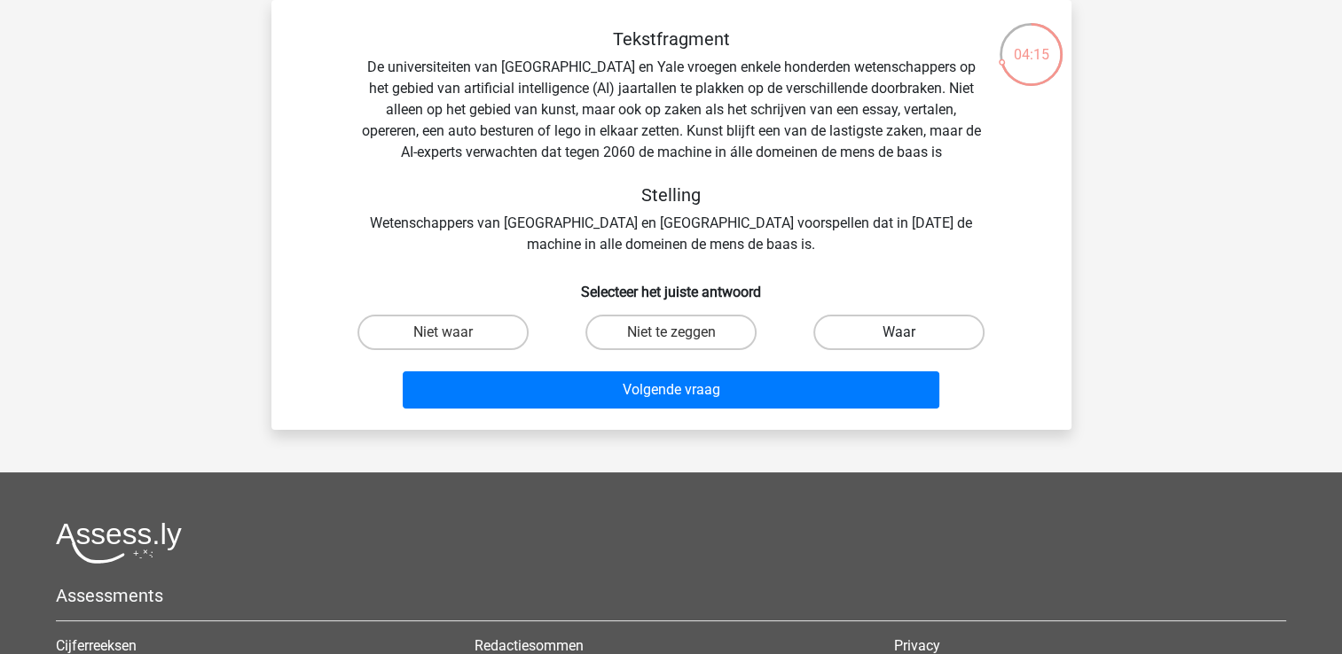
click at [914, 329] on label "Waar" at bounding box center [898, 332] width 171 height 35
click at [911, 333] on input "Waar" at bounding box center [905, 339] width 12 height 12
radio input "true"
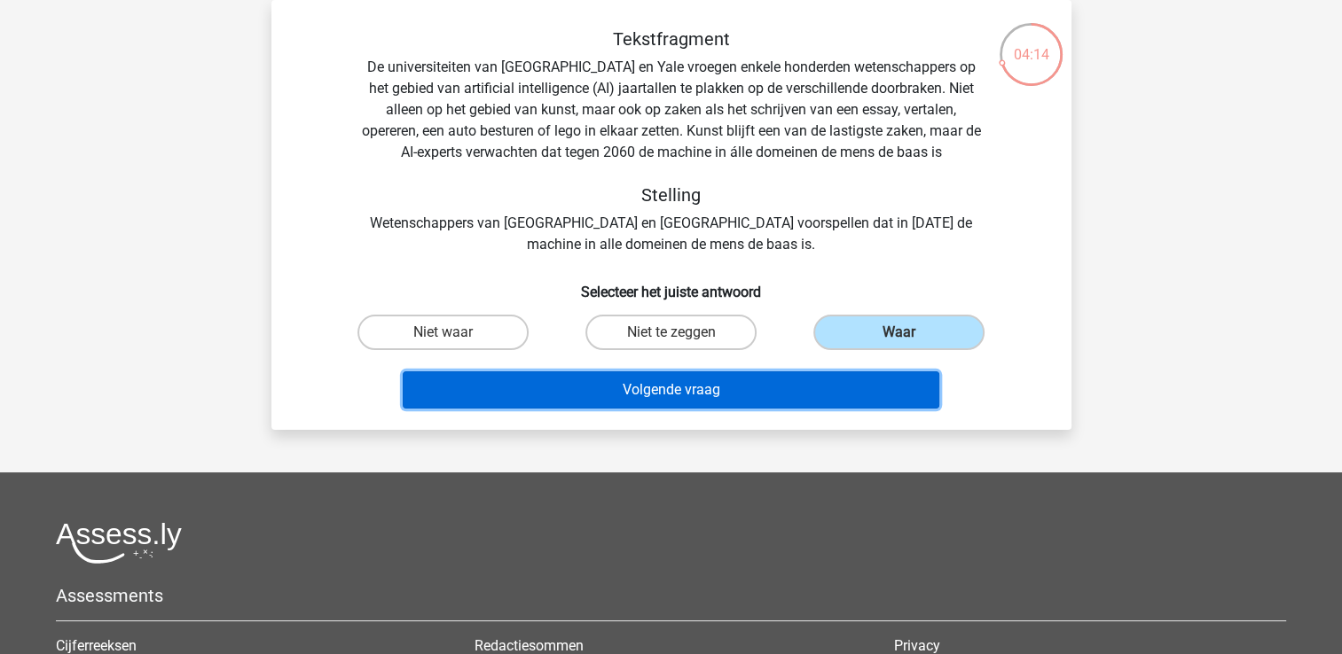
click at [797, 392] on button "Volgende vraag" at bounding box center [671, 390] width 537 height 37
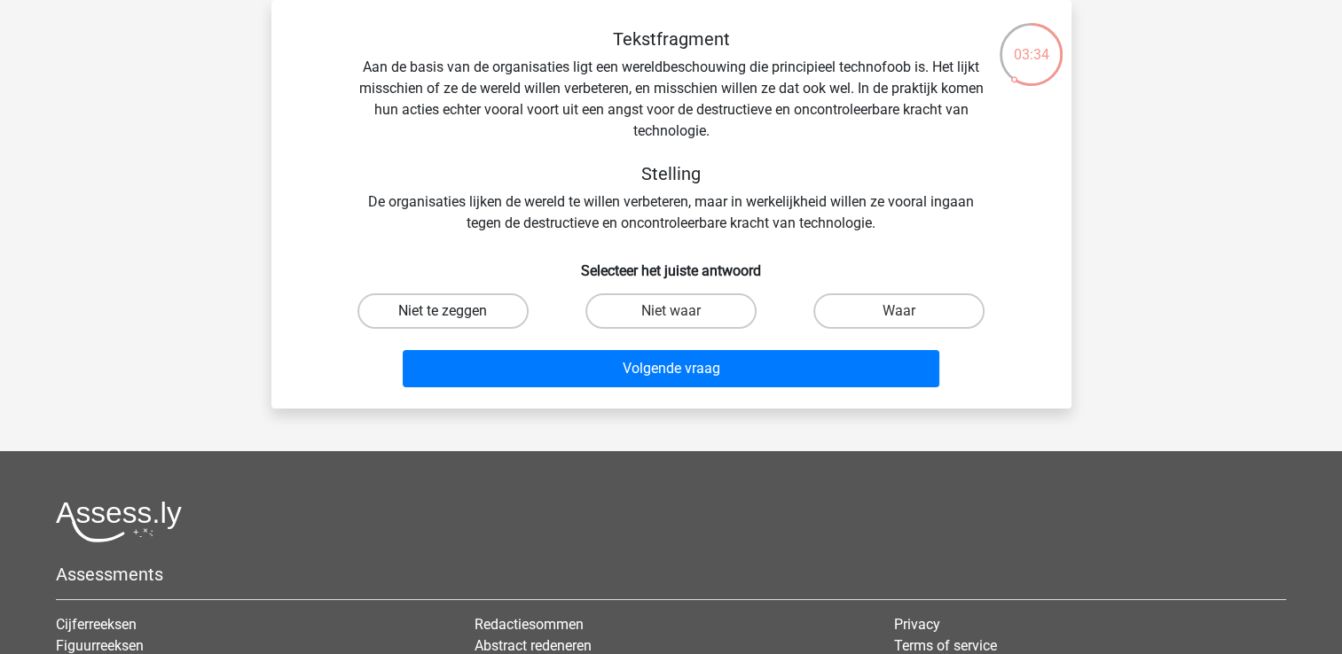
drag, startPoint x: 466, startPoint y: 303, endPoint x: 494, endPoint y: 320, distance: 33.0
click at [466, 303] on label "Niet te zeggen" at bounding box center [442, 311] width 171 height 35
click at [454, 311] on input "Niet te zeggen" at bounding box center [449, 317] width 12 height 12
radio input "true"
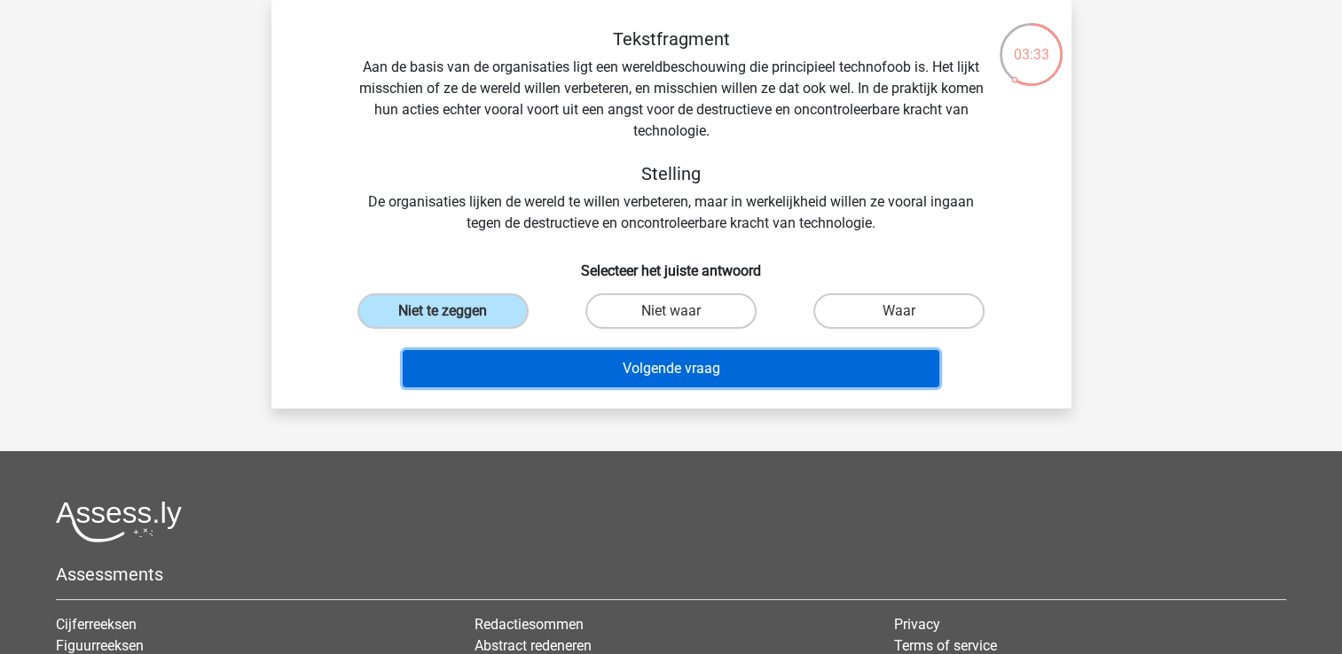
click at [537, 364] on button "Volgende vraag" at bounding box center [671, 368] width 537 height 37
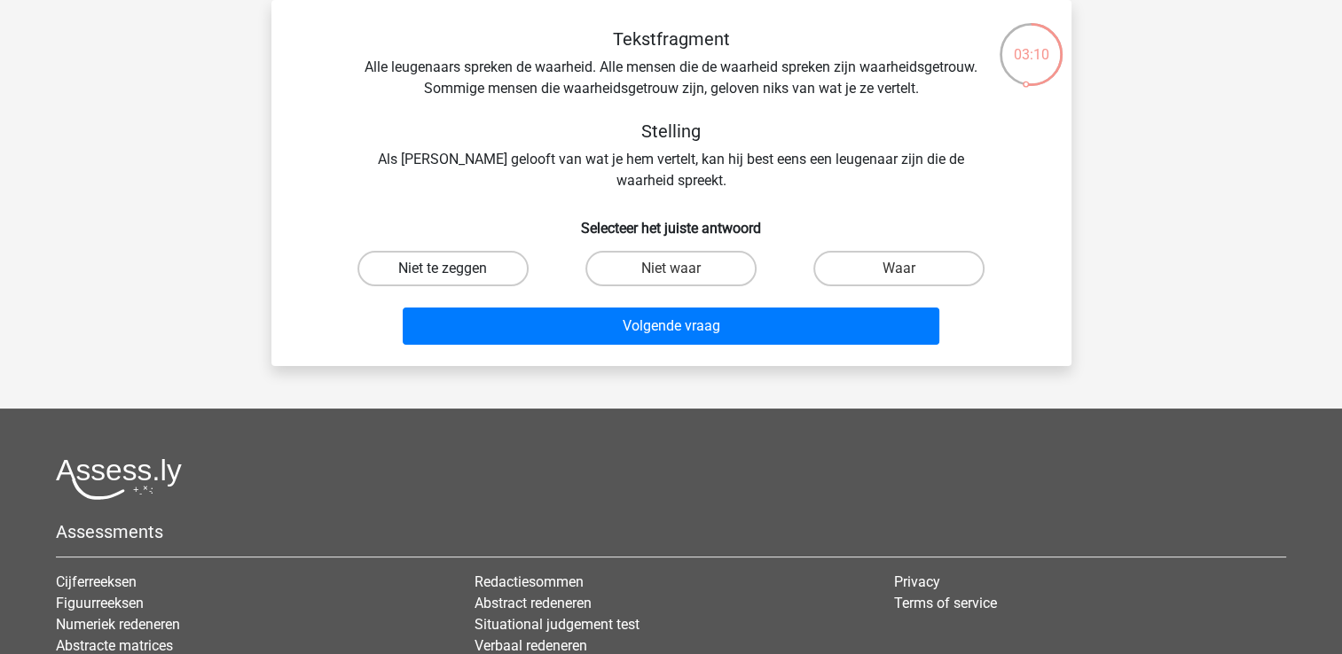
click at [482, 272] on label "Niet te zeggen" at bounding box center [442, 268] width 171 height 35
click at [454, 272] on input "Niet te zeggen" at bounding box center [449, 275] width 12 height 12
radio input "true"
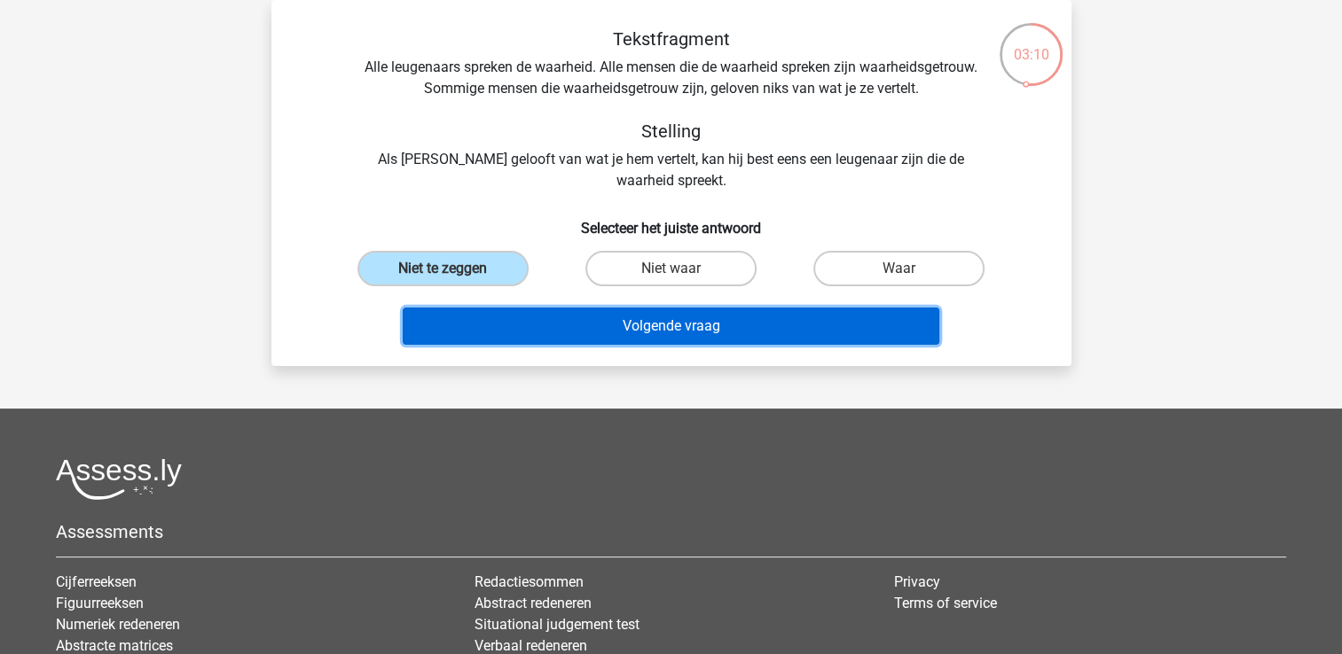
click at [514, 313] on button "Volgende vraag" at bounding box center [671, 326] width 537 height 37
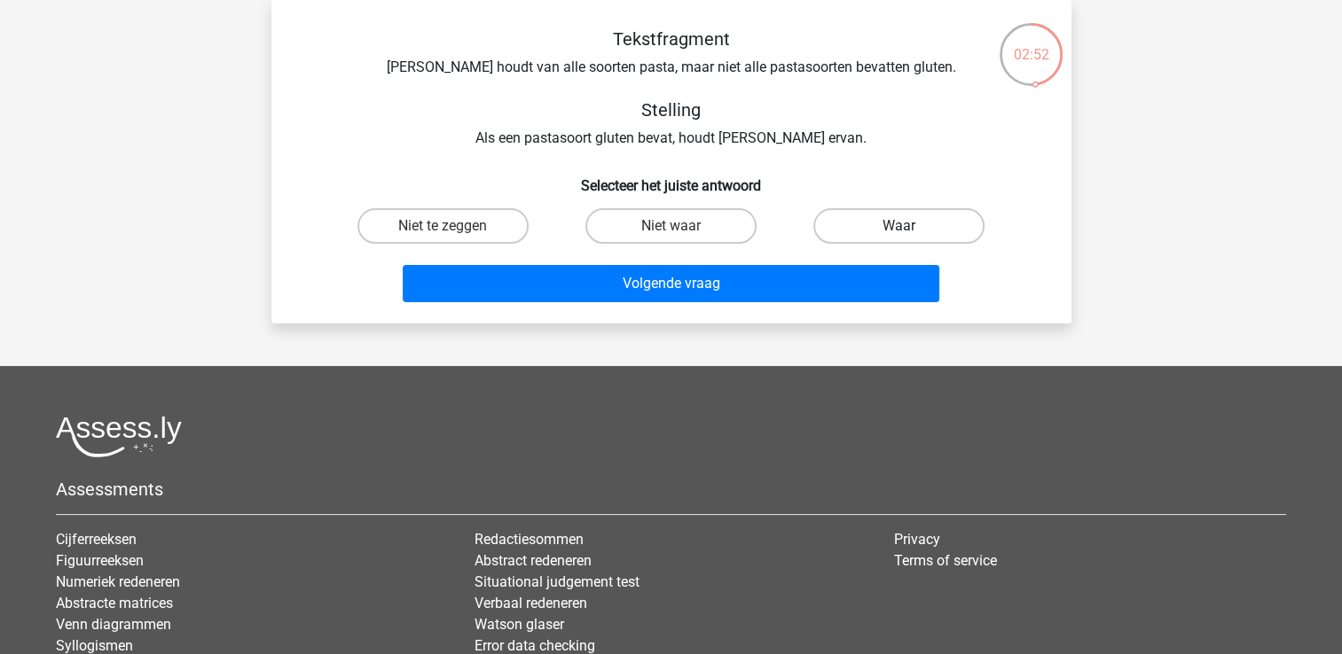
click at [919, 216] on label "Waar" at bounding box center [898, 225] width 171 height 35
click at [911, 226] on input "Waar" at bounding box center [905, 232] width 12 height 12
radio input "true"
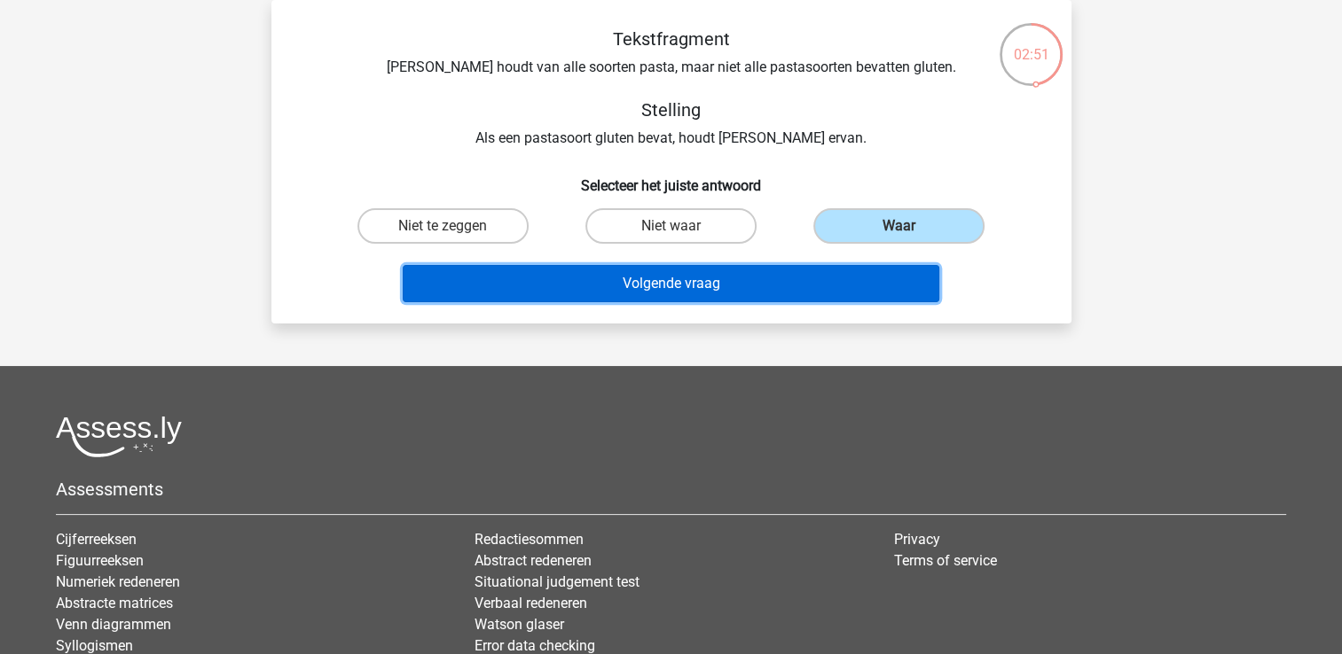
click at [849, 274] on button "Volgende vraag" at bounding box center [671, 283] width 537 height 37
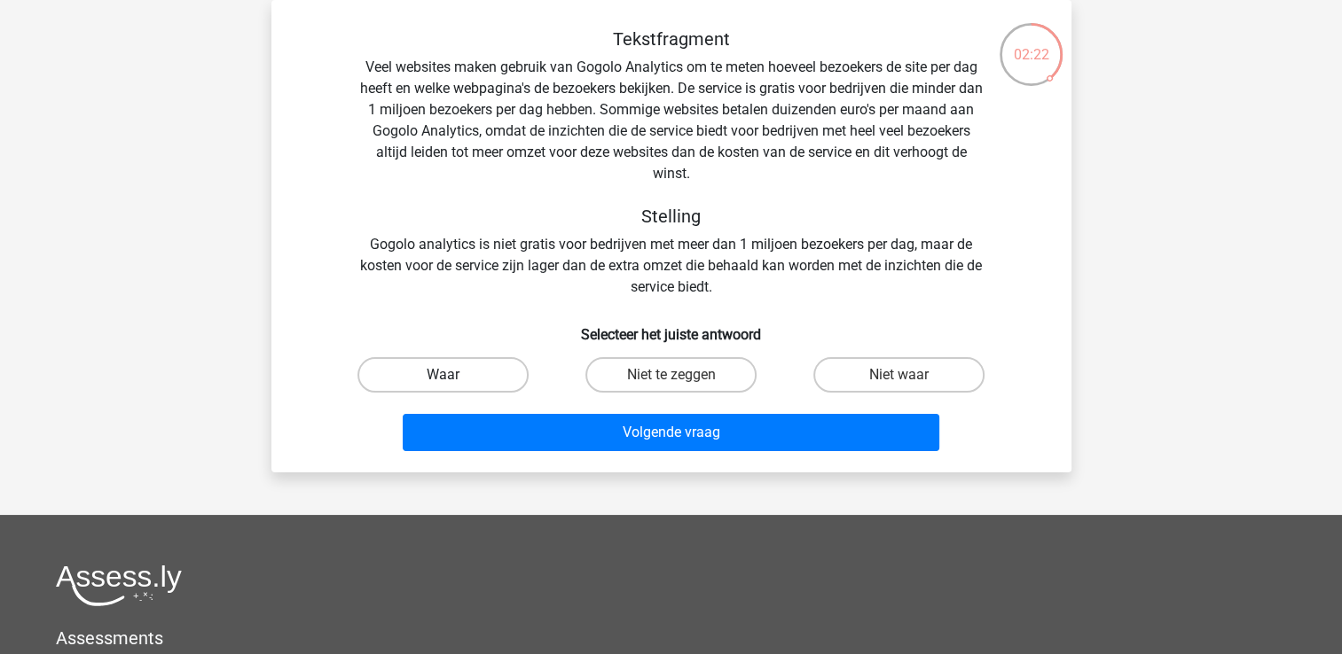
click at [413, 381] on label "Waar" at bounding box center [442, 374] width 171 height 35
click at [443, 381] on input "Waar" at bounding box center [449, 381] width 12 height 12
radio input "true"
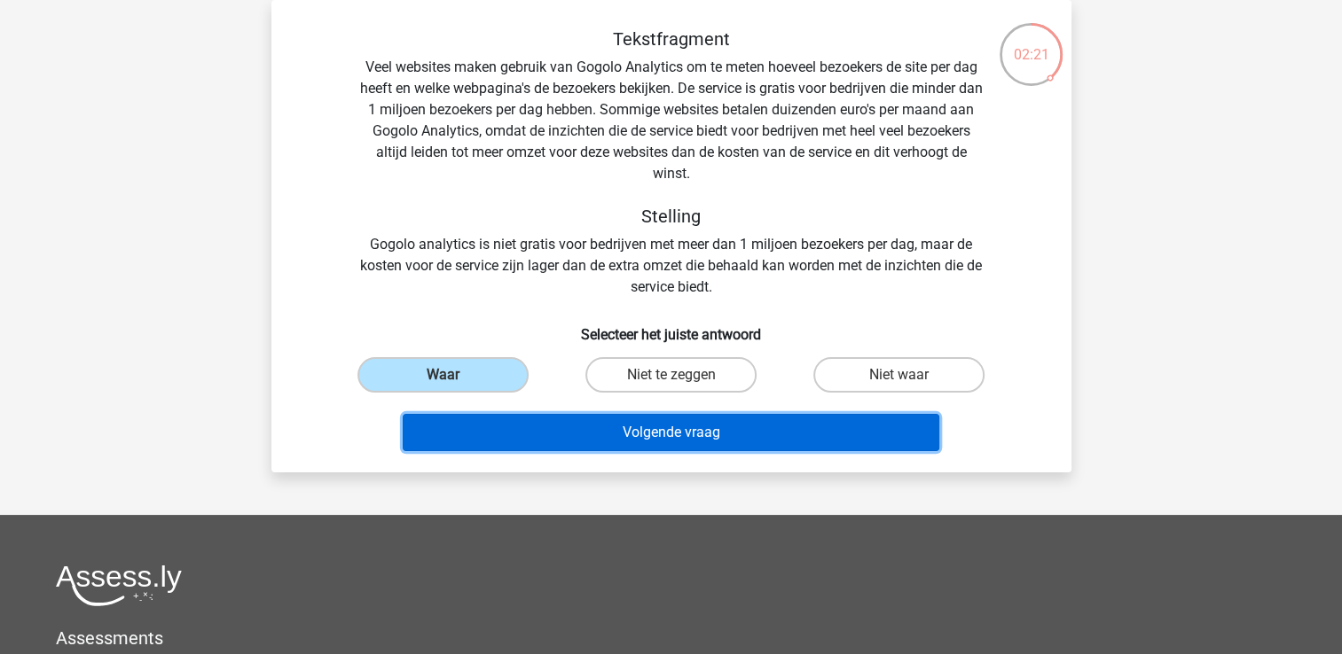
click at [456, 423] on button "Volgende vraag" at bounding box center [671, 432] width 537 height 37
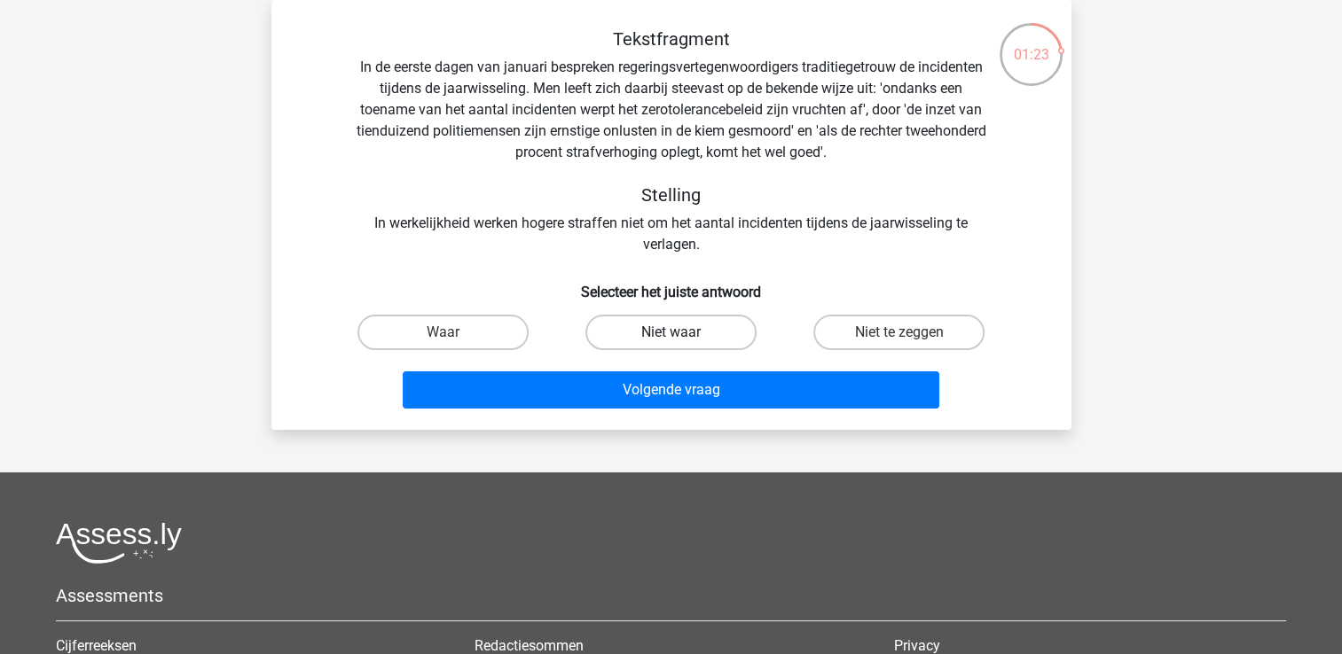
click at [638, 339] on label "Niet waar" at bounding box center [670, 332] width 171 height 35
click at [670, 339] on input "Niet waar" at bounding box center [676, 339] width 12 height 12
radio input "true"
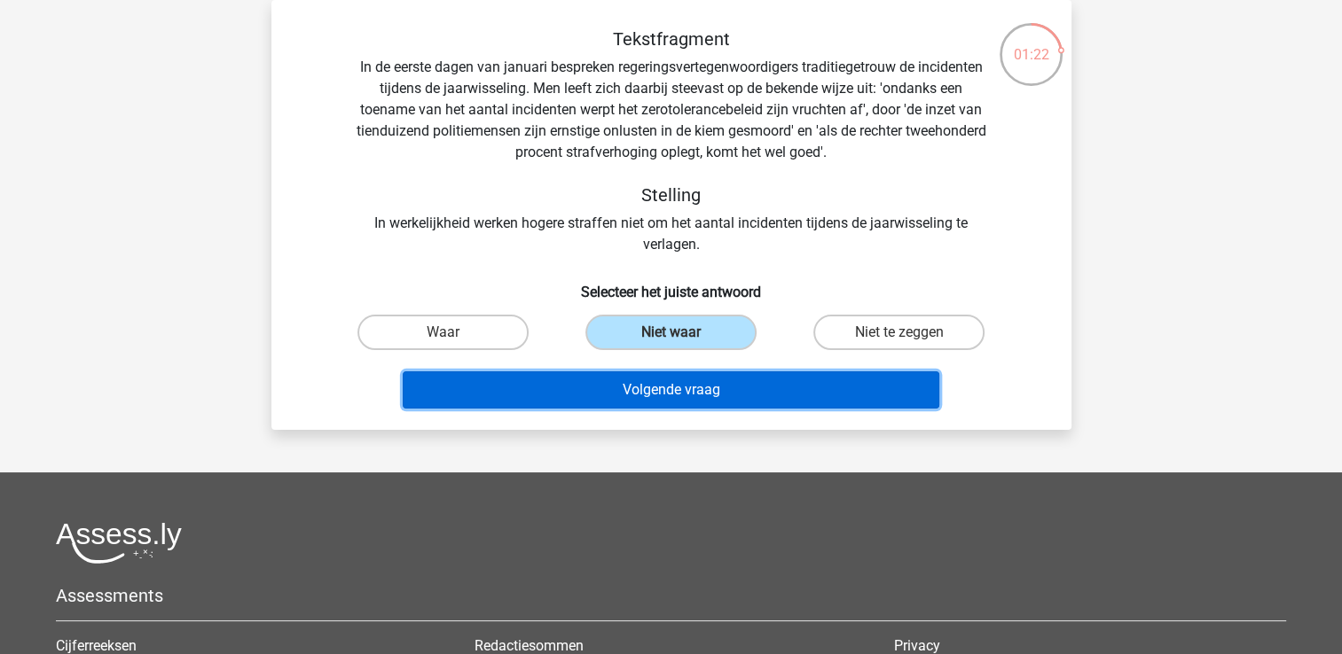
click at [616, 384] on button "Volgende vraag" at bounding box center [671, 390] width 537 height 37
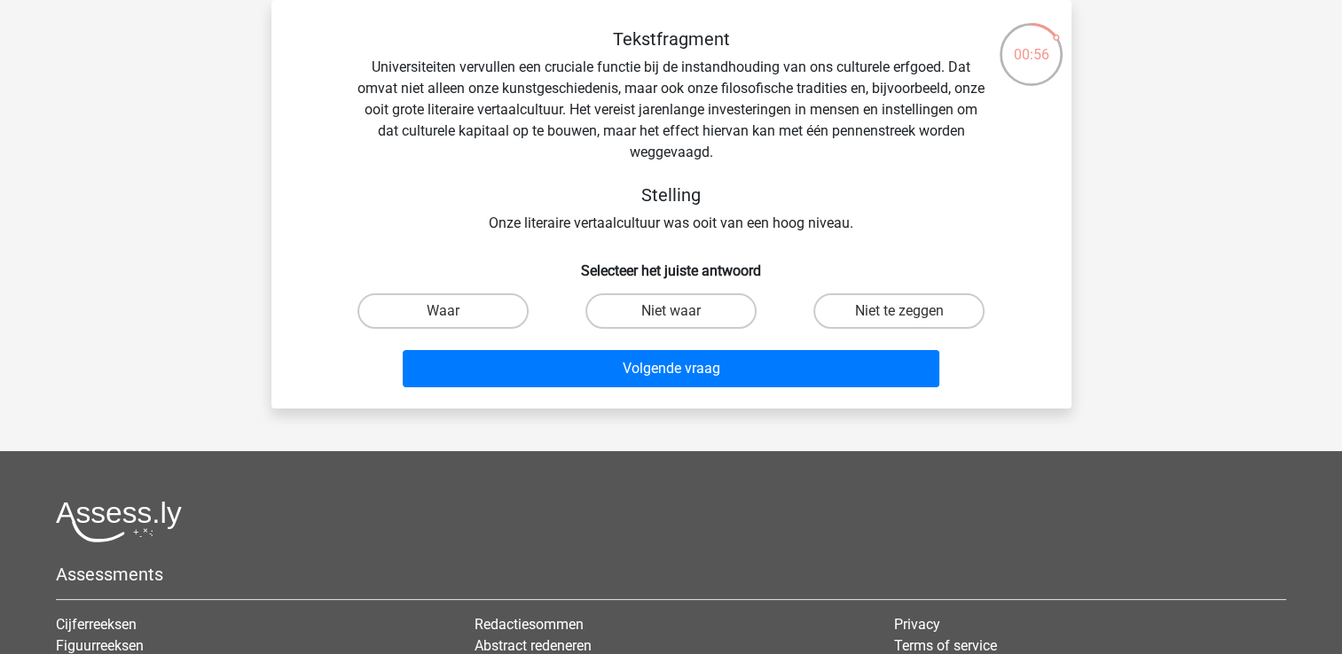
click at [450, 316] on input "Waar" at bounding box center [449, 317] width 12 height 12
radio input "true"
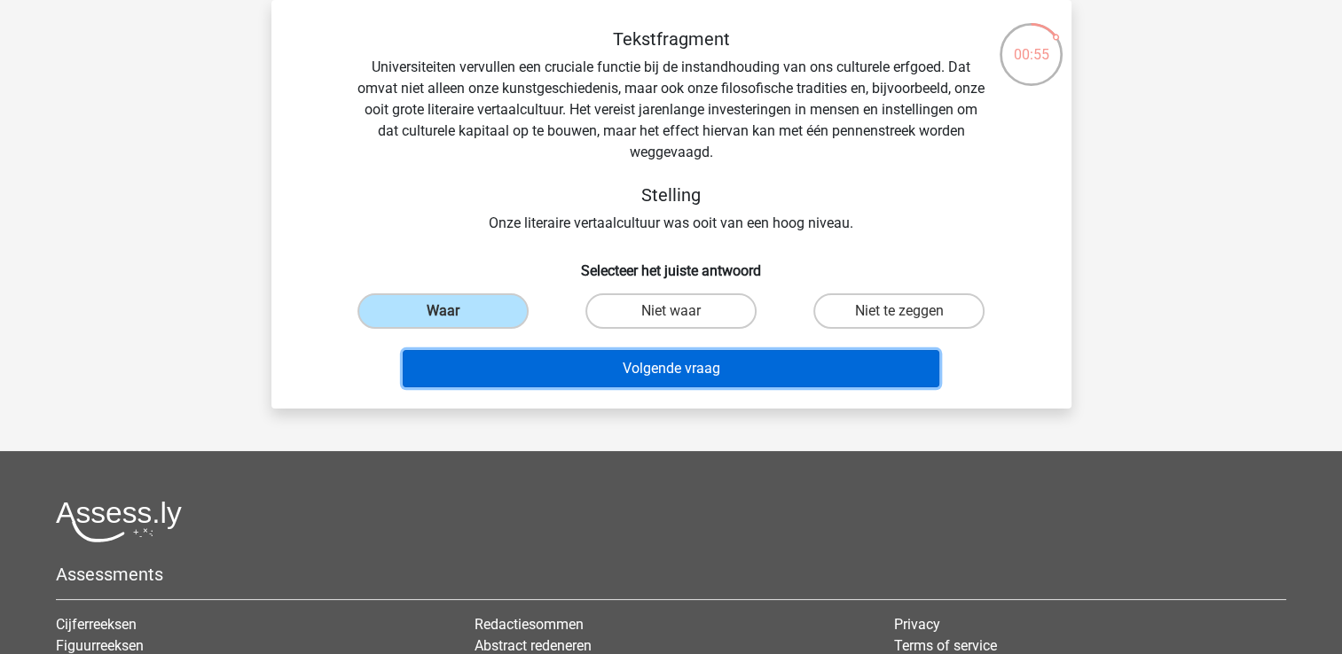
click at [482, 356] on button "Volgende vraag" at bounding box center [671, 368] width 537 height 37
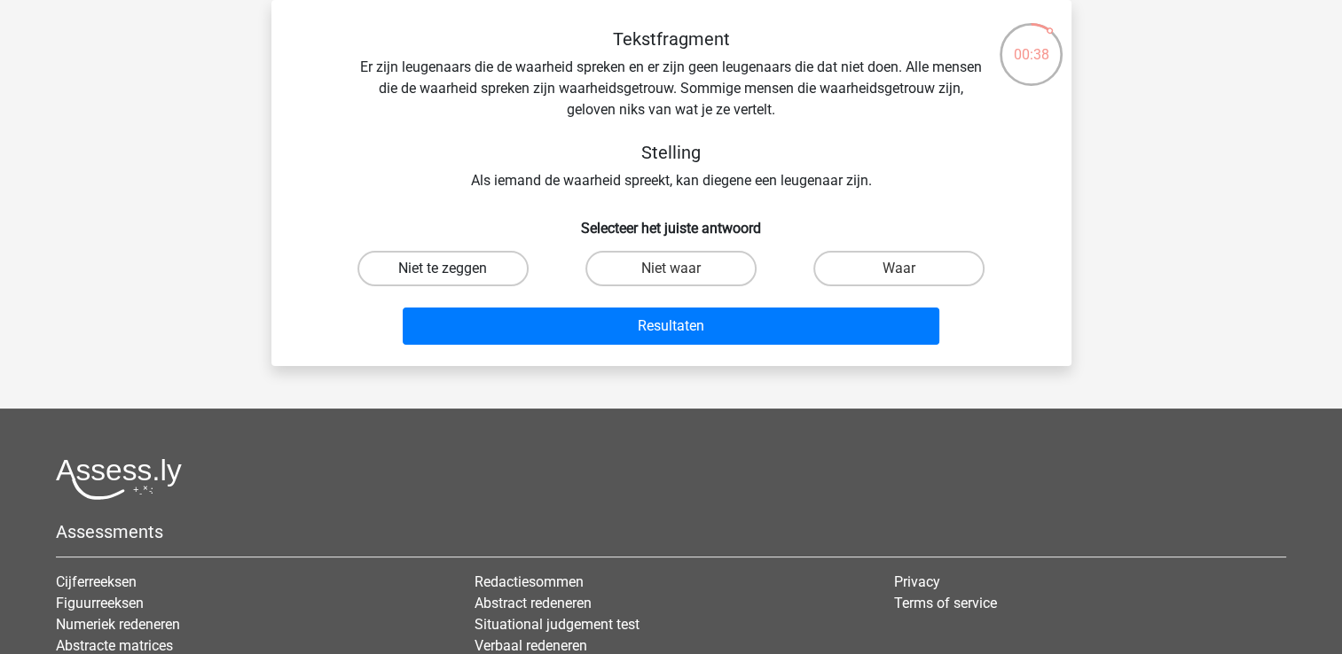
click at [464, 271] on label "Niet te zeggen" at bounding box center [442, 268] width 171 height 35
click at [454, 271] on input "Niet te zeggen" at bounding box center [449, 275] width 12 height 12
radio input "true"
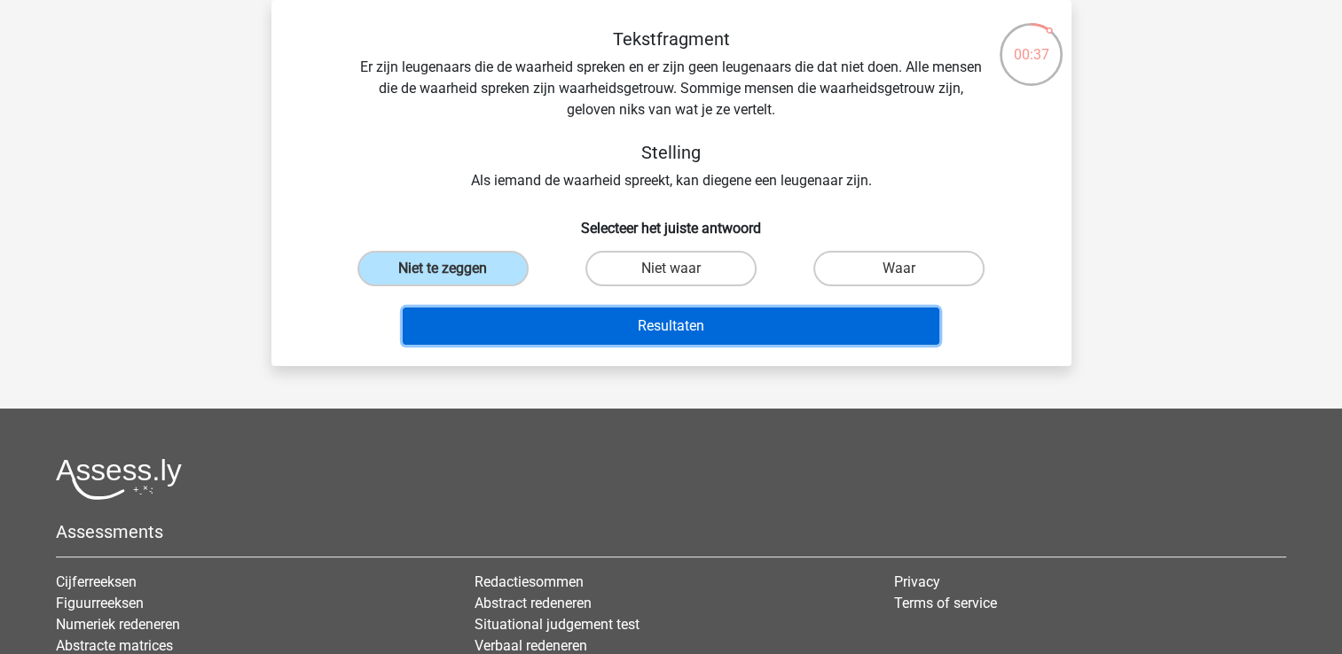
click at [518, 317] on button "Resultaten" at bounding box center [671, 326] width 537 height 37
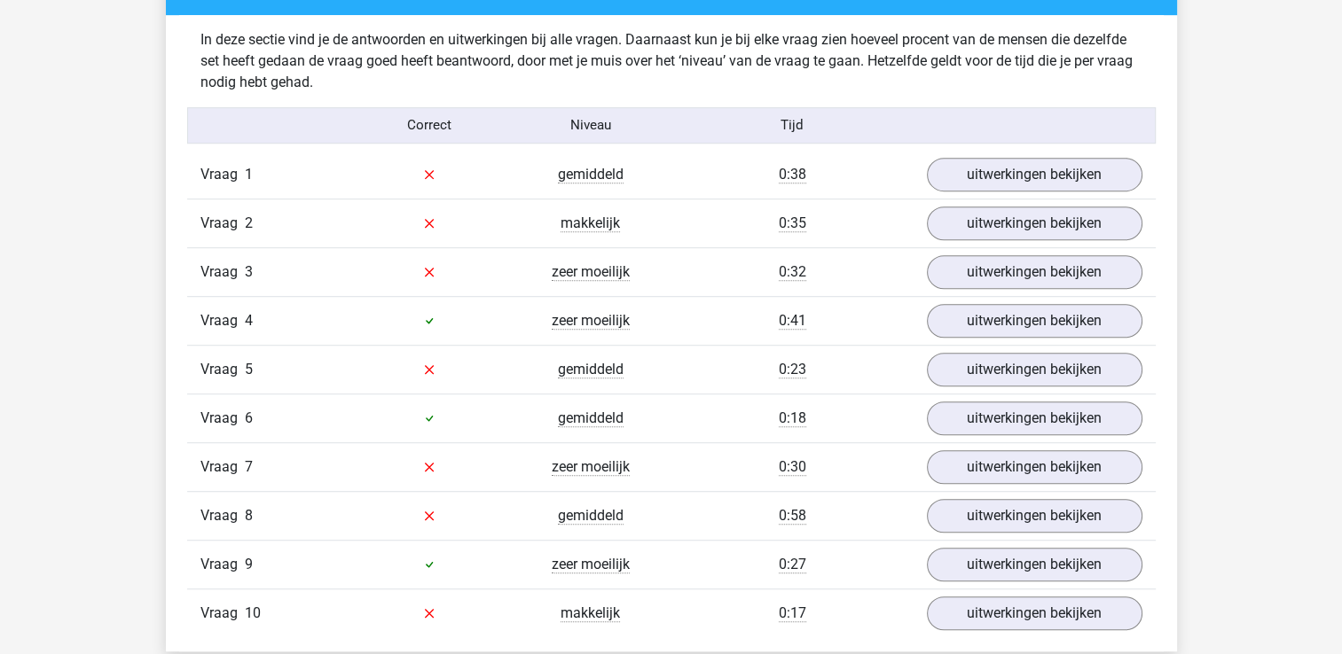
scroll to position [1064, 0]
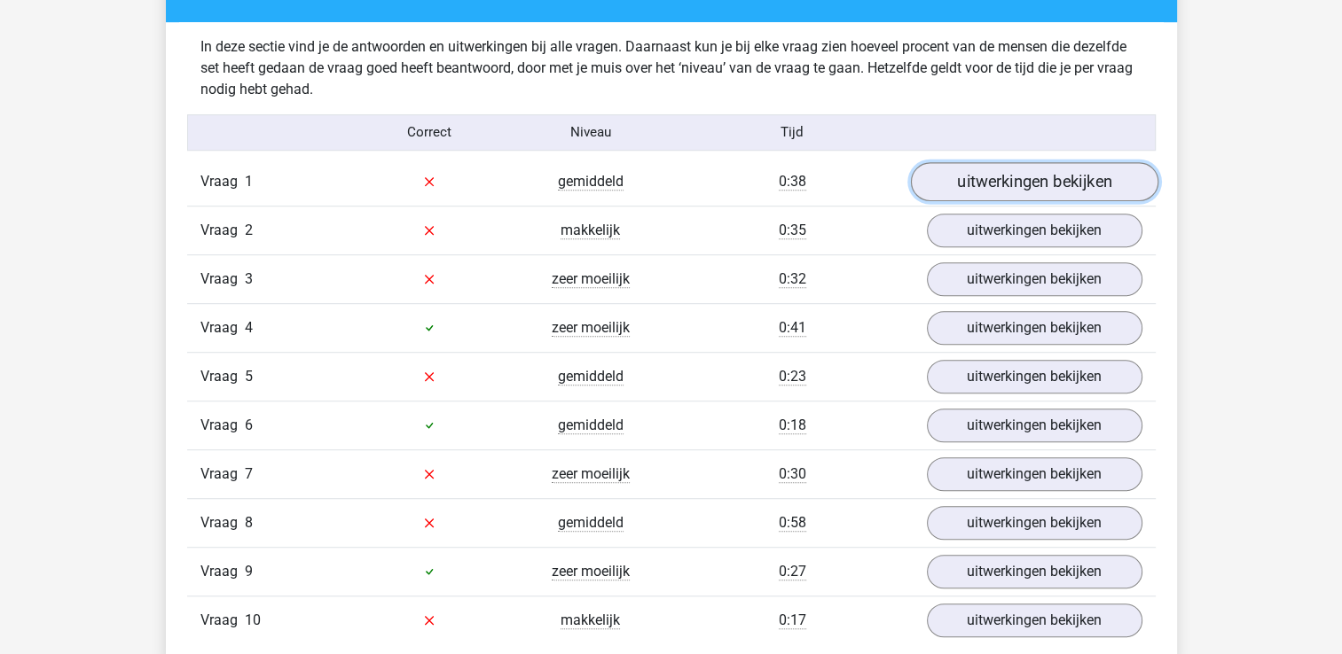
click at [951, 174] on link "uitwerkingen bekijken" at bounding box center [1033, 181] width 247 height 39
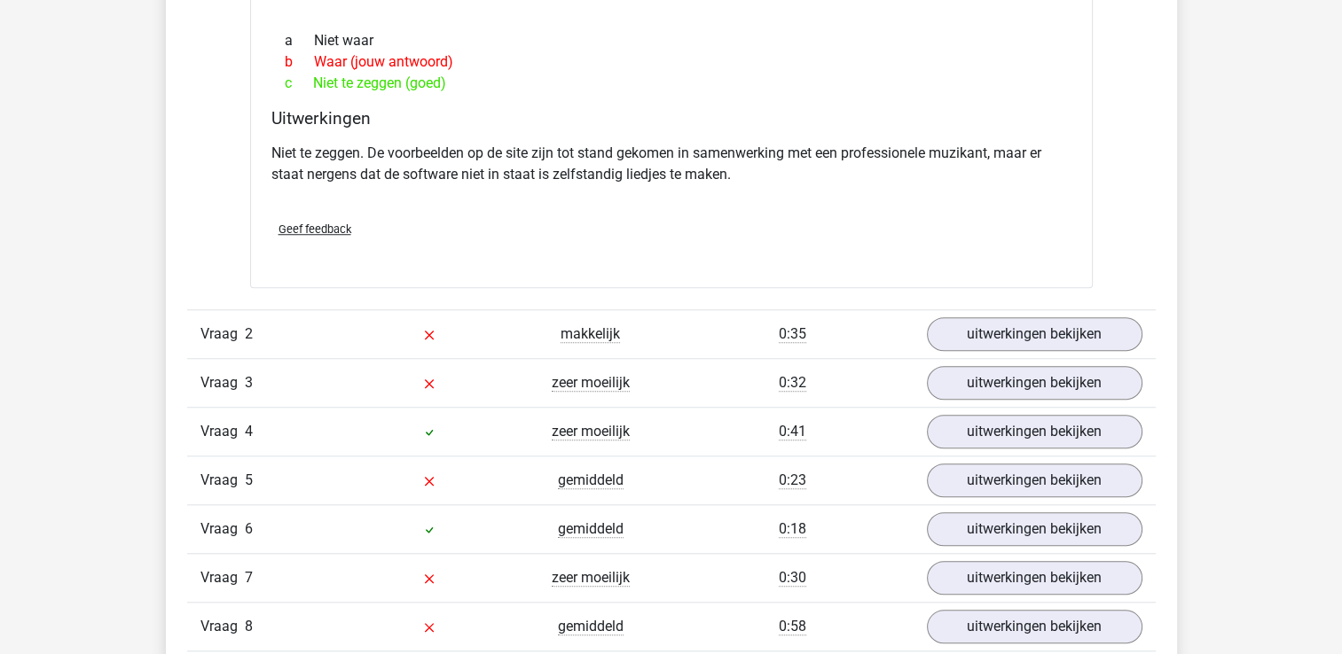
scroll to position [1508, 0]
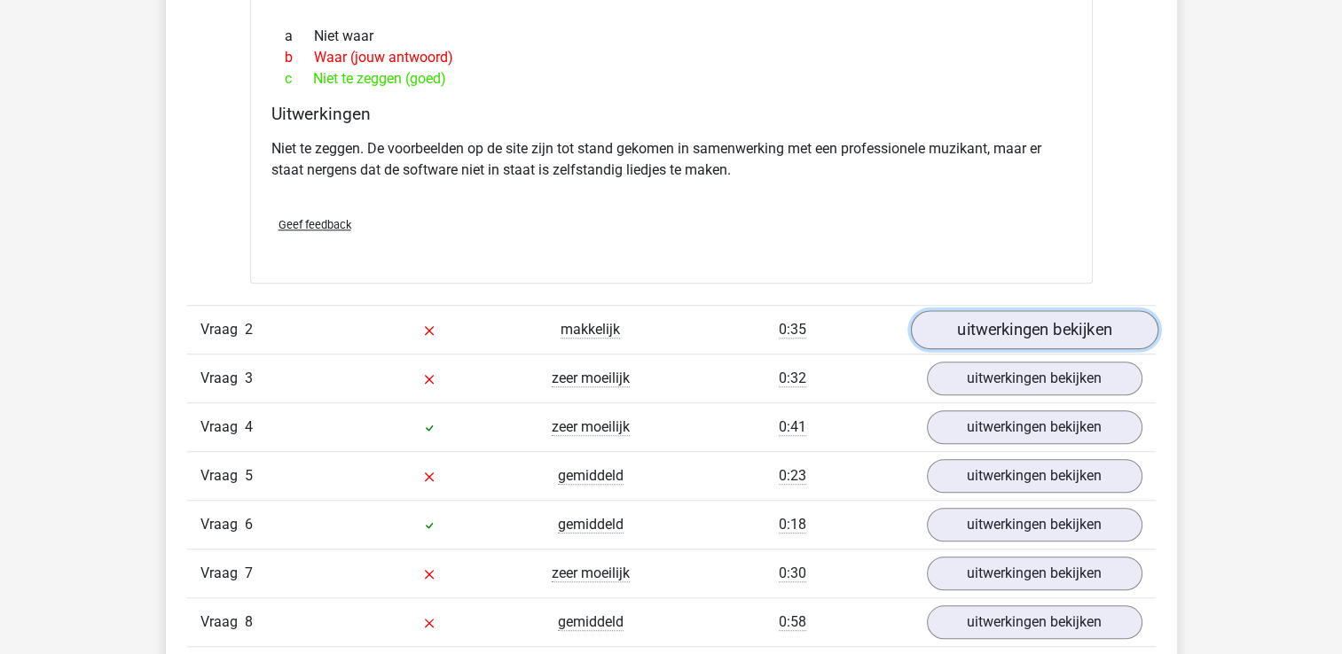
click at [970, 334] on link "uitwerkingen bekijken" at bounding box center [1033, 329] width 247 height 39
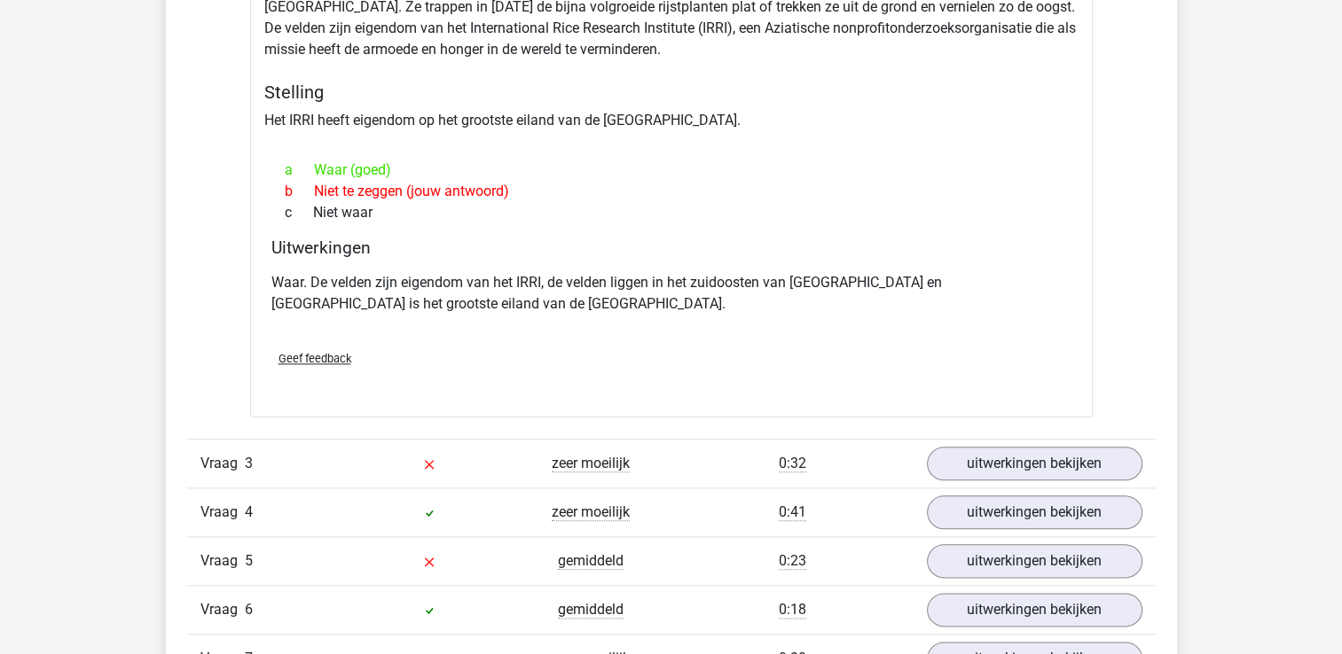
scroll to position [1951, 0]
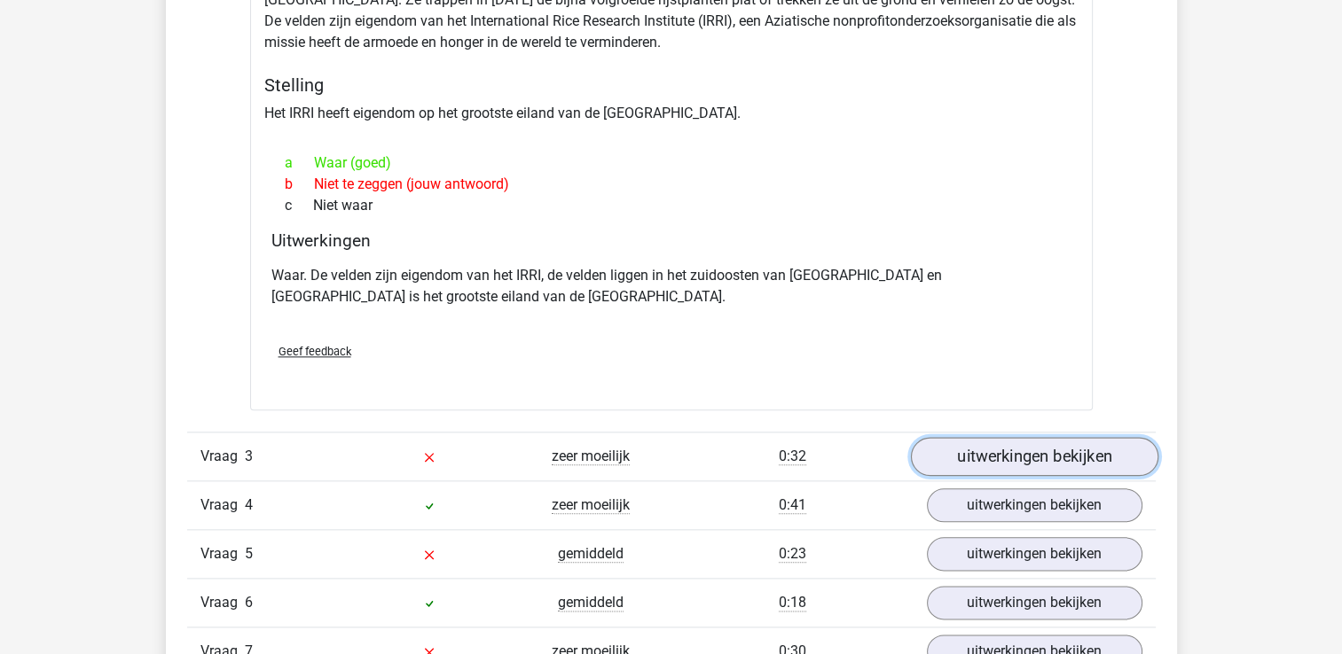
click at [1000, 459] on link "uitwerkingen bekijken" at bounding box center [1033, 456] width 247 height 39
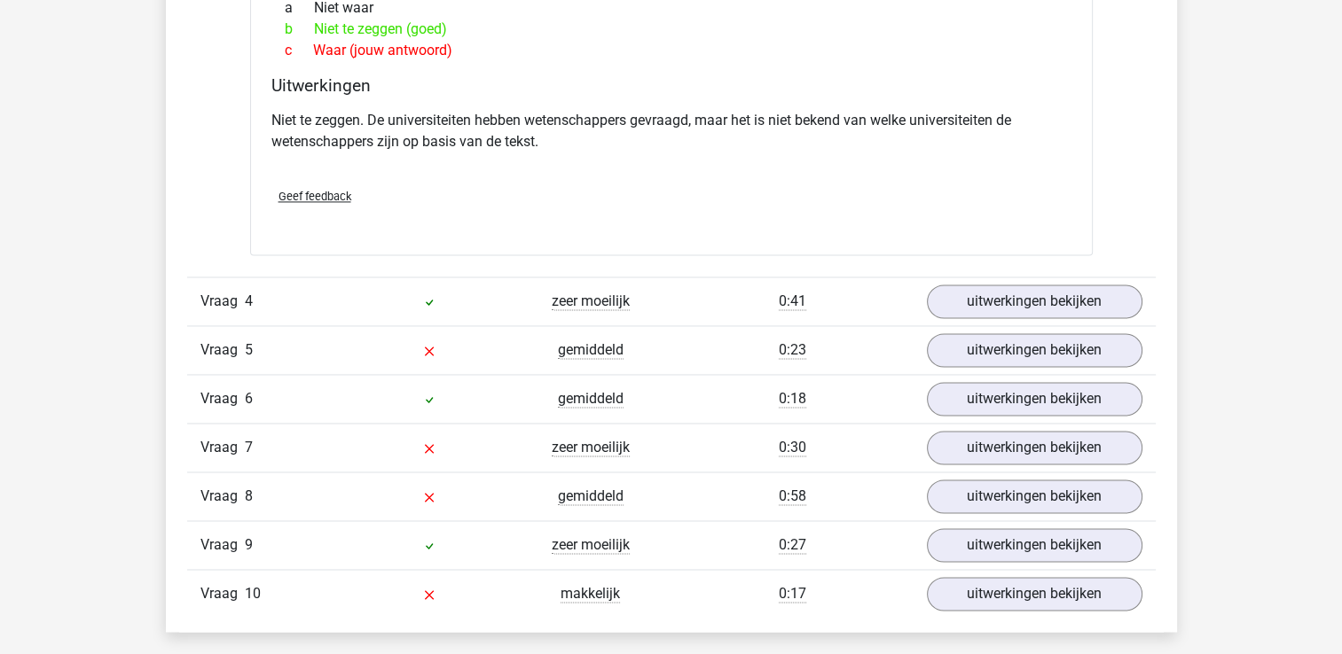
scroll to position [2660, 0]
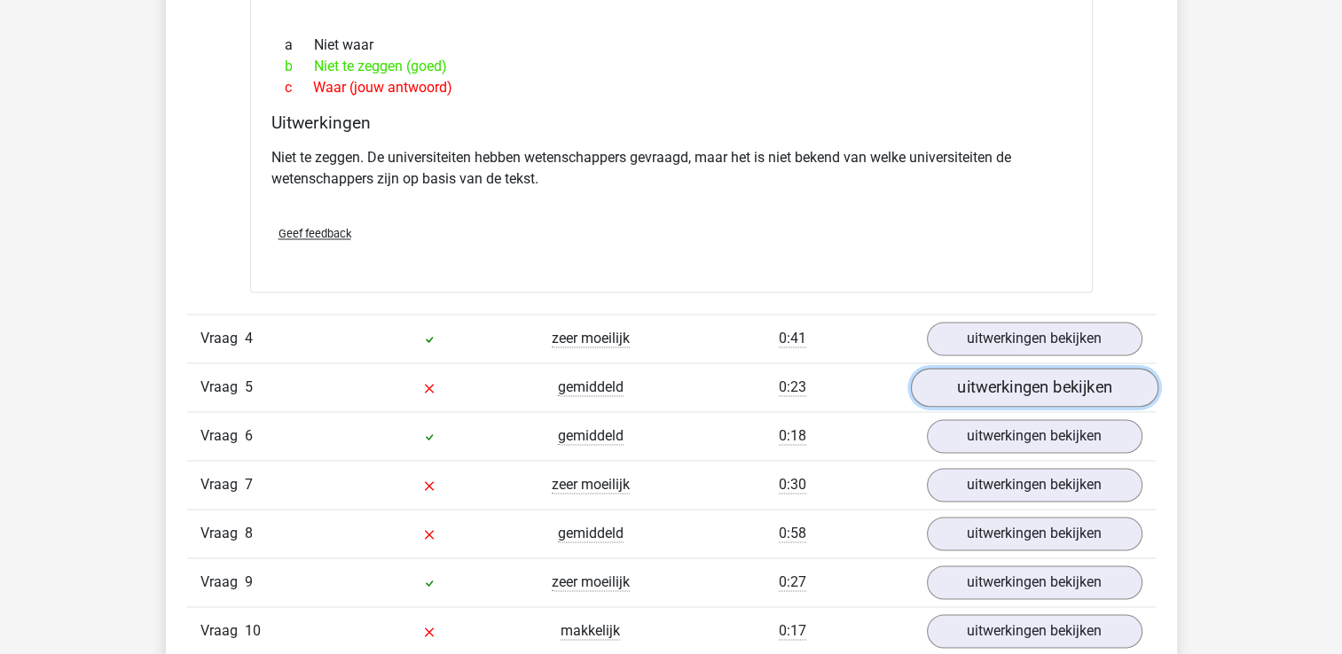
click at [978, 368] on link "uitwerkingen bekijken" at bounding box center [1033, 387] width 247 height 39
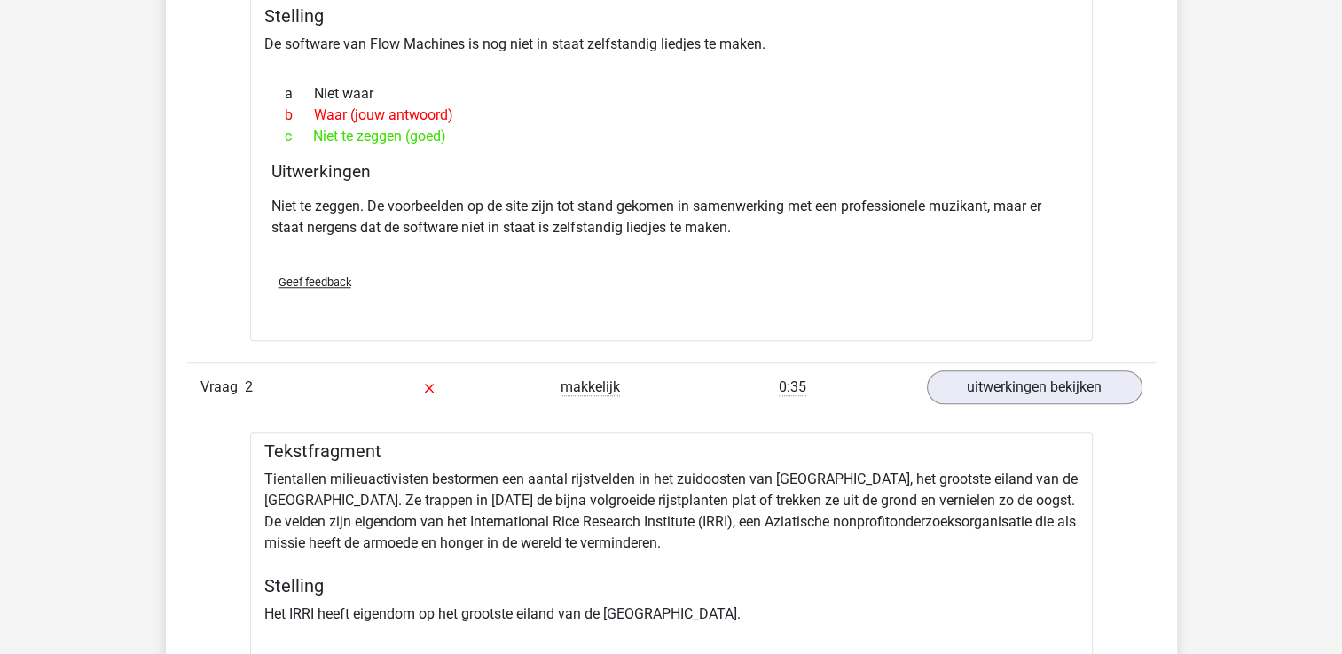
scroll to position [1064, 0]
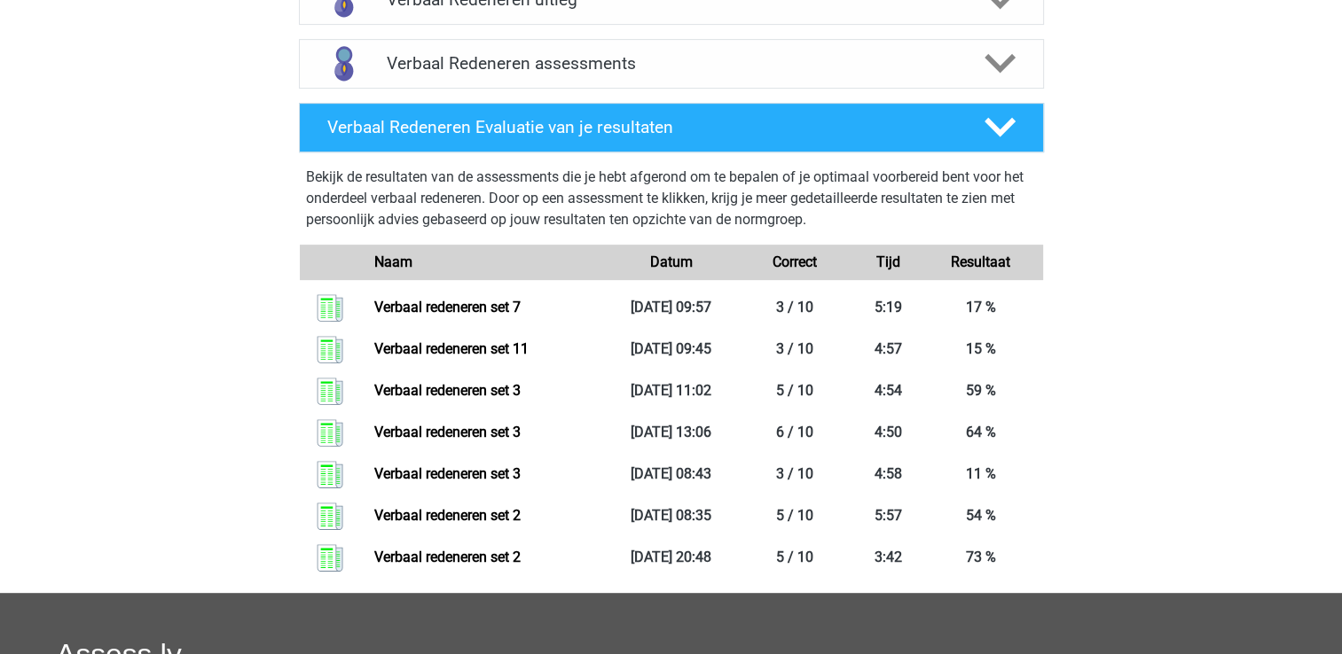
scroll to position [709, 0]
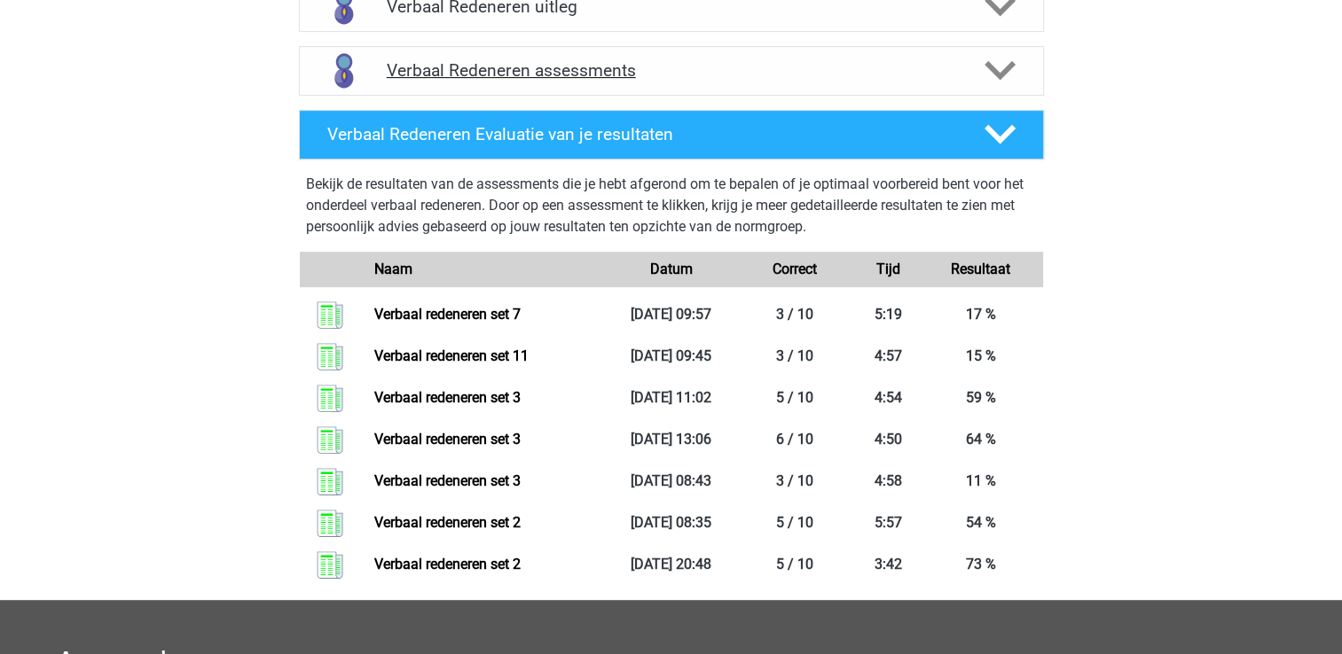
click at [517, 68] on h4 "Verbaal Redeneren assessments" at bounding box center [671, 70] width 569 height 20
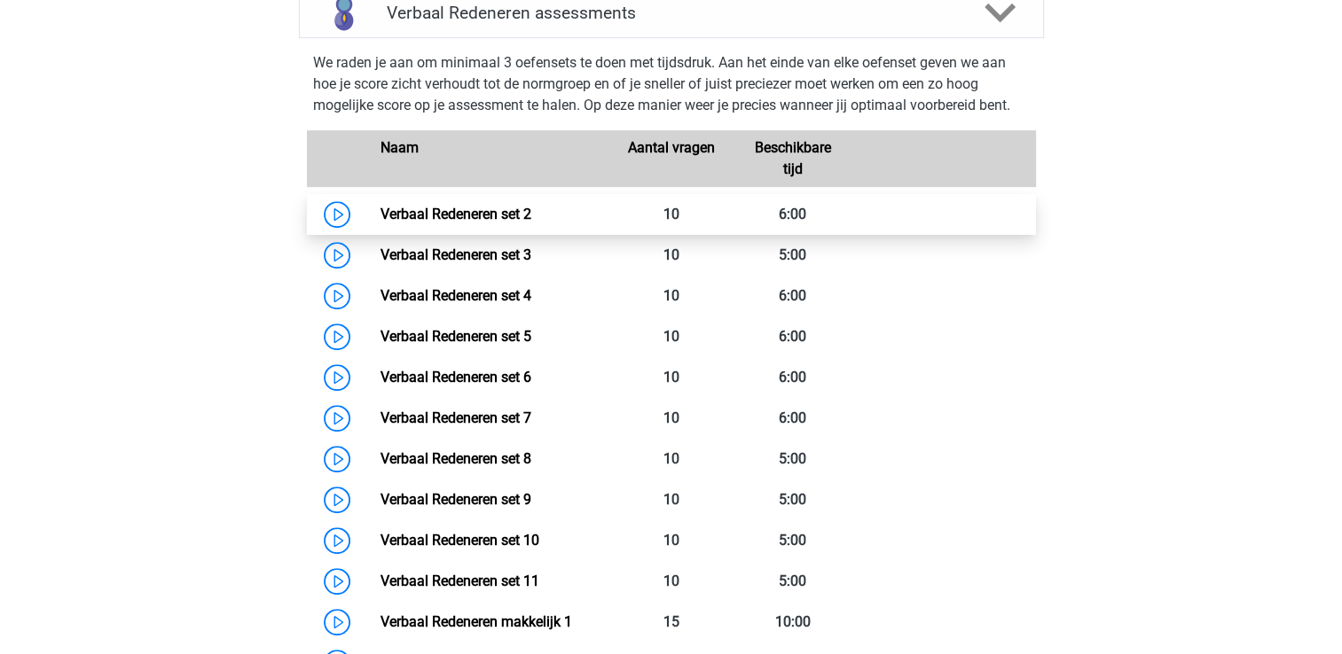
scroll to position [798, 0]
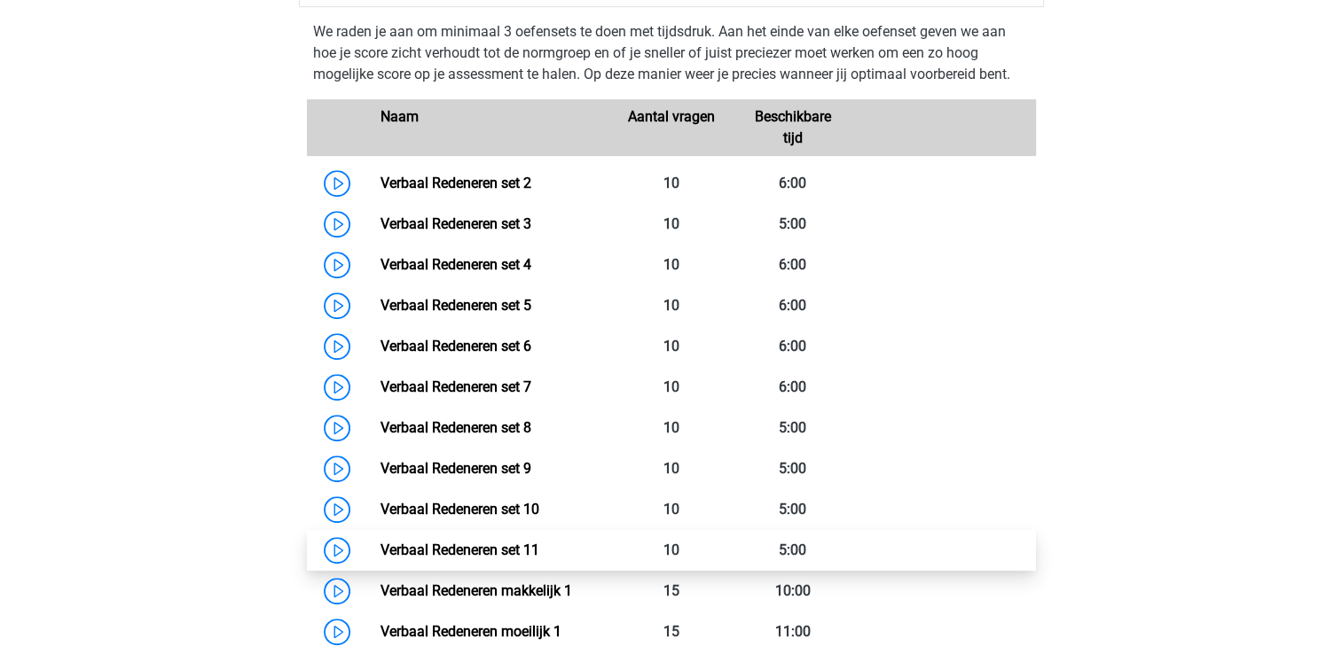
click at [523, 547] on link "Verbaal Redeneren set 11" at bounding box center [459, 550] width 159 height 17
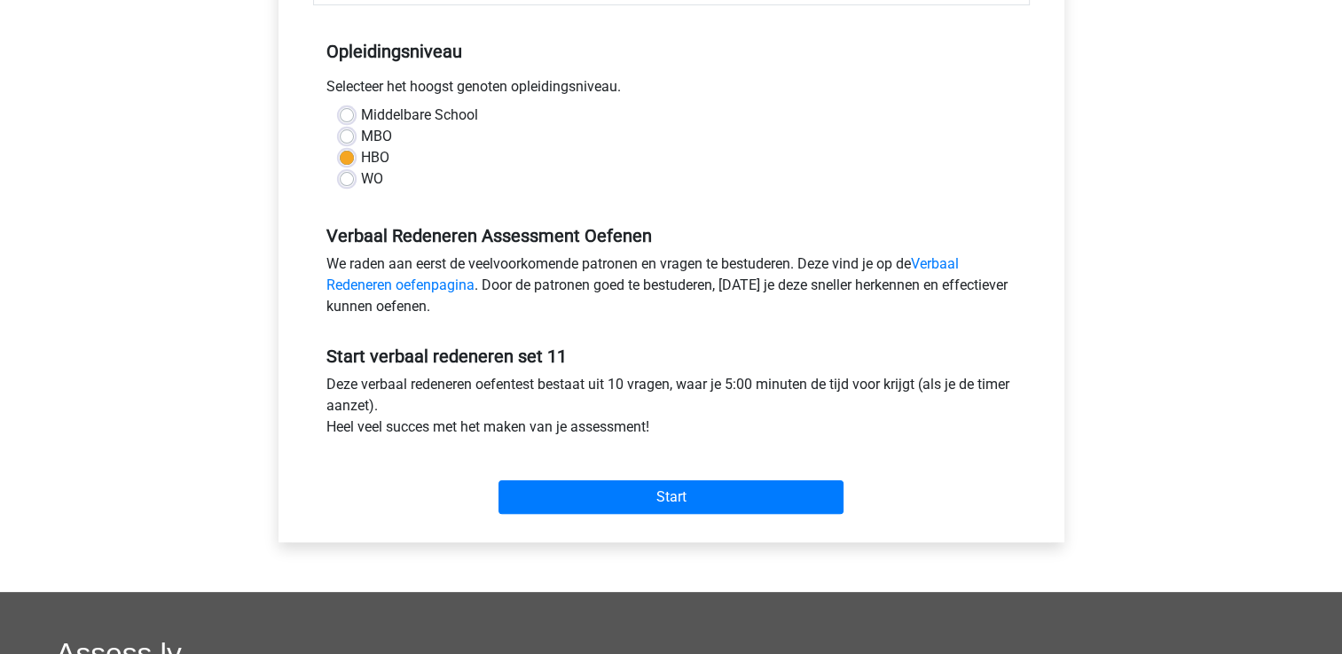
scroll to position [355, 0]
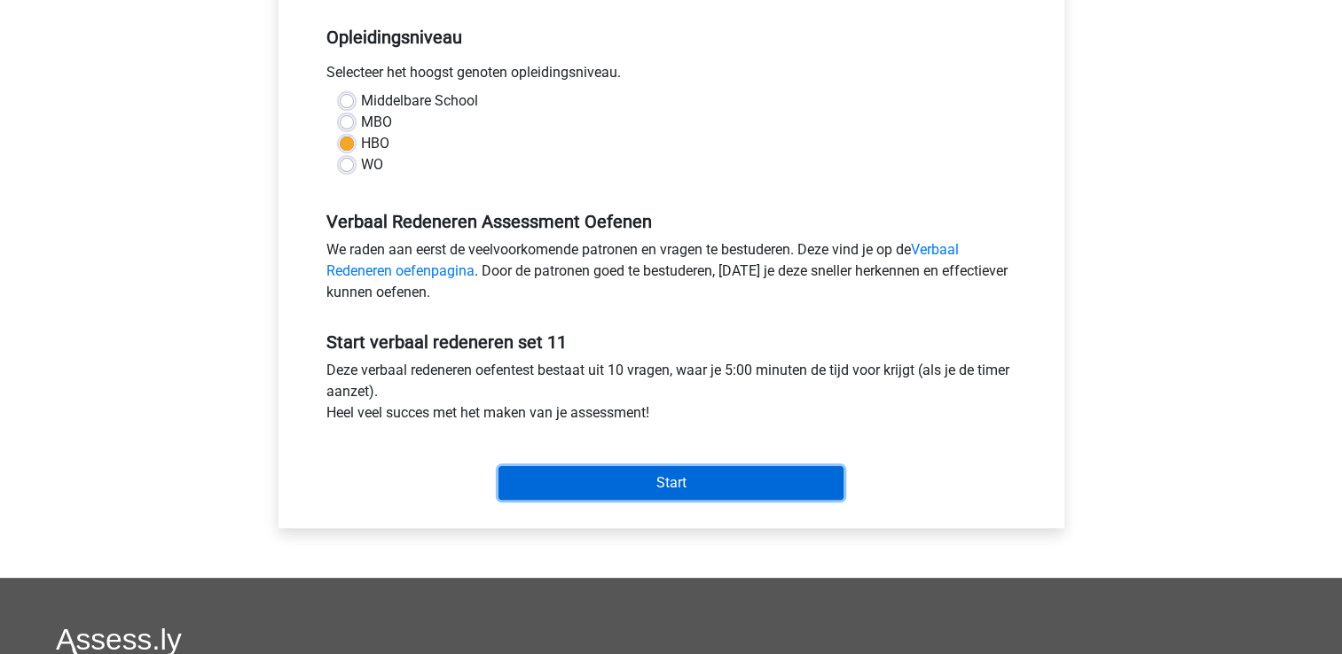
click at [627, 478] on input "Start" at bounding box center [670, 483] width 345 height 34
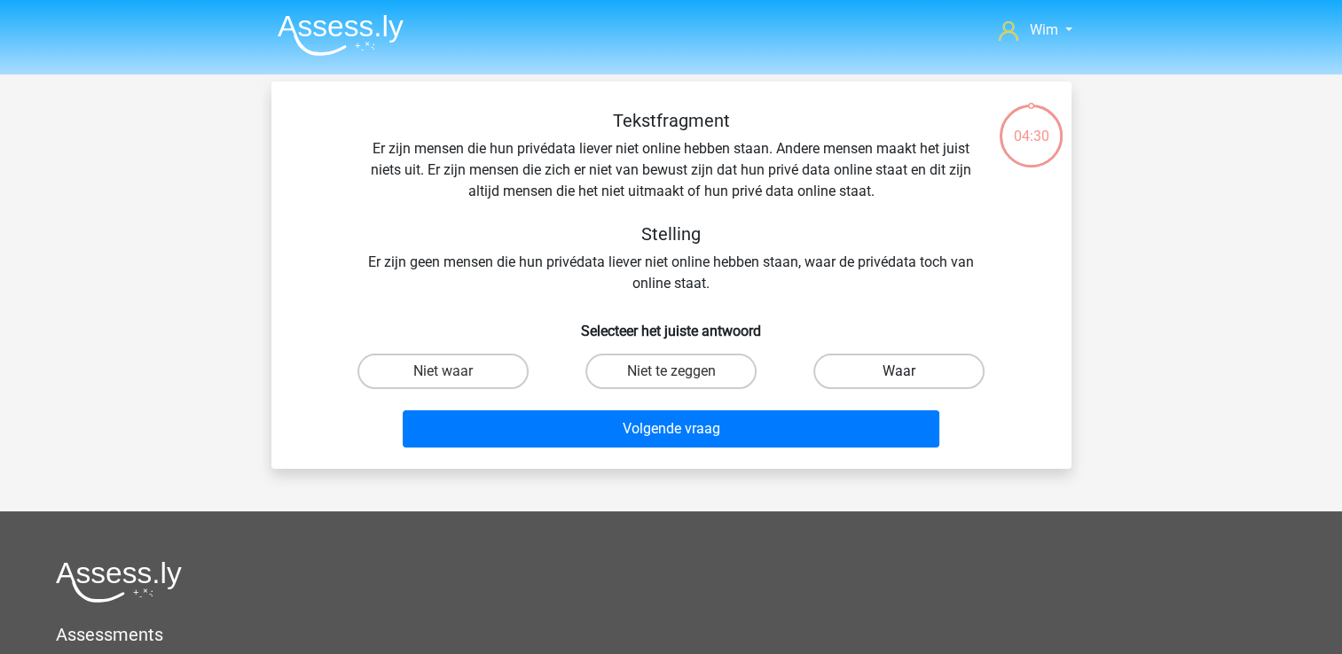
click at [830, 371] on label "Waar" at bounding box center [898, 371] width 171 height 35
click at [899, 372] on input "Waar" at bounding box center [905, 378] width 12 height 12
radio input "true"
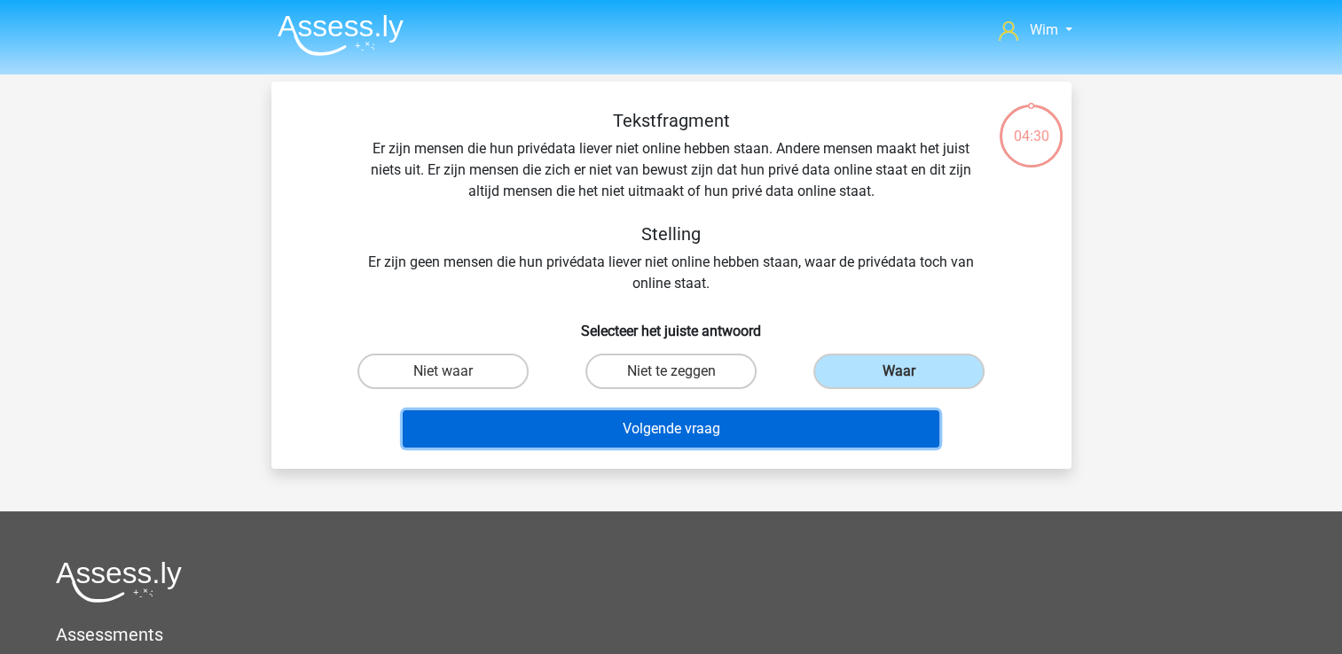
click at [772, 420] on button "Volgende vraag" at bounding box center [671, 429] width 537 height 37
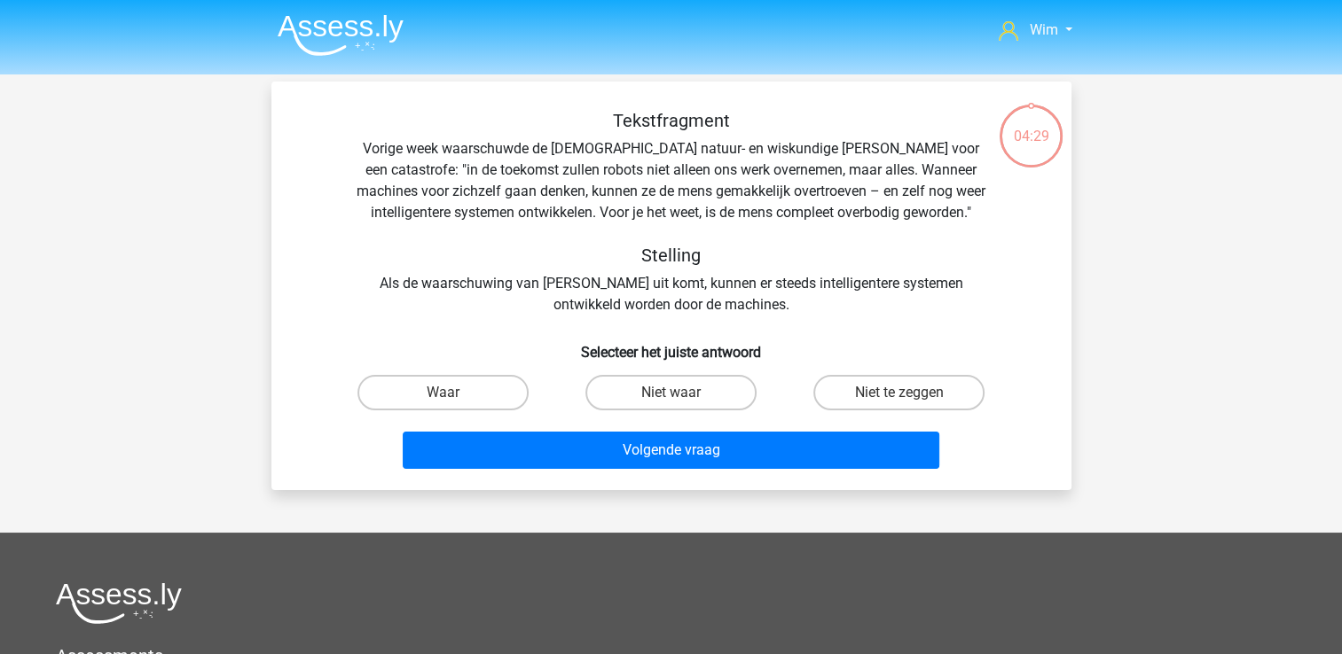
scroll to position [82, 0]
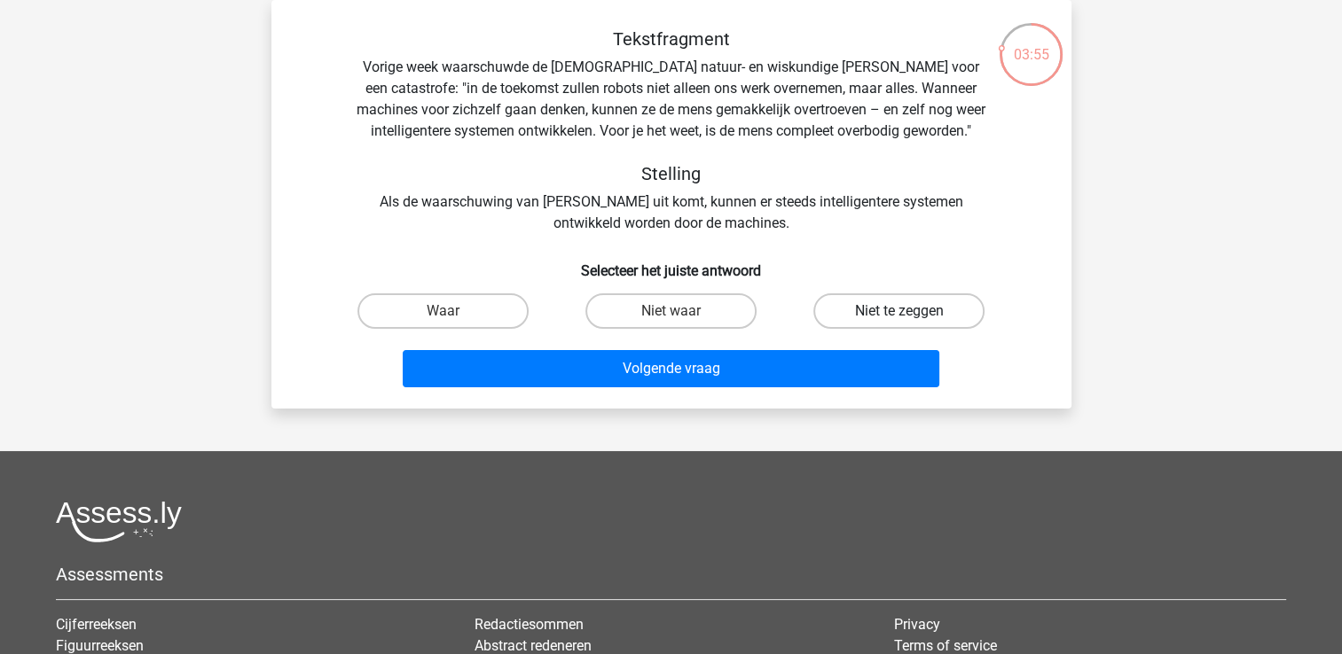
click at [882, 311] on label "Niet te zeggen" at bounding box center [898, 311] width 171 height 35
click at [899, 311] on input "Niet te zeggen" at bounding box center [905, 317] width 12 height 12
radio input "true"
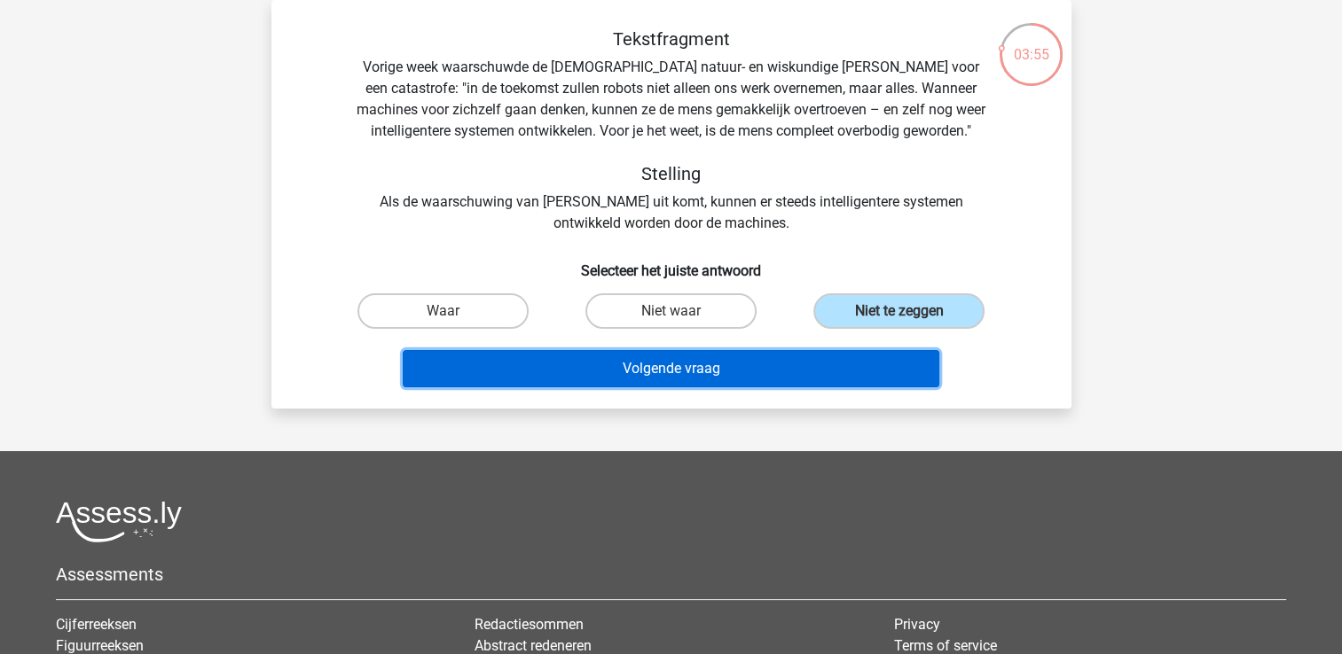
click at [830, 356] on button "Volgende vraag" at bounding box center [671, 368] width 537 height 37
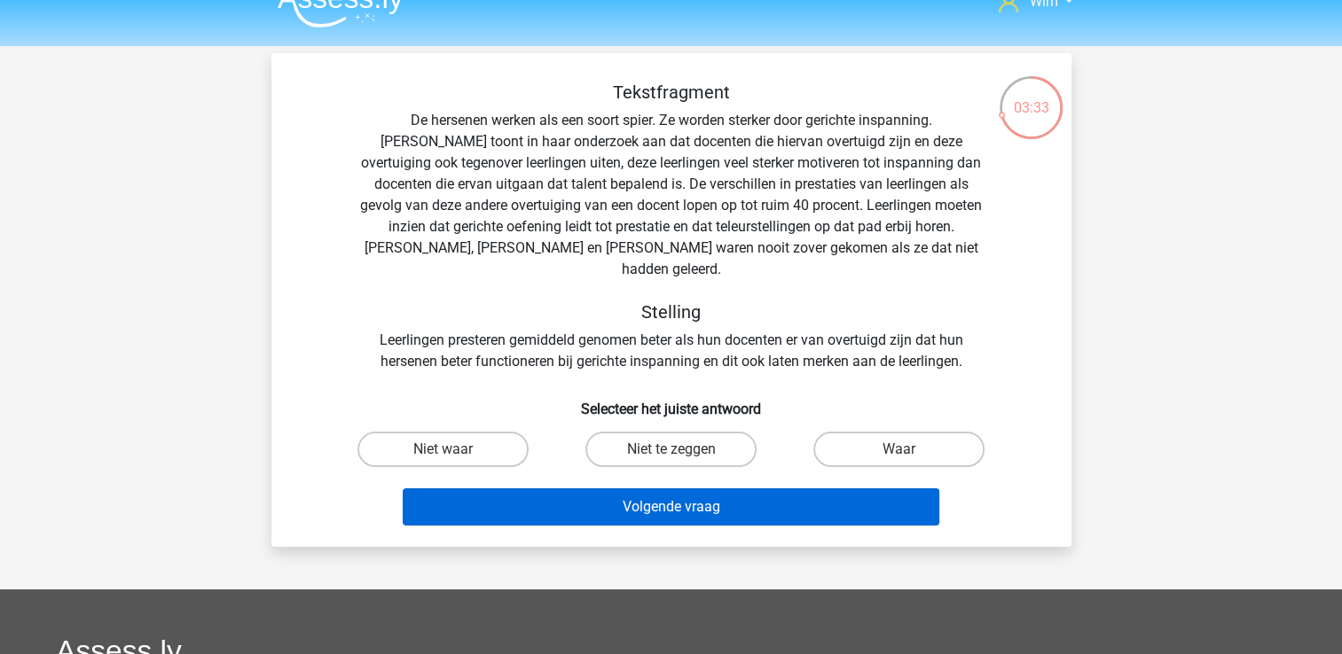
scroll to position [0, 0]
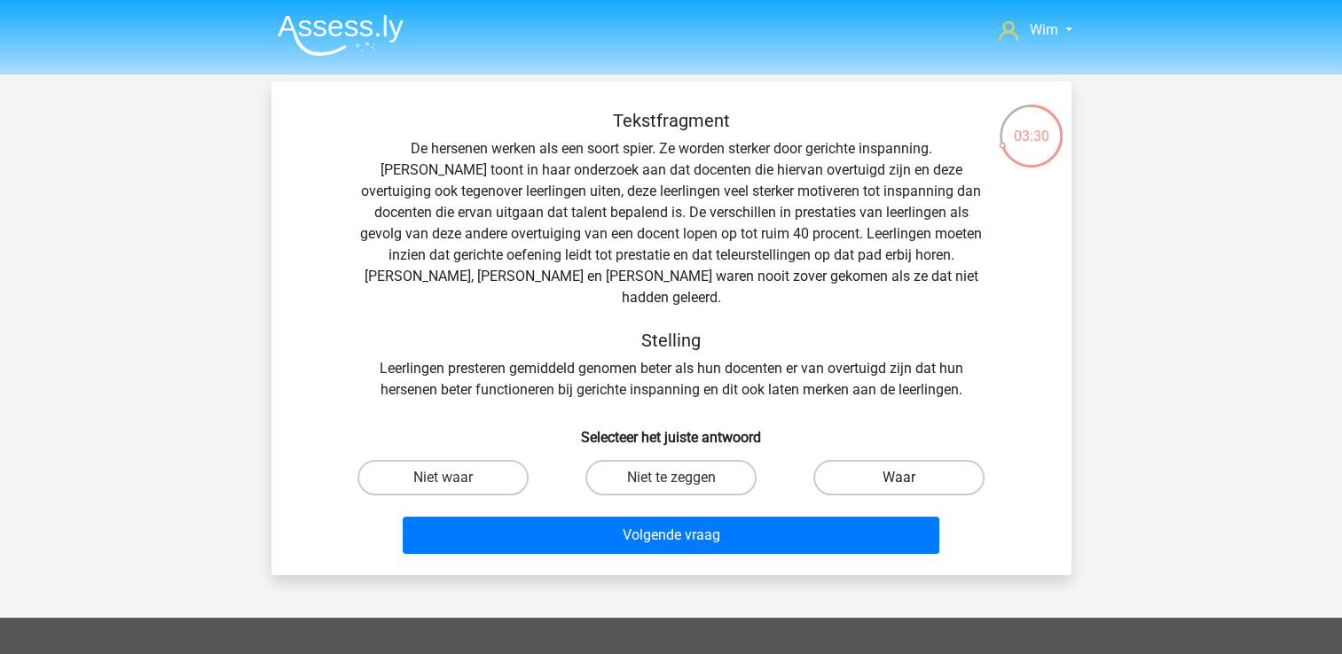
click at [862, 460] on label "Waar" at bounding box center [898, 477] width 171 height 35
click at [899, 478] on input "Waar" at bounding box center [905, 484] width 12 height 12
radio input "true"
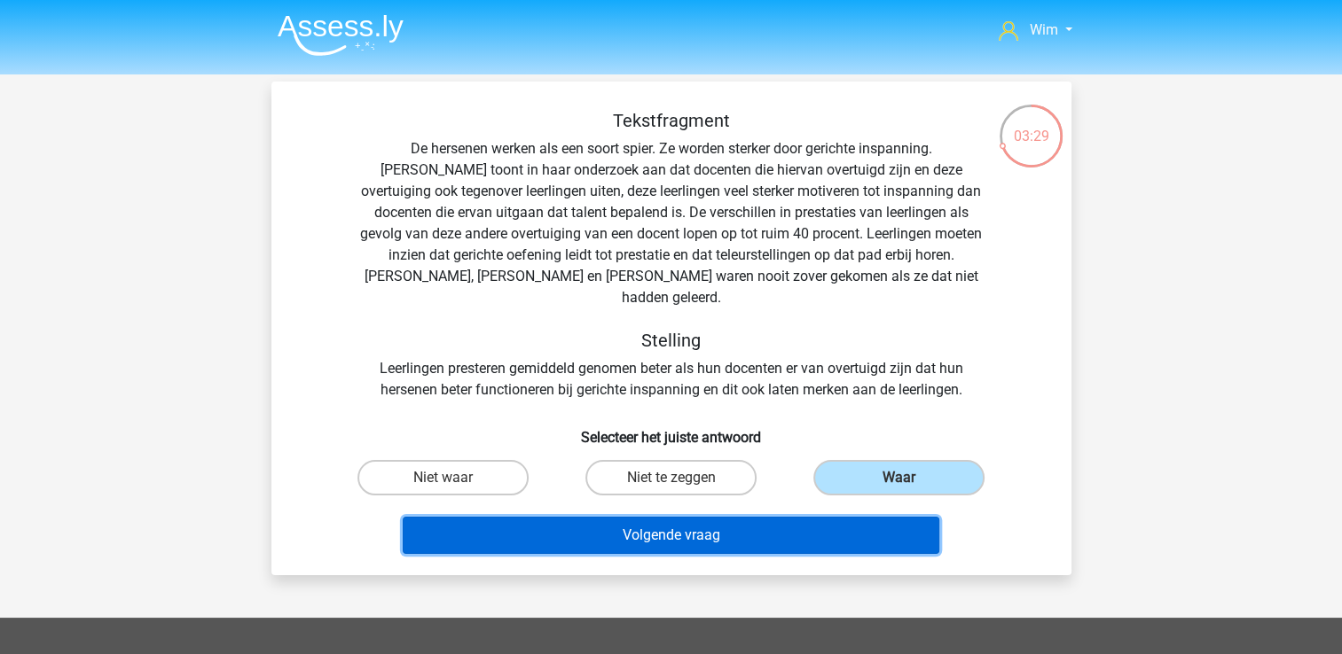
click at [786, 517] on button "Volgende vraag" at bounding box center [671, 535] width 537 height 37
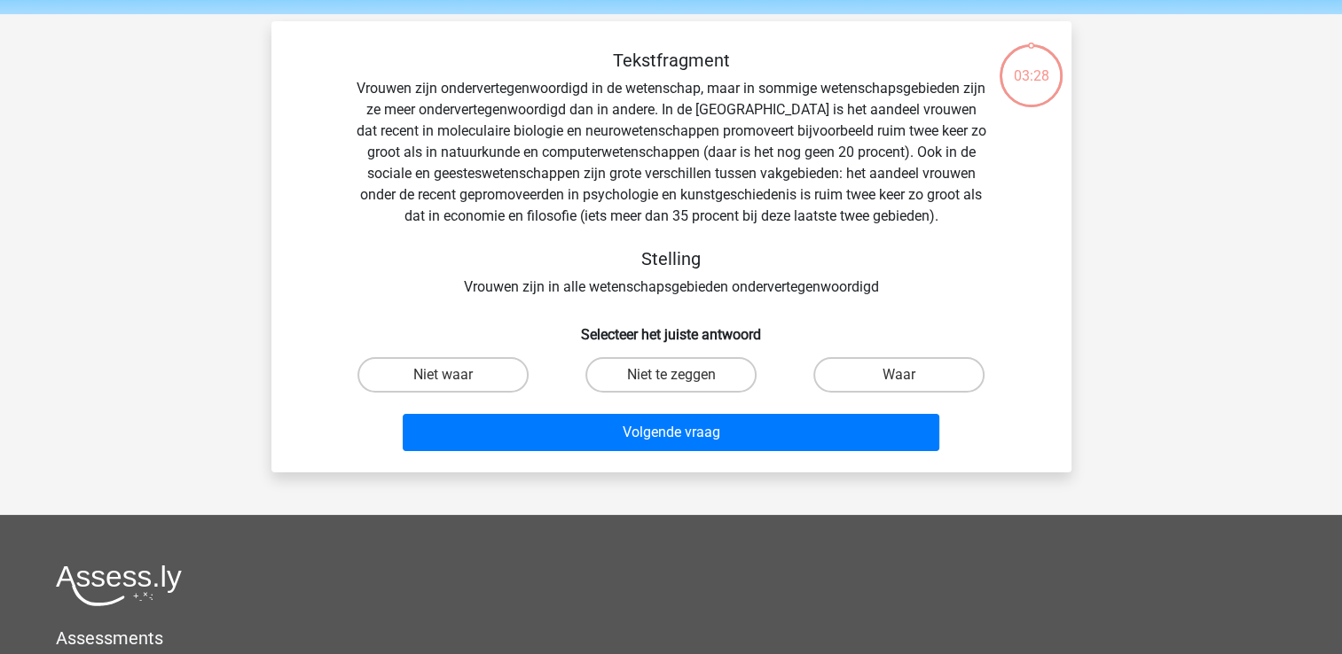
scroll to position [82, 0]
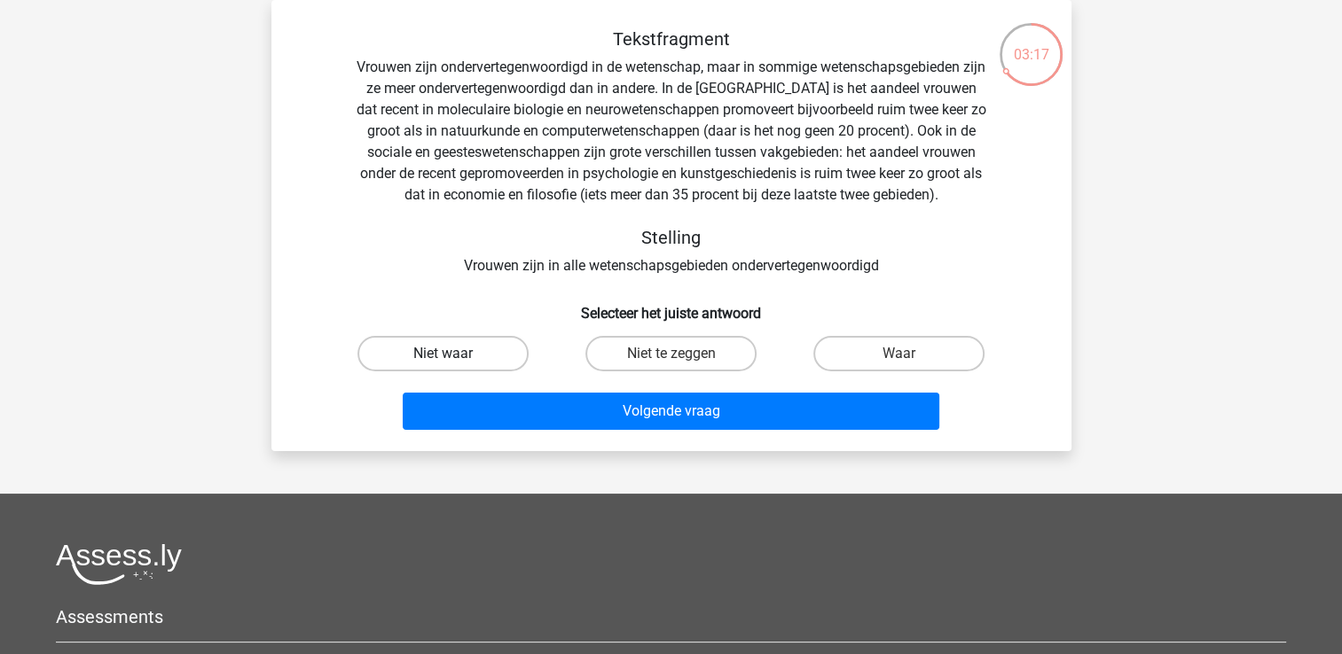
click at [461, 353] on label "Niet waar" at bounding box center [442, 353] width 171 height 35
click at [454, 354] on input "Niet waar" at bounding box center [449, 360] width 12 height 12
radio input "true"
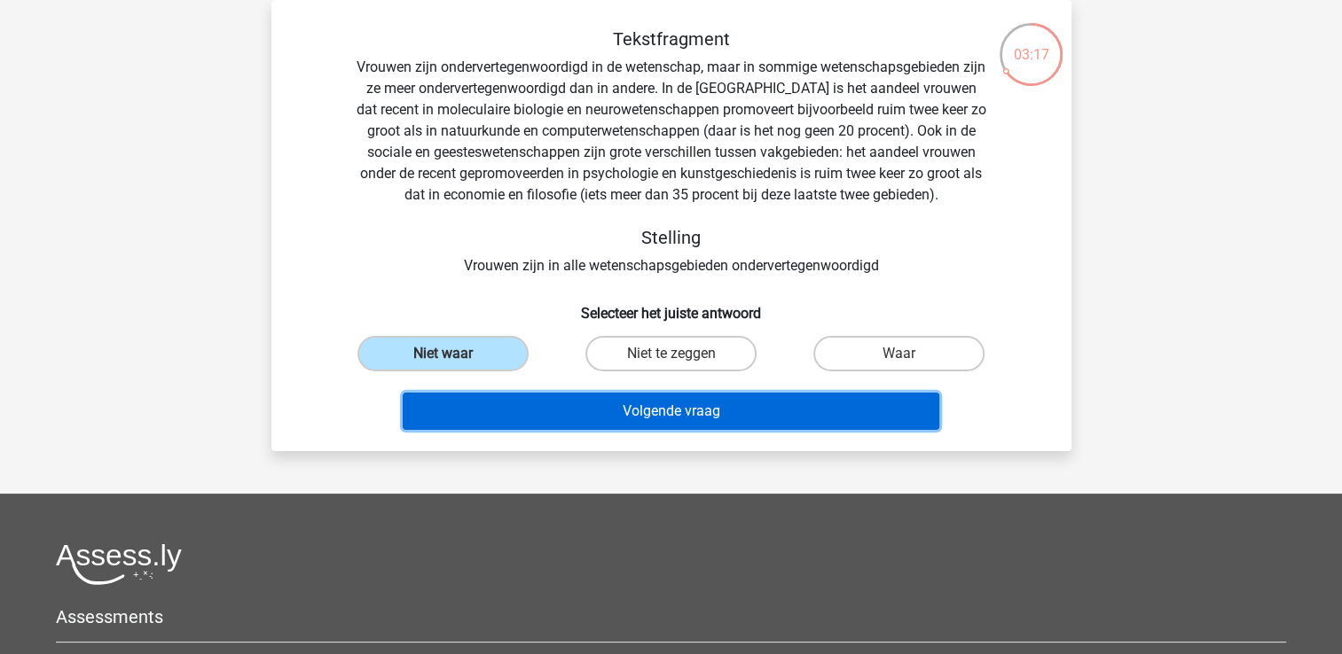
click at [499, 404] on button "Volgende vraag" at bounding box center [671, 411] width 537 height 37
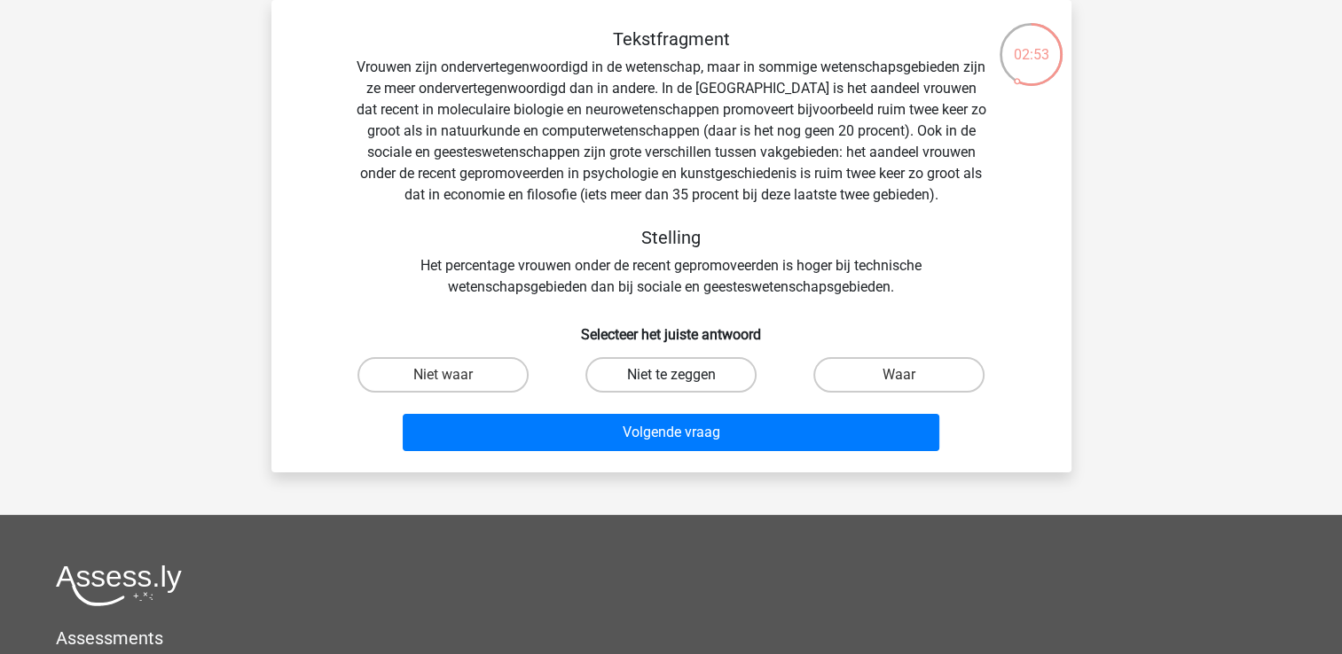
click at [628, 367] on label "Niet te zeggen" at bounding box center [670, 374] width 171 height 35
click at [670, 375] on input "Niet te zeggen" at bounding box center [676, 381] width 12 height 12
radio input "true"
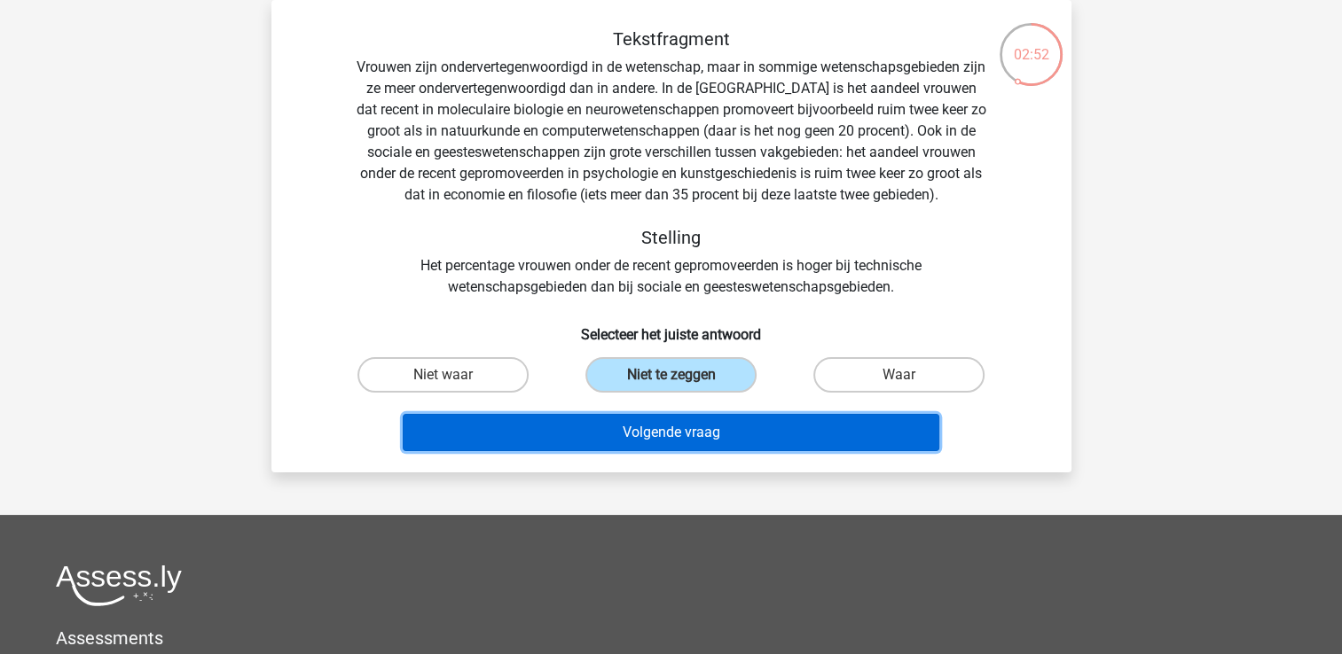
click at [642, 424] on button "Volgende vraag" at bounding box center [671, 432] width 537 height 37
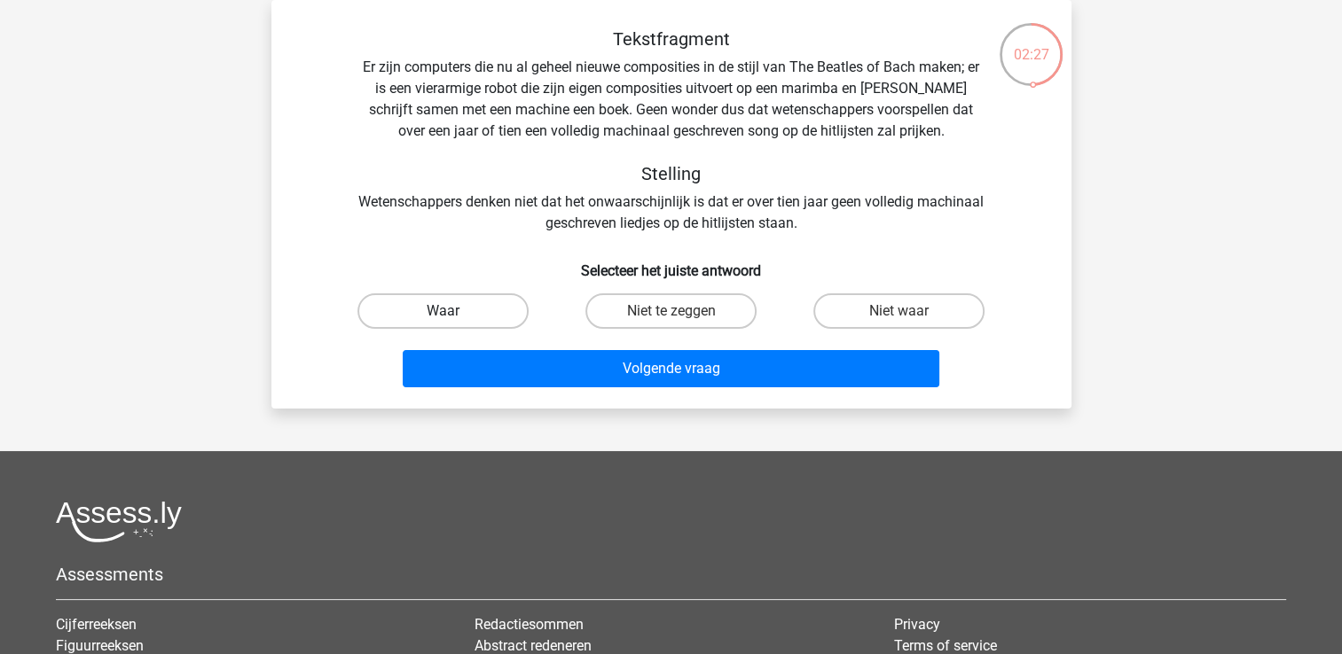
click at [500, 314] on label "Waar" at bounding box center [442, 311] width 171 height 35
click at [454, 314] on input "Waar" at bounding box center [449, 317] width 12 height 12
radio input "true"
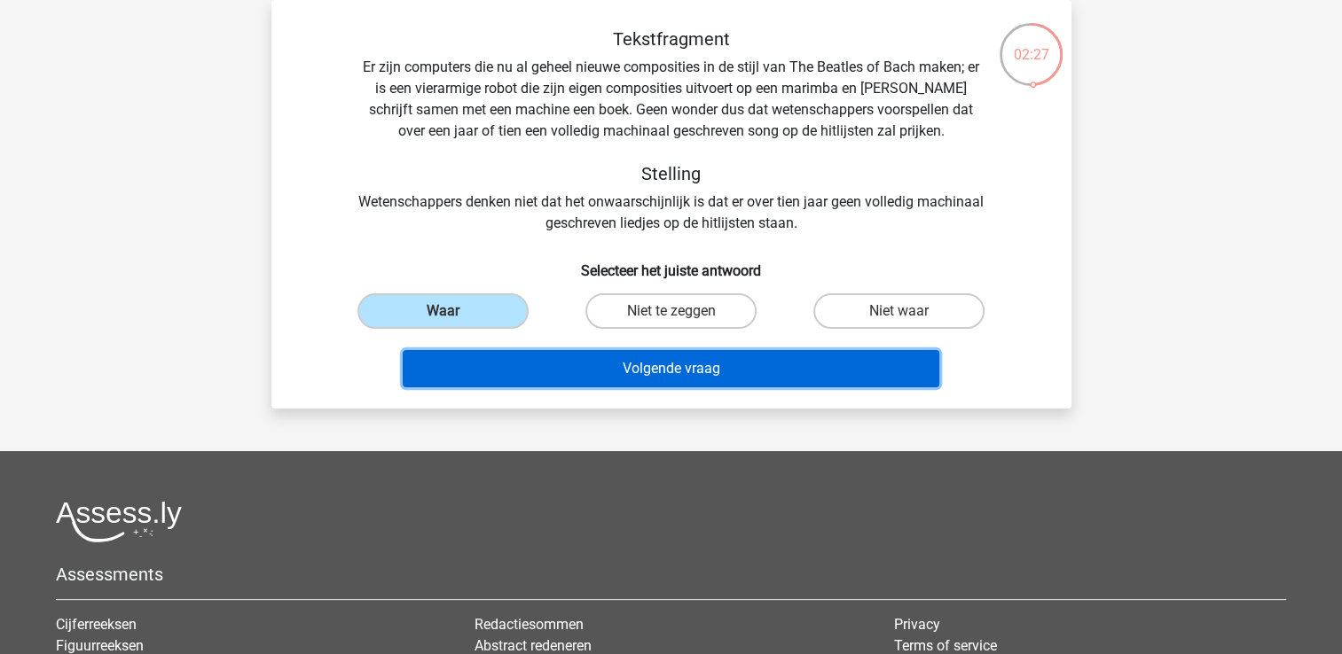
click at [529, 364] on button "Volgende vraag" at bounding box center [671, 368] width 537 height 37
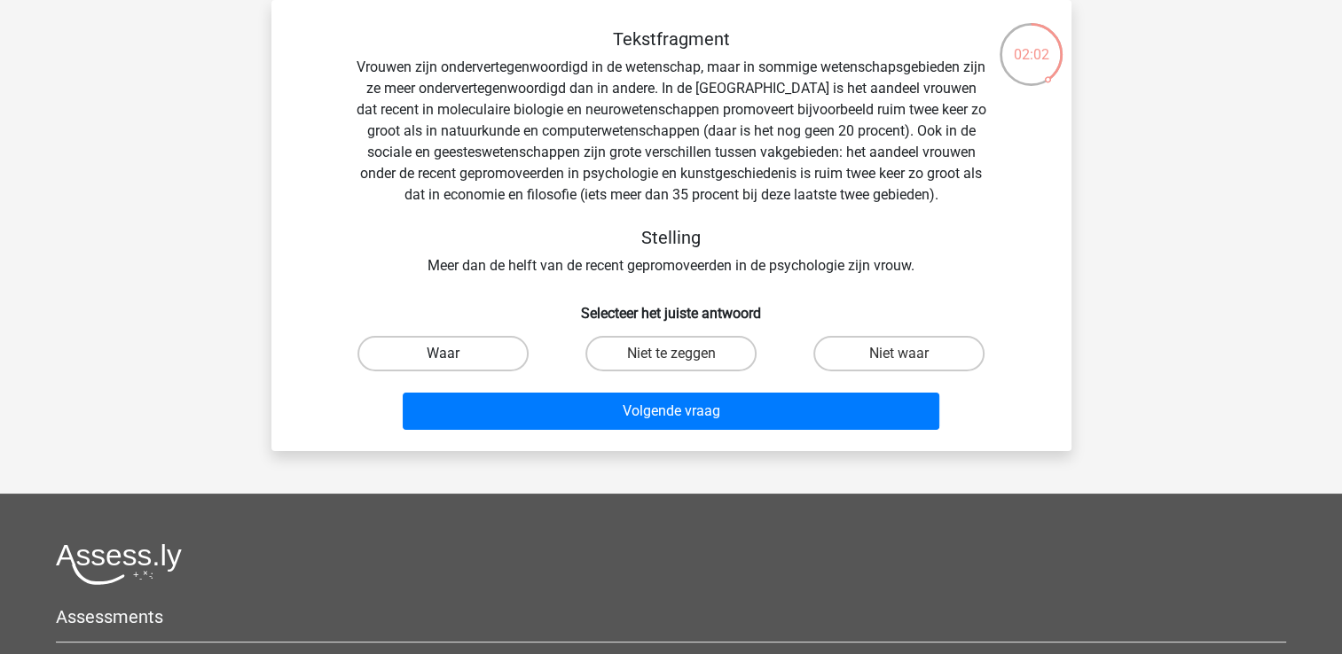
click at [477, 356] on label "Waar" at bounding box center [442, 353] width 171 height 35
click at [454, 356] on input "Waar" at bounding box center [449, 360] width 12 height 12
radio input "true"
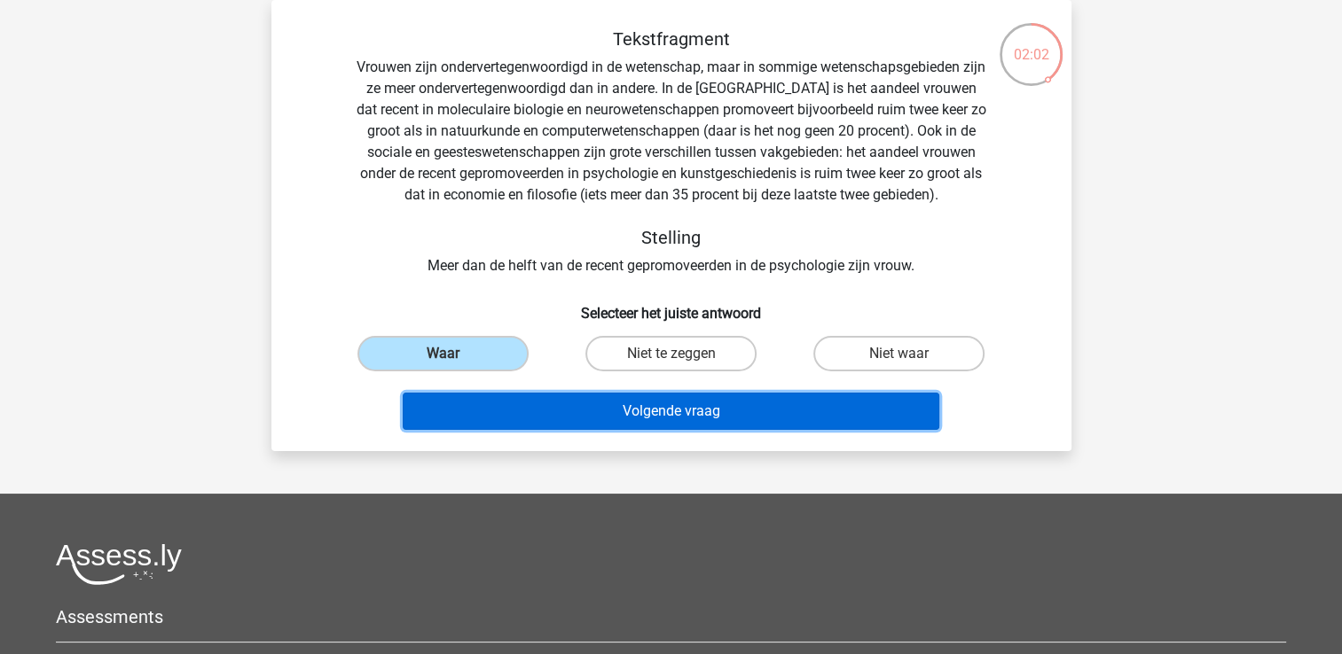
click at [497, 400] on button "Volgende vraag" at bounding box center [671, 411] width 537 height 37
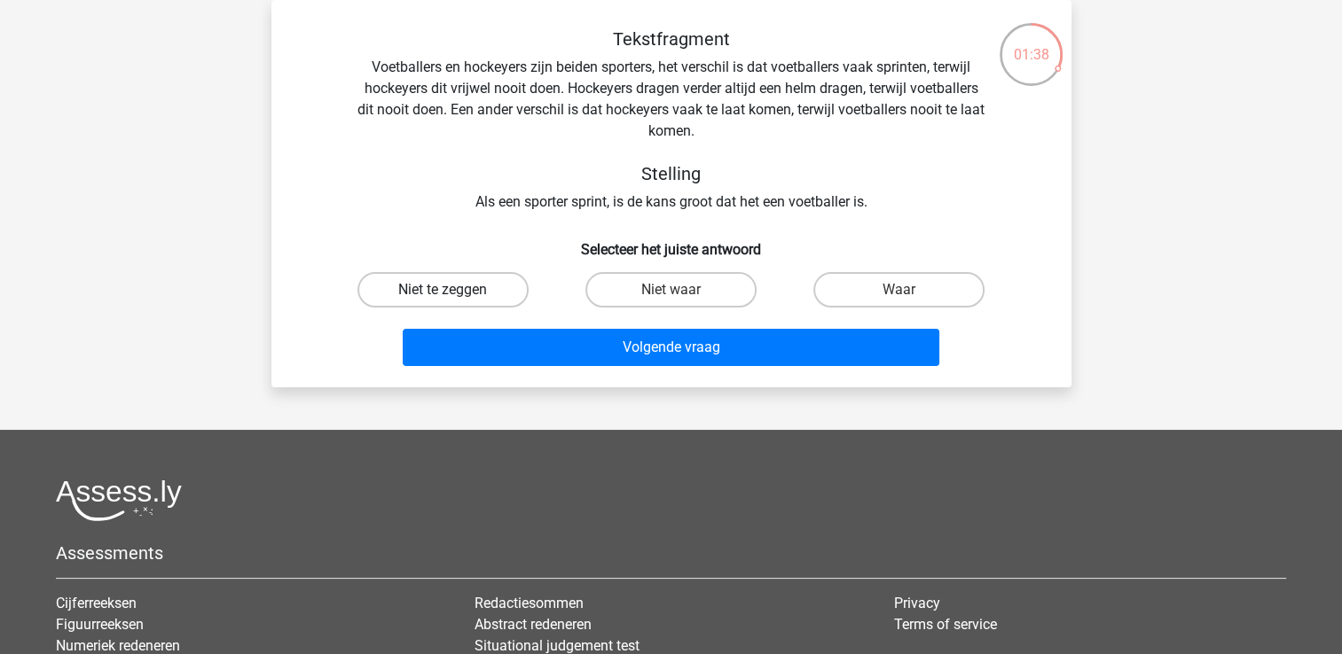
click at [461, 295] on label "Niet te zeggen" at bounding box center [442, 289] width 171 height 35
click at [454, 295] on input "Niet te zeggen" at bounding box center [449, 296] width 12 height 12
radio input "true"
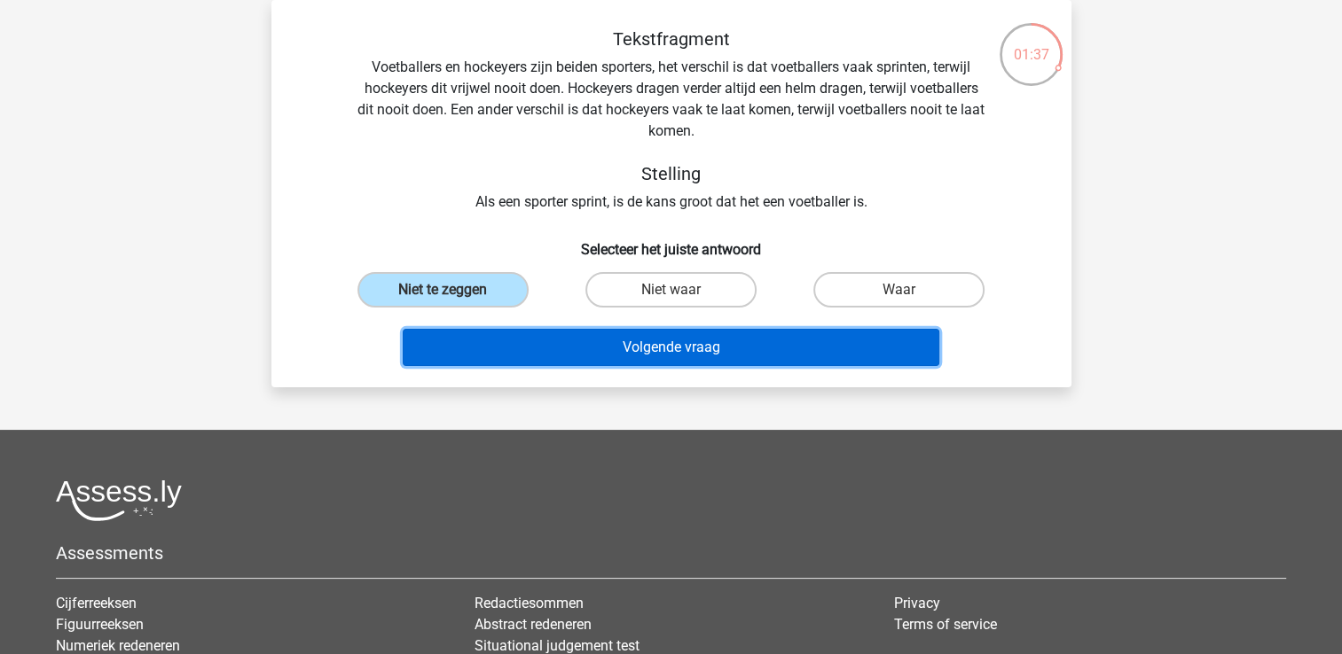
click at [536, 354] on button "Volgende vraag" at bounding box center [671, 347] width 537 height 37
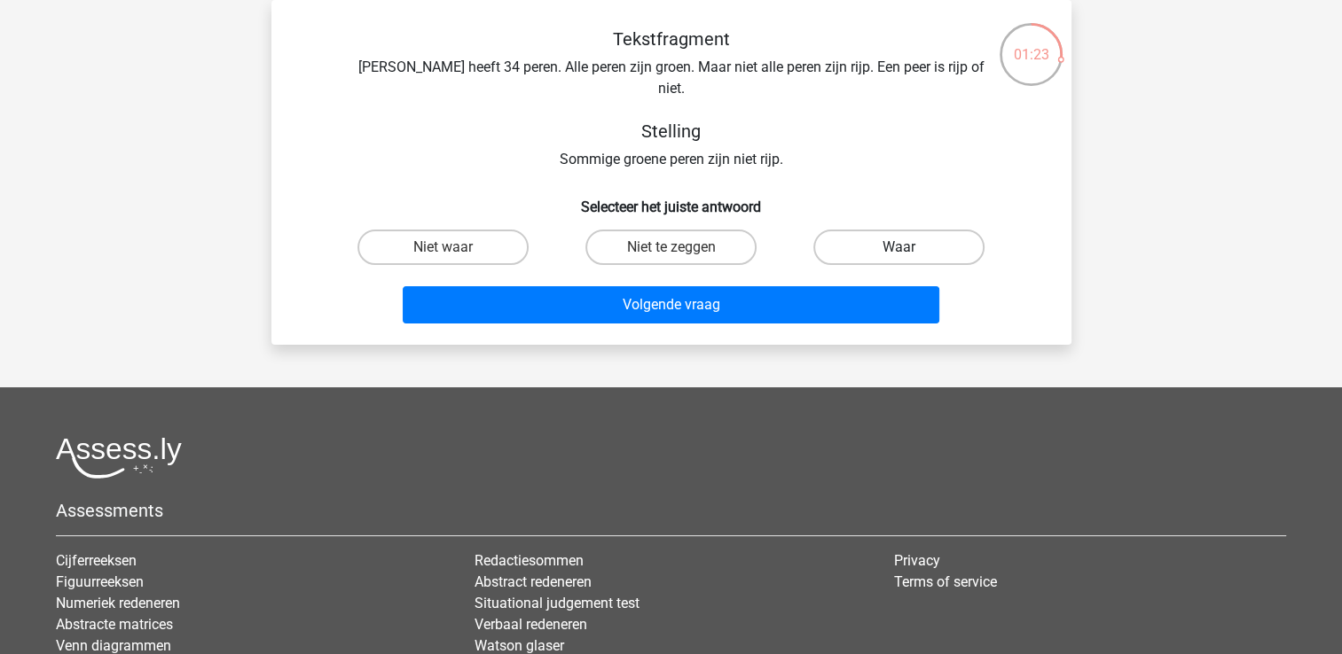
click at [889, 232] on label "Waar" at bounding box center [898, 247] width 171 height 35
click at [899, 247] on input "Waar" at bounding box center [905, 253] width 12 height 12
radio input "true"
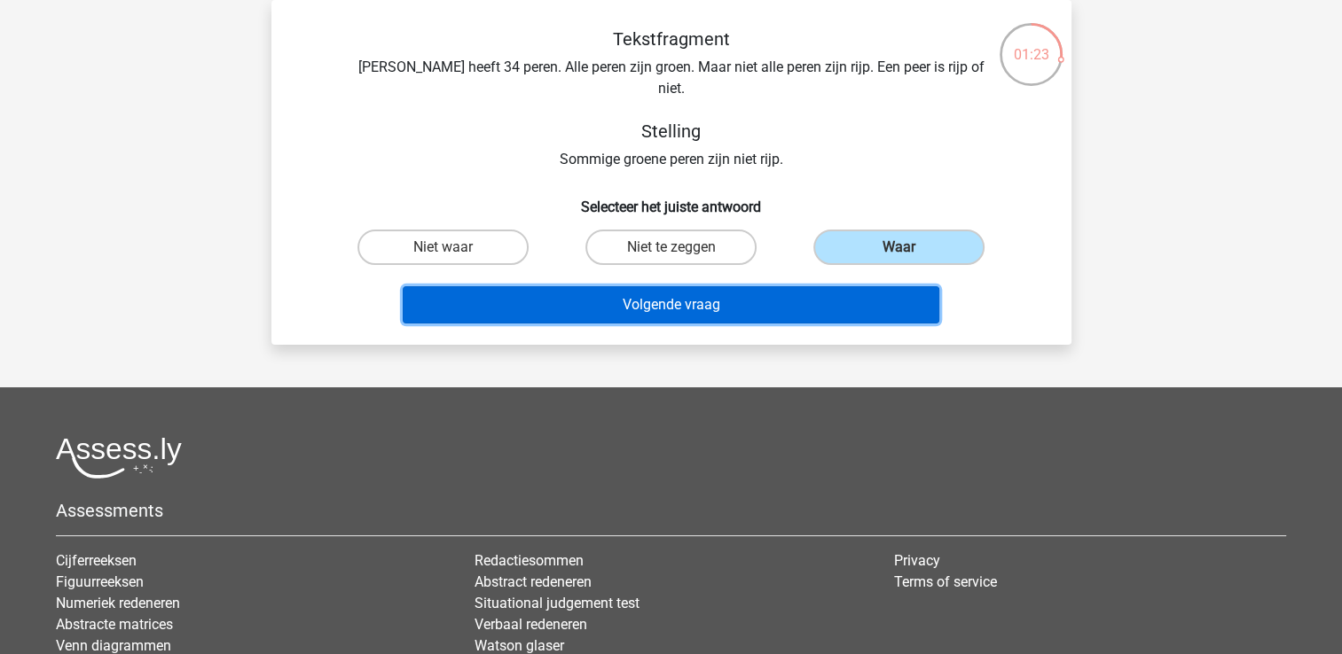
click at [779, 286] on button "Volgende vraag" at bounding box center [671, 304] width 537 height 37
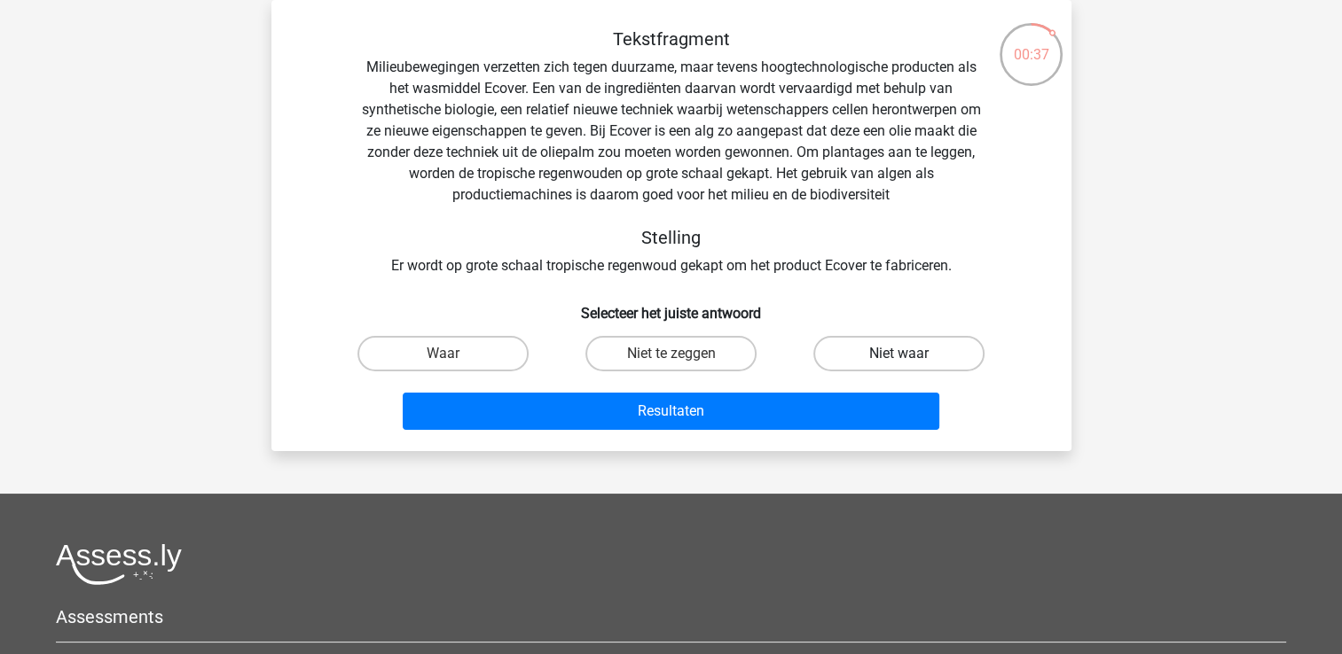
click at [931, 355] on label "Niet waar" at bounding box center [898, 353] width 171 height 35
click at [911, 355] on input "Niet waar" at bounding box center [905, 360] width 12 height 12
radio input "true"
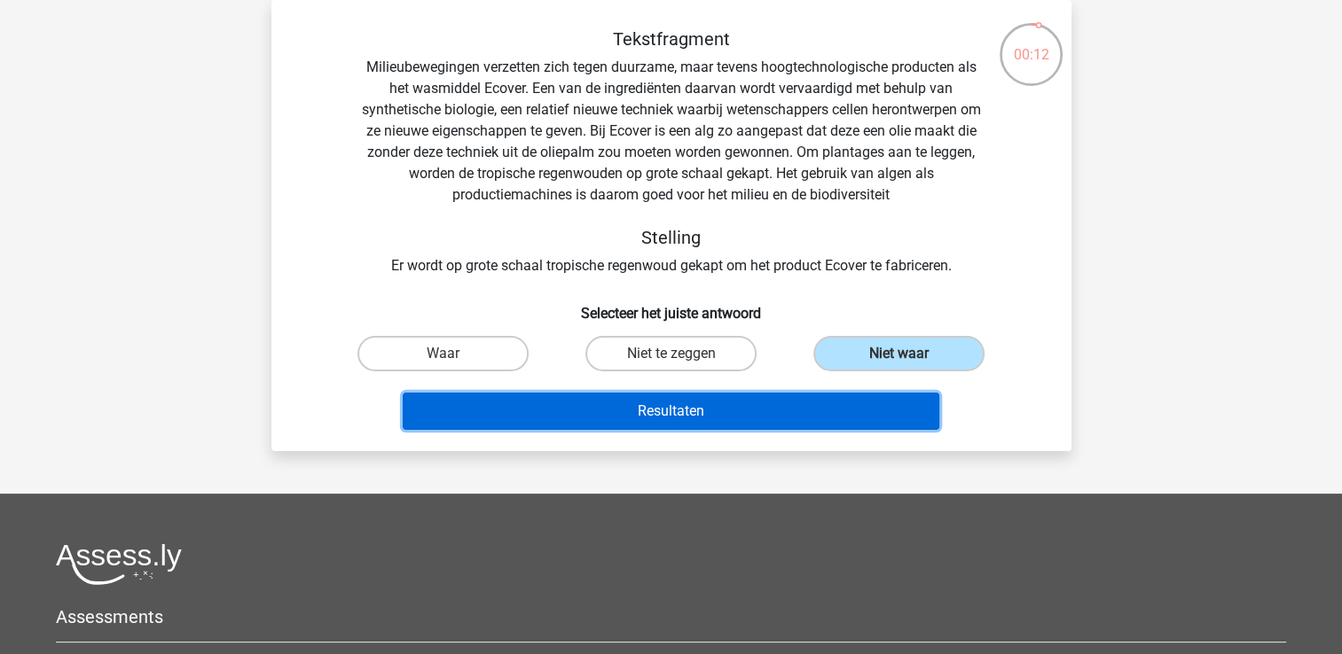
click at [722, 405] on button "Resultaten" at bounding box center [671, 411] width 537 height 37
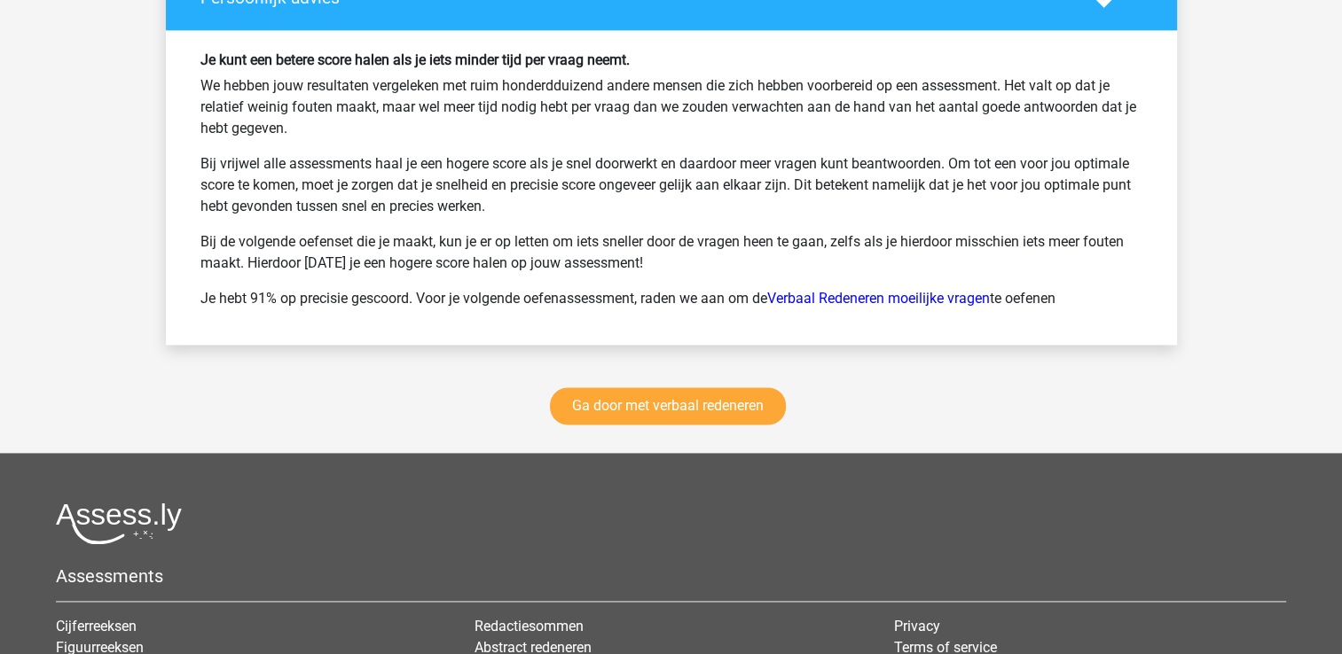
scroll to position [2394, 0]
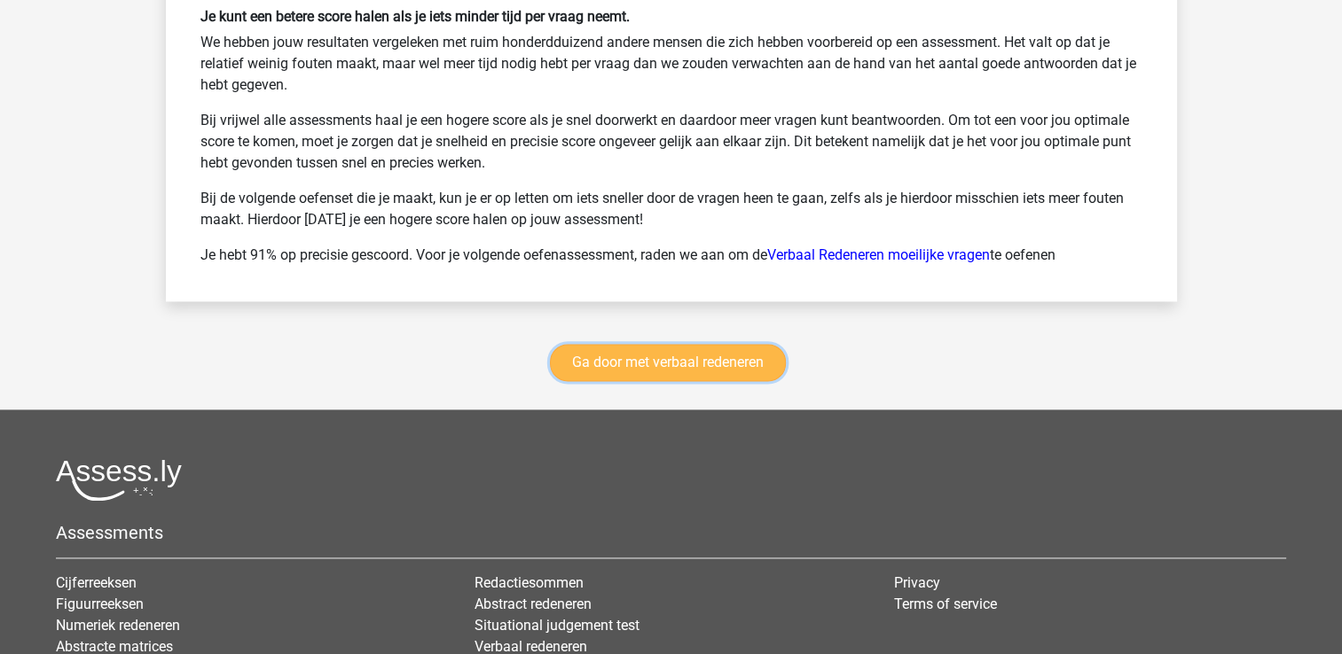
click at [741, 360] on link "Ga door met verbaal redeneren" at bounding box center [668, 362] width 236 height 37
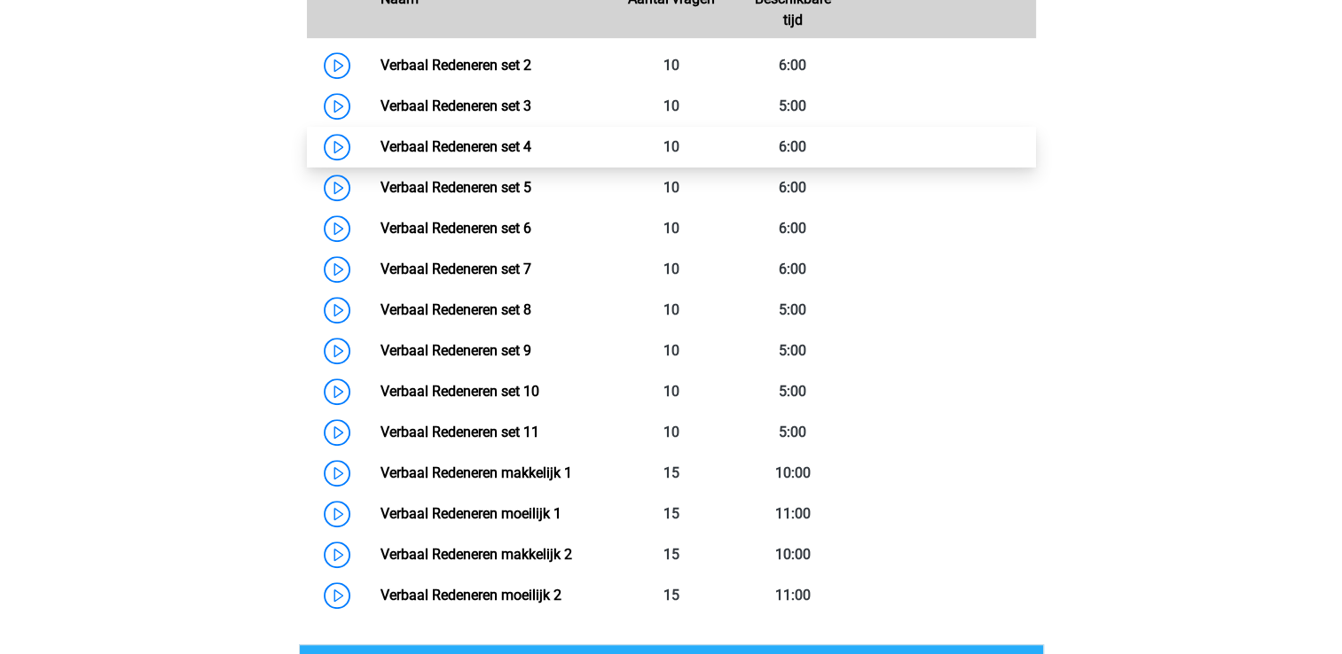
scroll to position [925, 0]
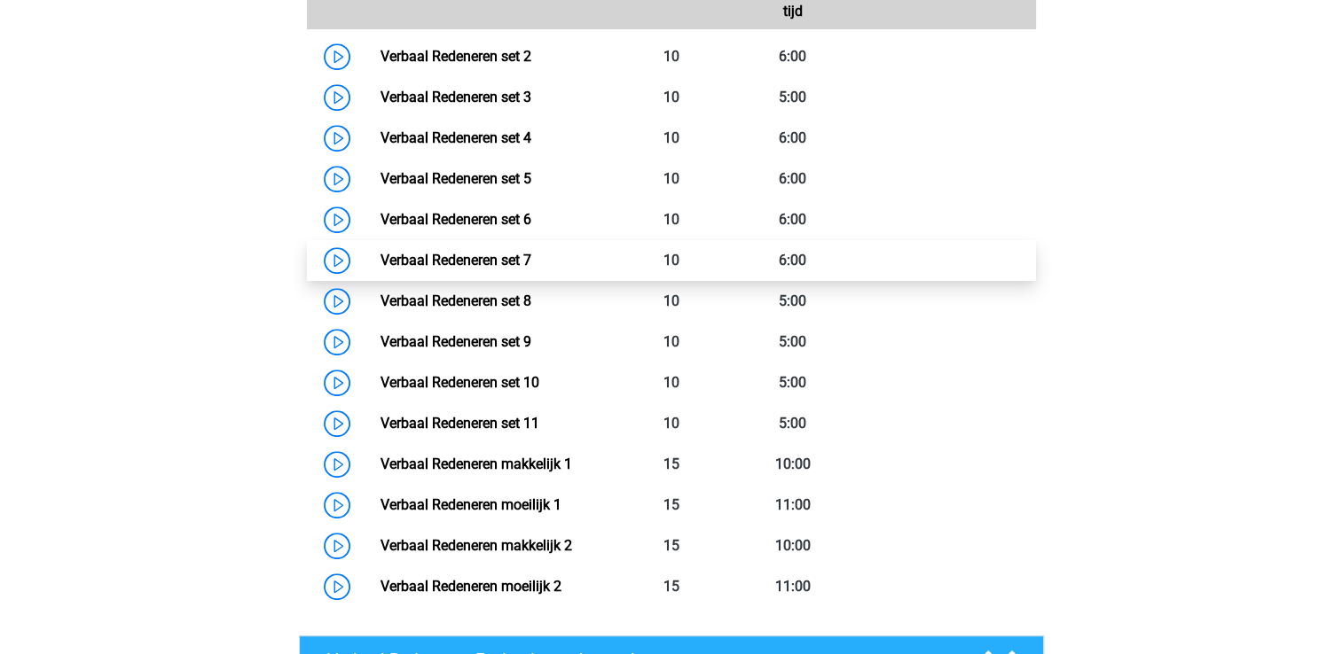
click at [497, 268] on link "Verbaal Redeneren set 7" at bounding box center [455, 260] width 151 height 17
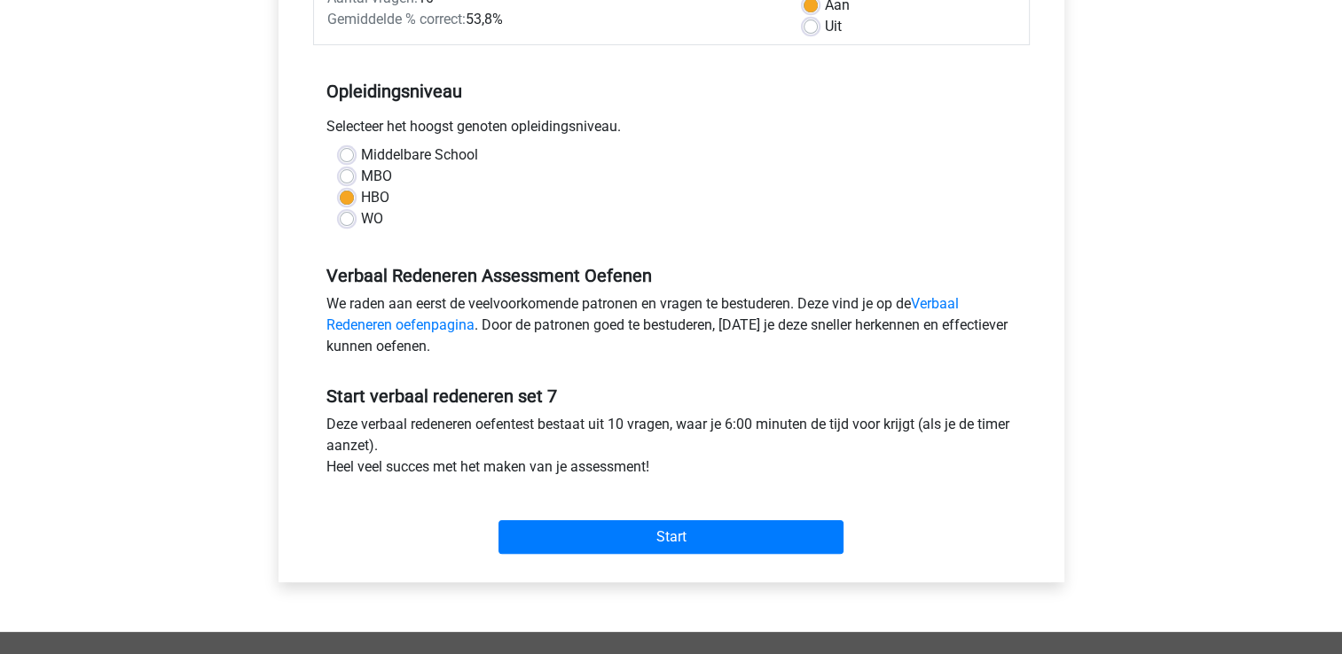
scroll to position [355, 0]
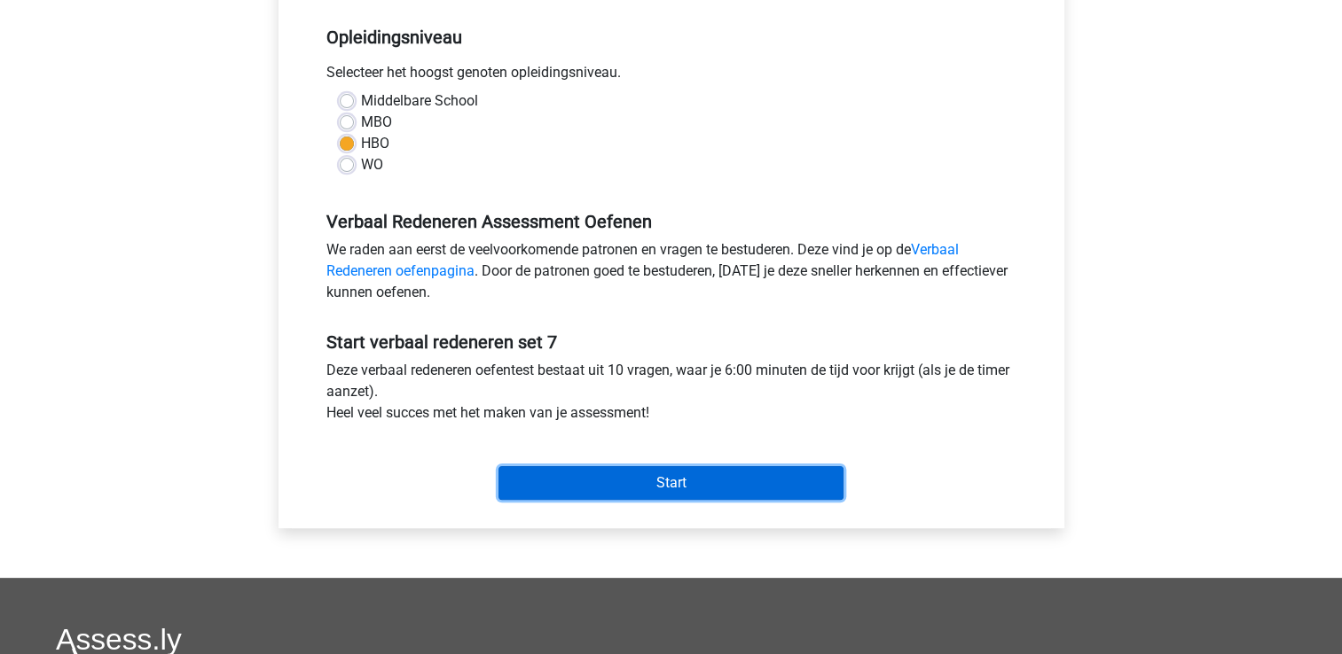
click at [585, 482] on input "Start" at bounding box center [670, 483] width 345 height 34
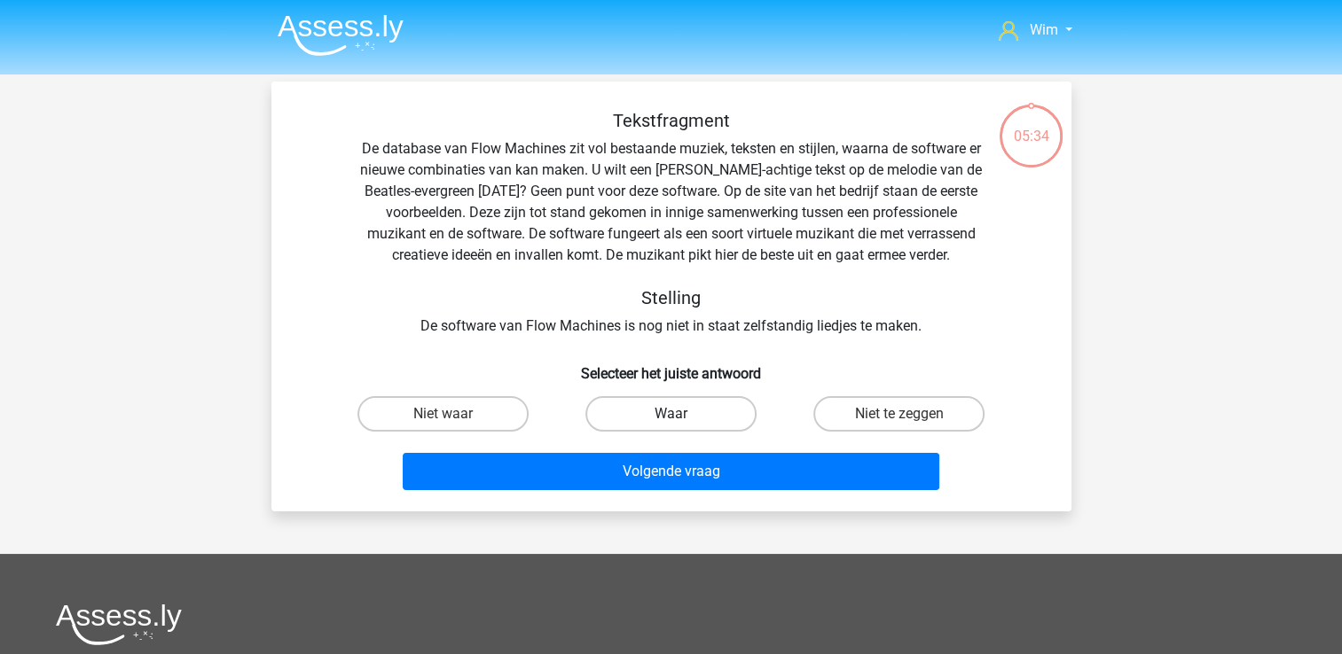
click at [631, 413] on label "Waar" at bounding box center [670, 413] width 171 height 35
click at [670, 414] on input "Waar" at bounding box center [676, 420] width 12 height 12
radio input "true"
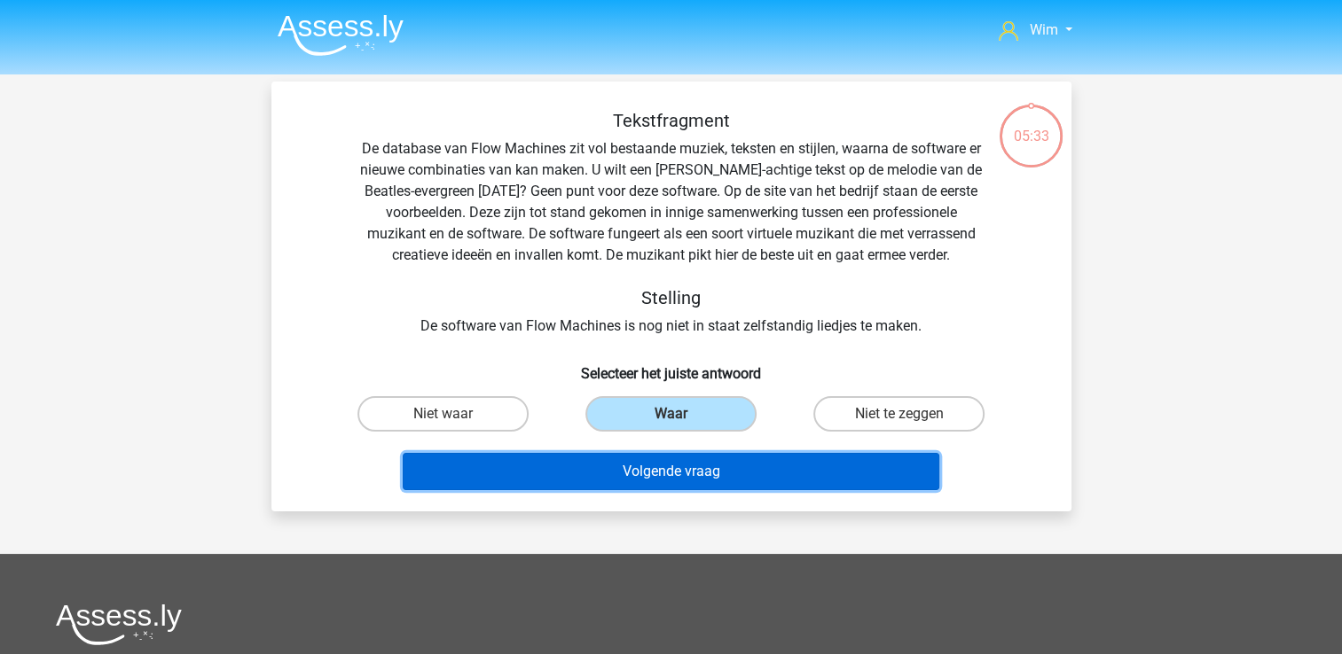
click at [626, 461] on button "Volgende vraag" at bounding box center [671, 471] width 537 height 37
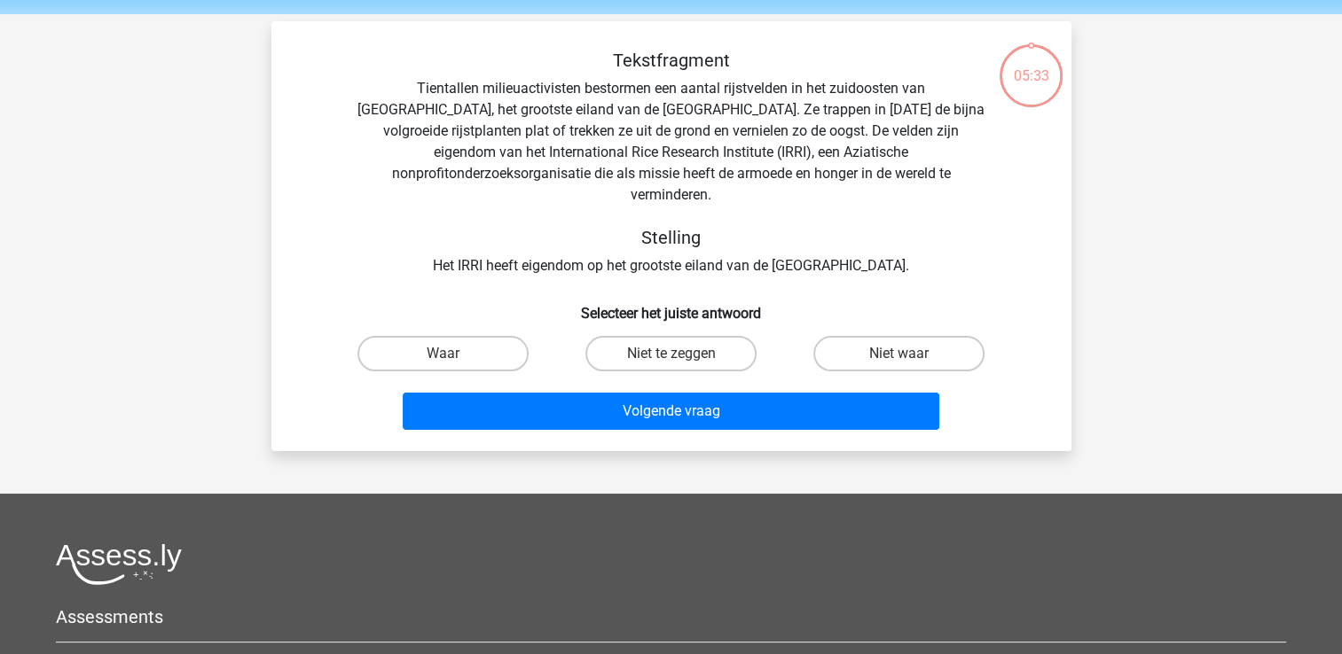
scroll to position [82, 0]
